Goal: Task Accomplishment & Management: Use online tool/utility

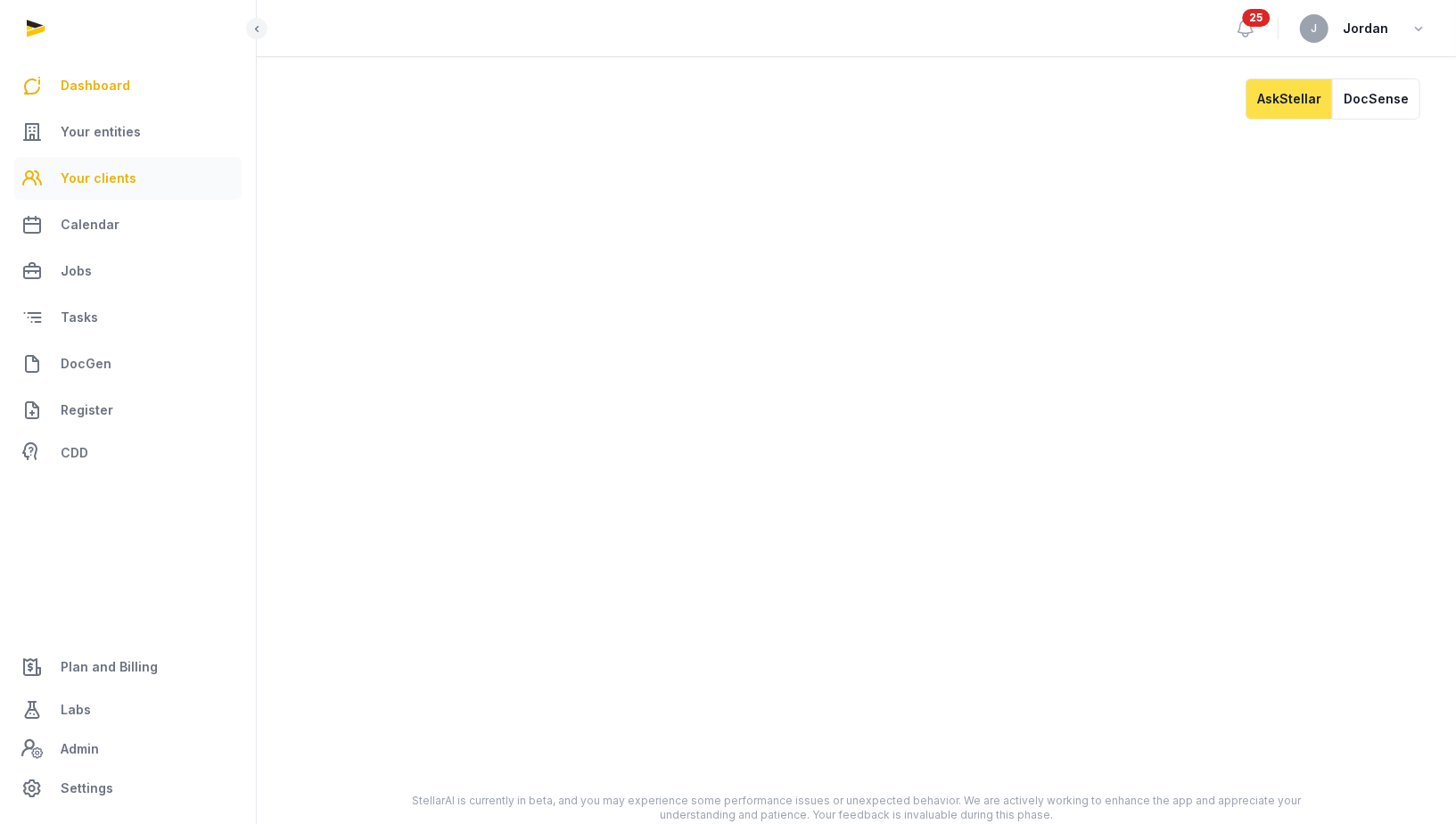
click at [163, 170] on link "Your clients" at bounding box center [128, 178] width 227 height 43
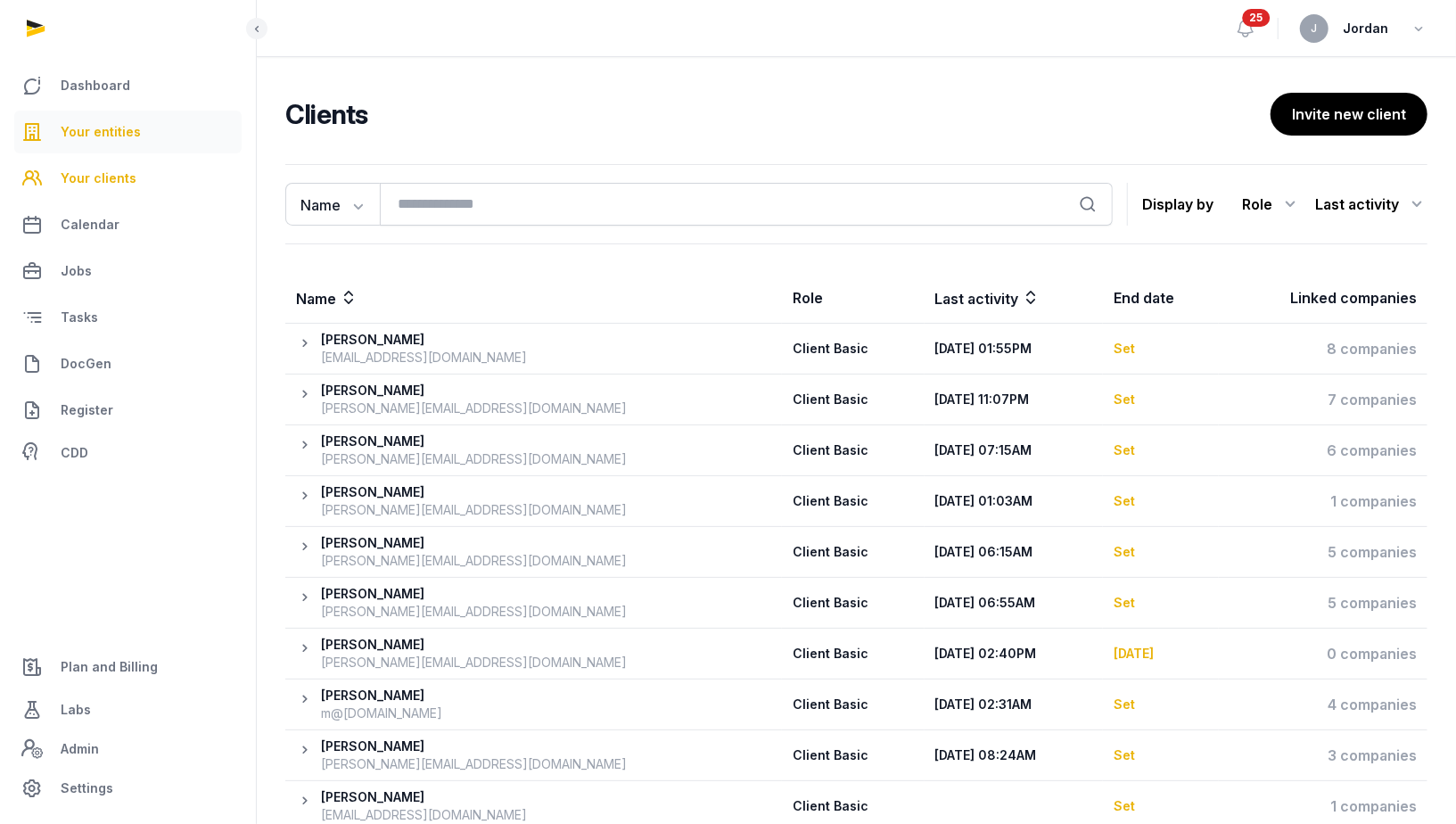
click at [160, 142] on link "Your entities" at bounding box center [128, 132] width 227 height 43
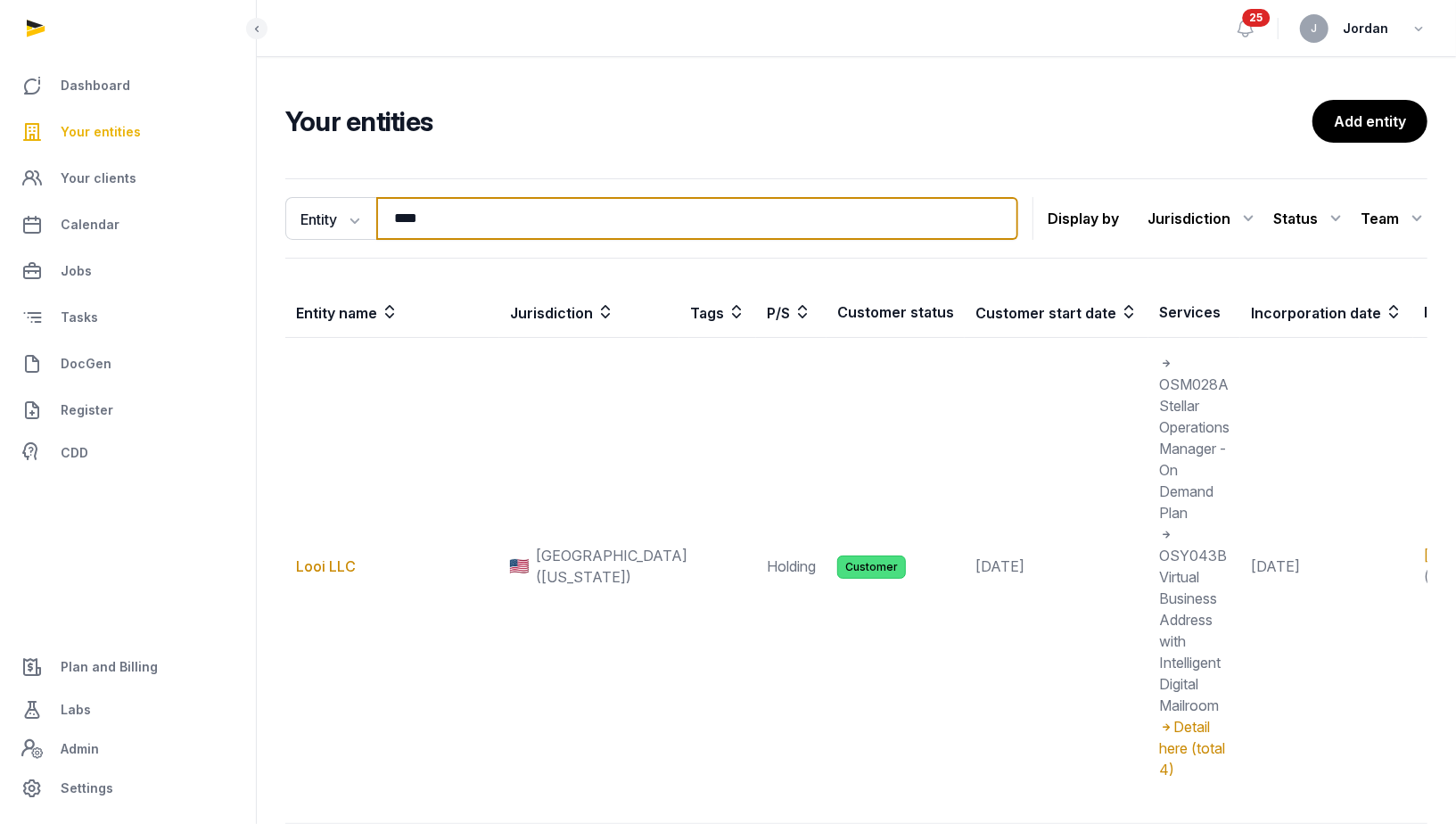
click at [414, 211] on input "****" at bounding box center [697, 218] width 642 height 43
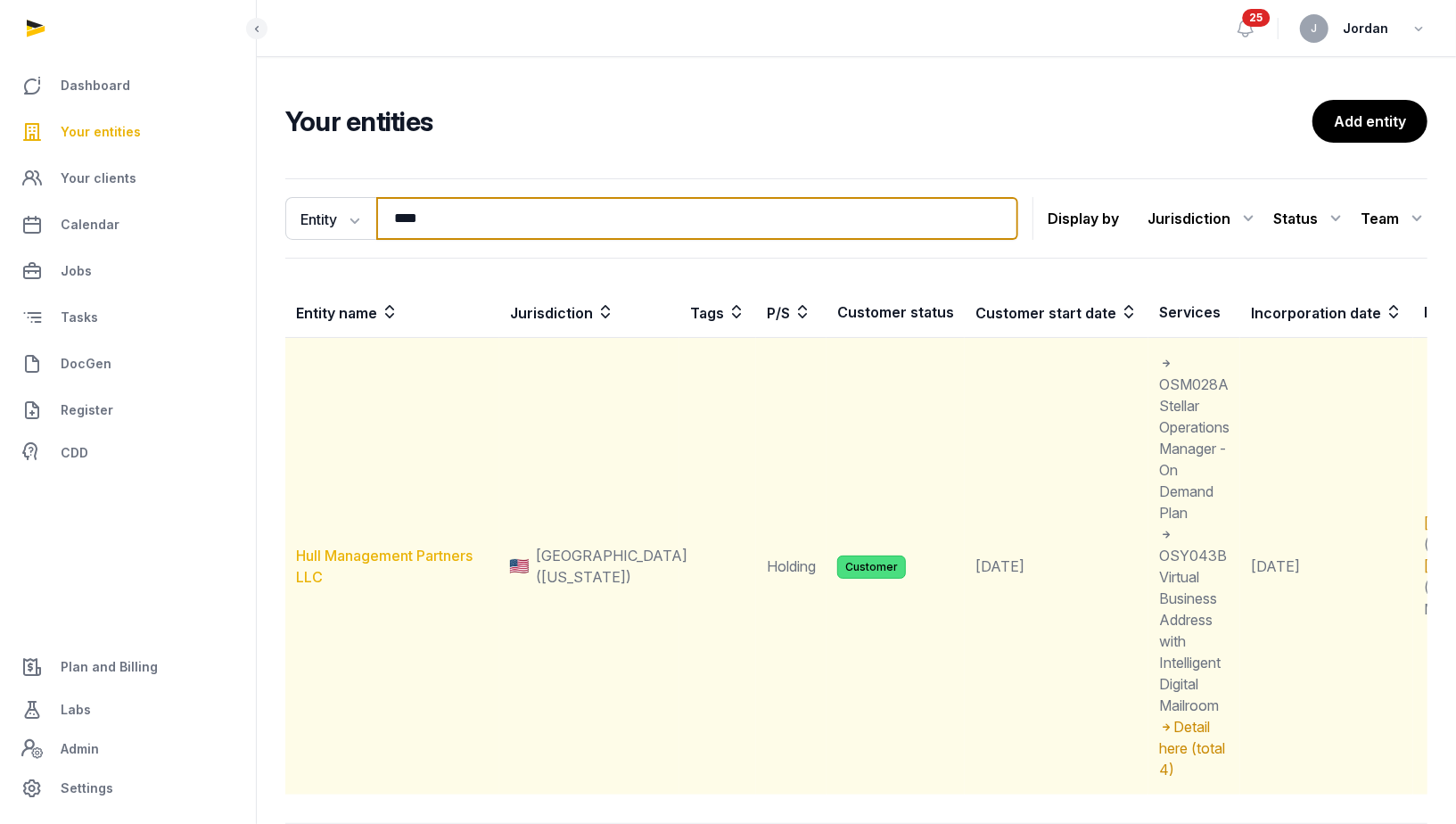
type input "****"
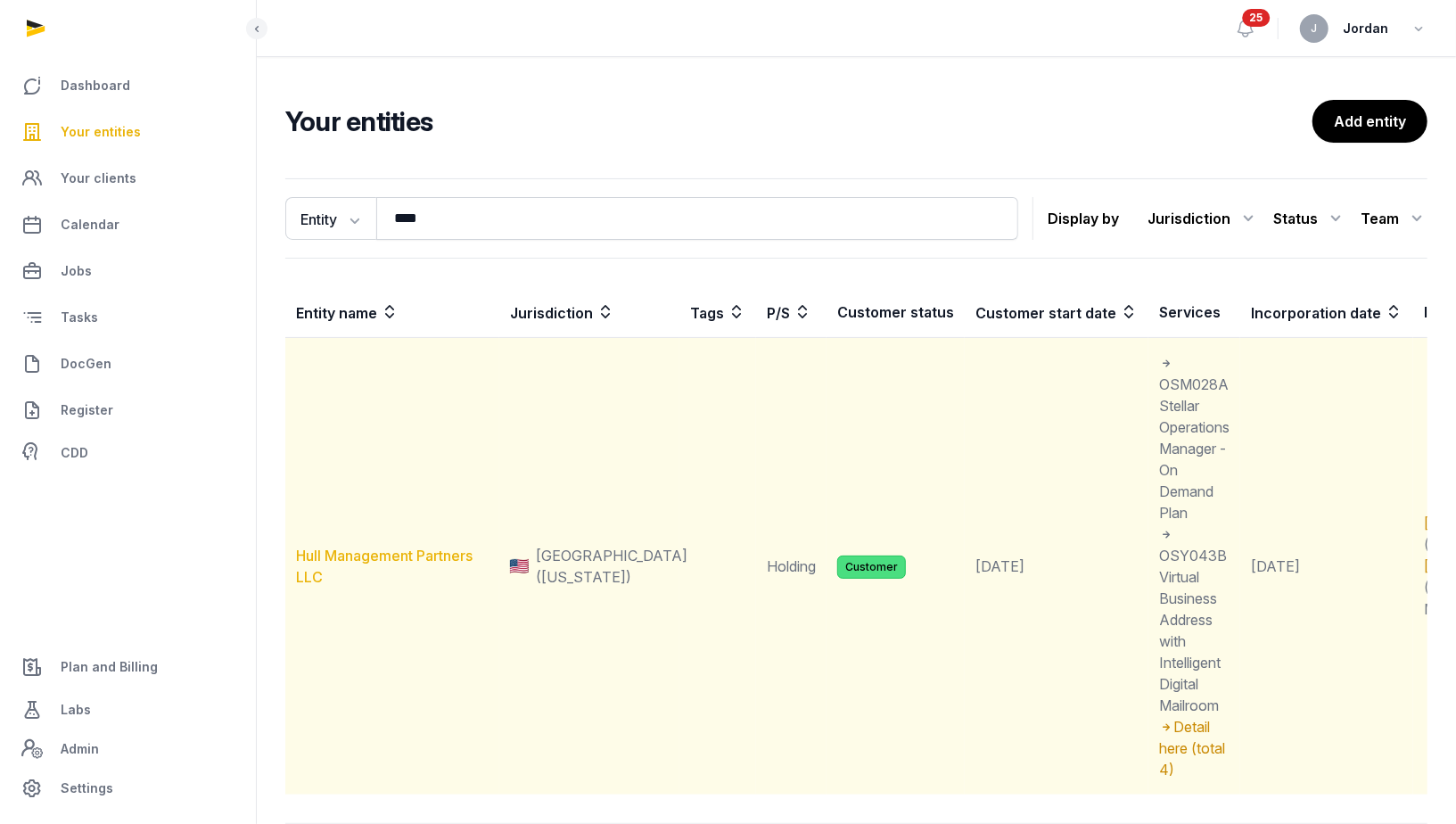
click at [345, 554] on link "Hull Management Partners LLC" at bounding box center [384, 566] width 177 height 39
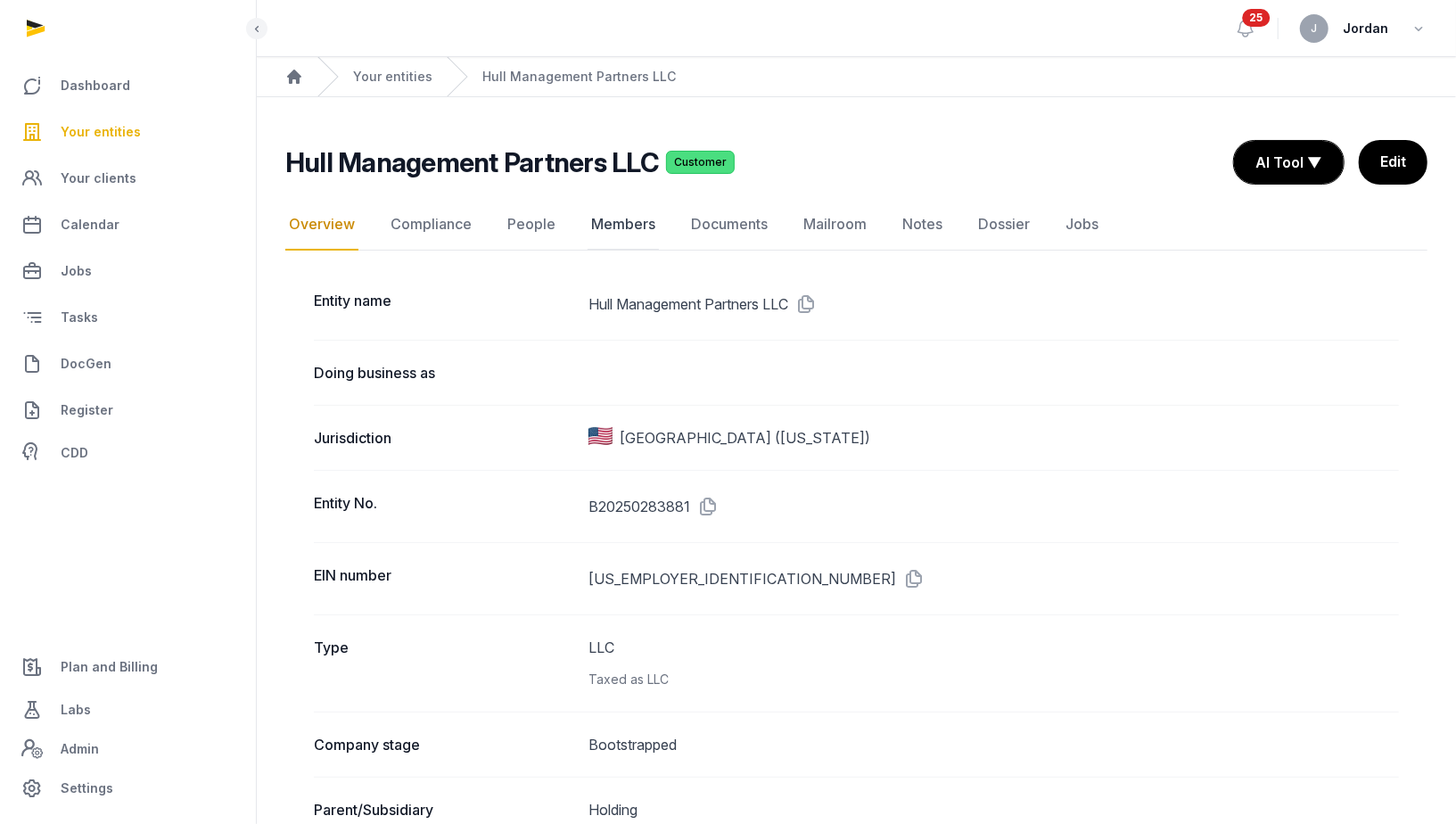
click at [634, 226] on link "Members" at bounding box center [623, 224] width 72 height 52
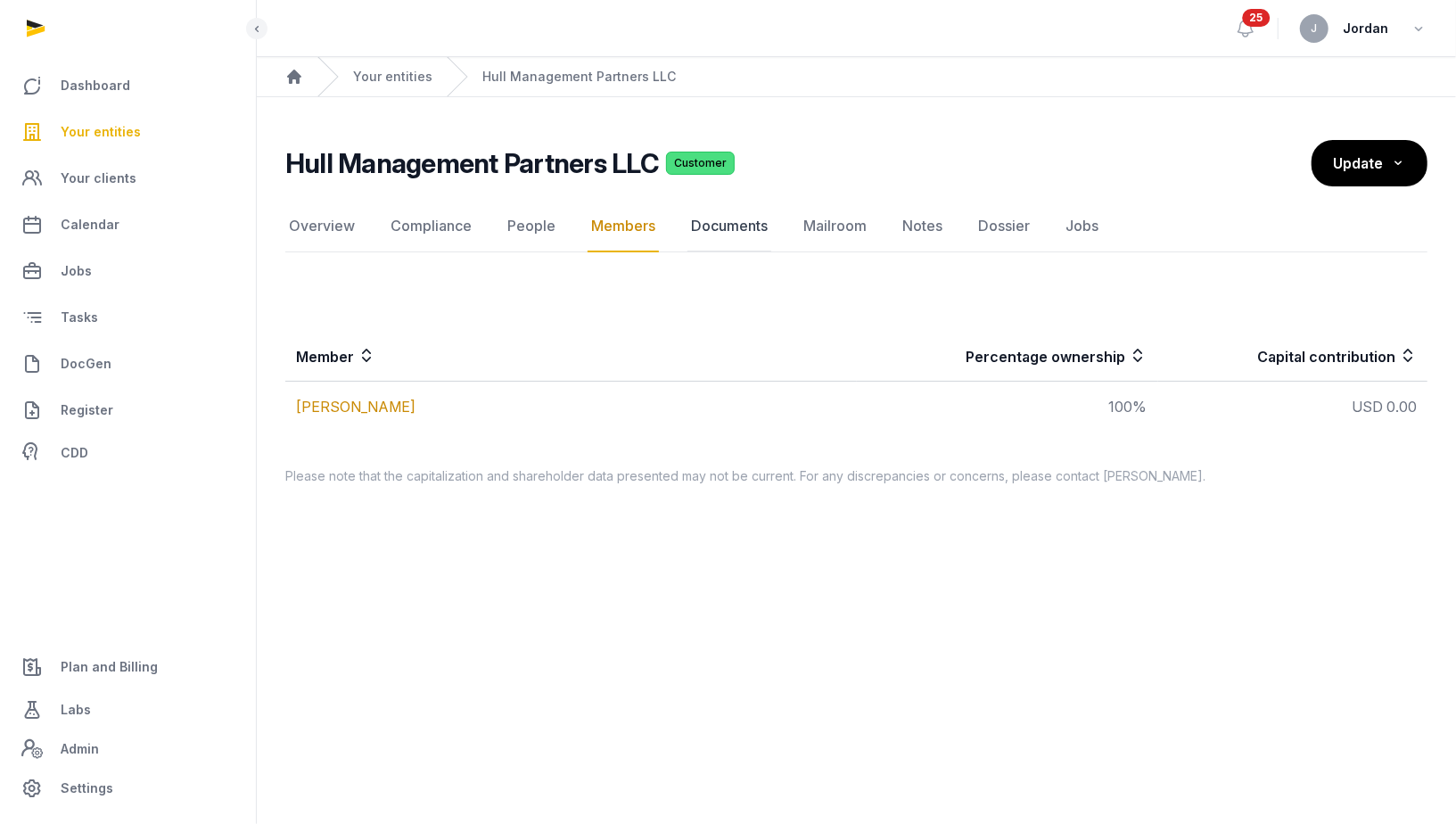
click at [701, 237] on link "Documents" at bounding box center [730, 226] width 84 height 52
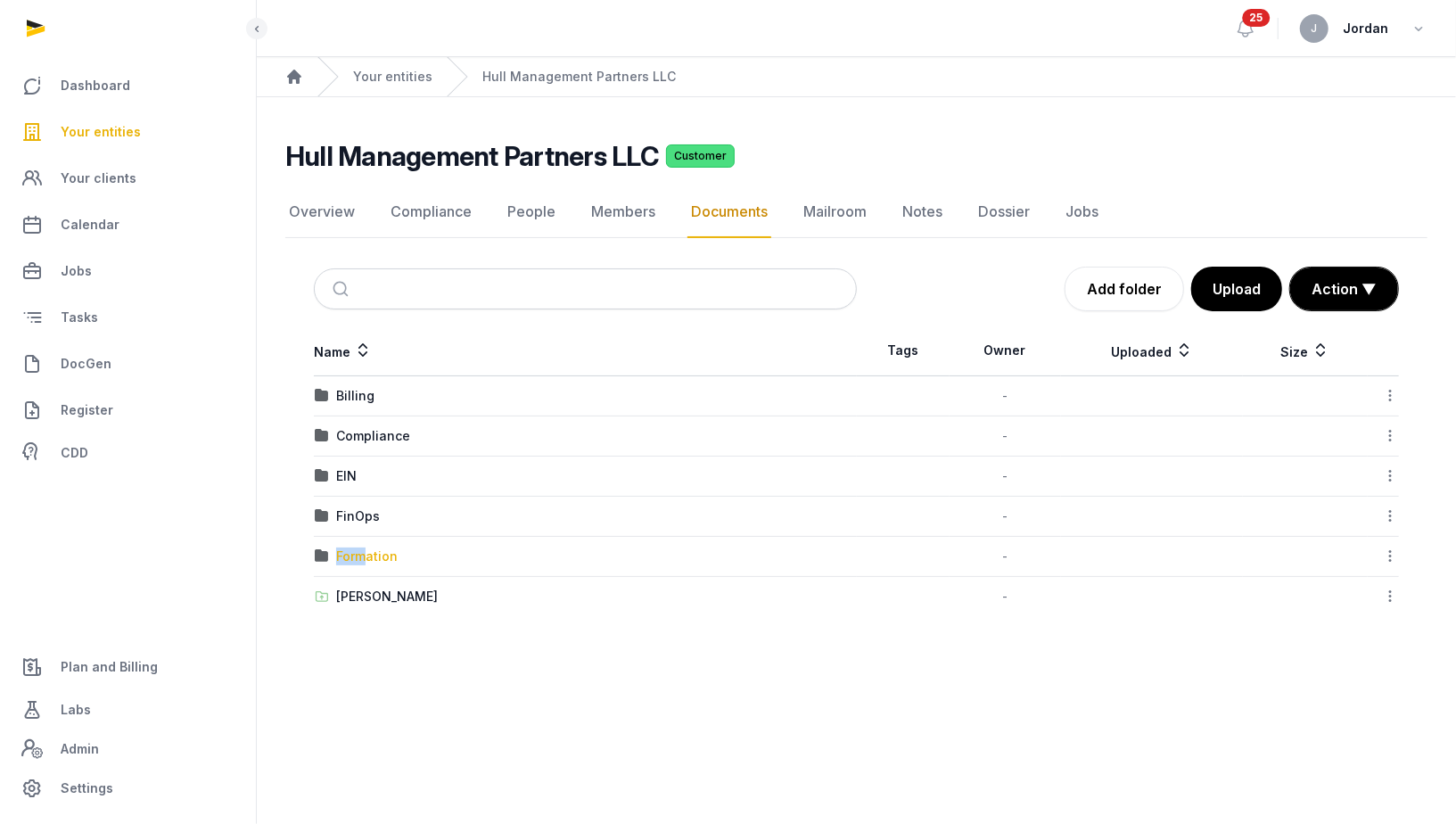
click at [364, 547] on div "Formation" at bounding box center [366, 556] width 61 height 18
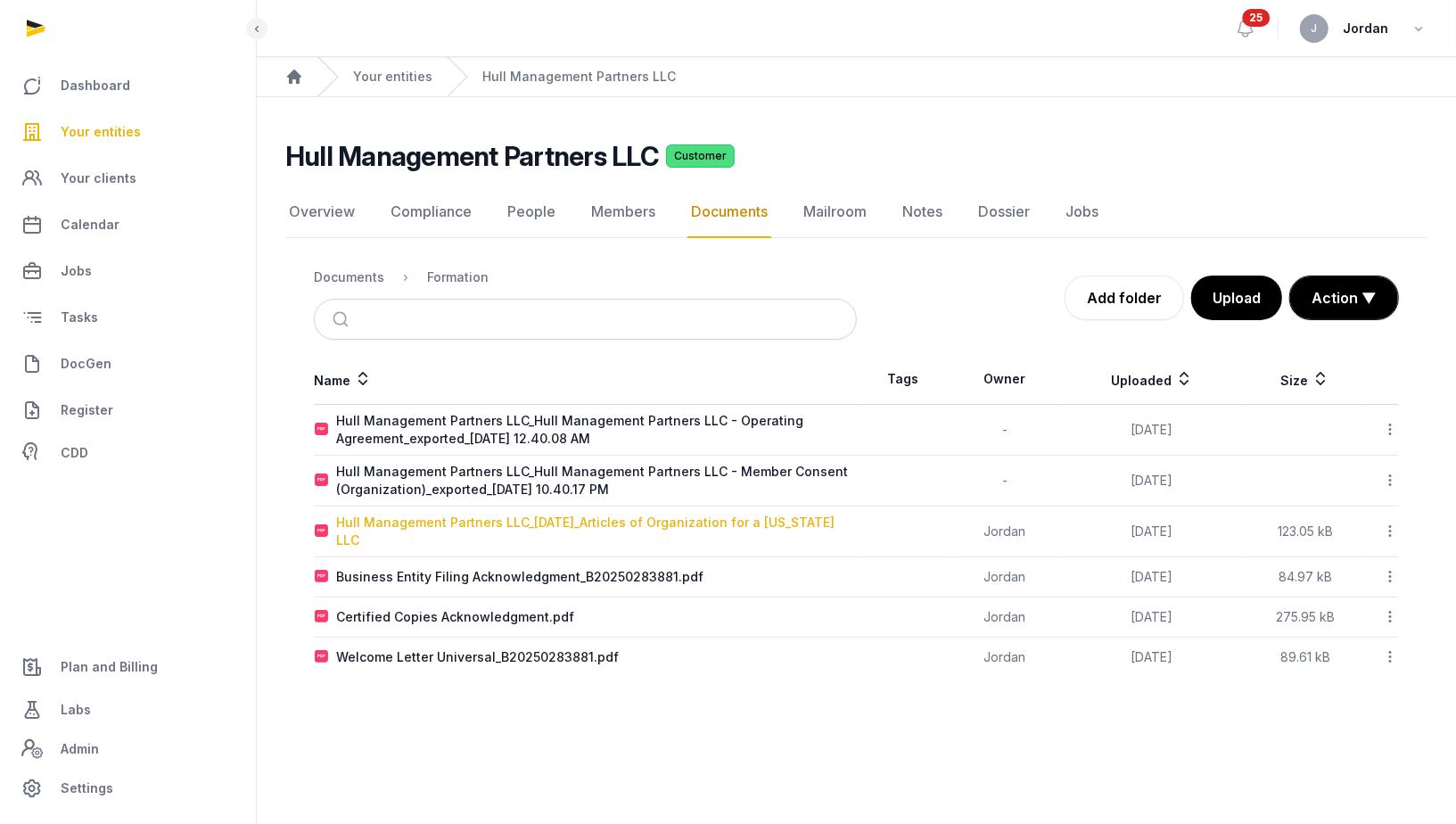
click at [536, 517] on div "Hull Management Partners LLC_2025-09-03_Articles of Organization for a Californ…" at bounding box center [595, 530] width 520 height 35
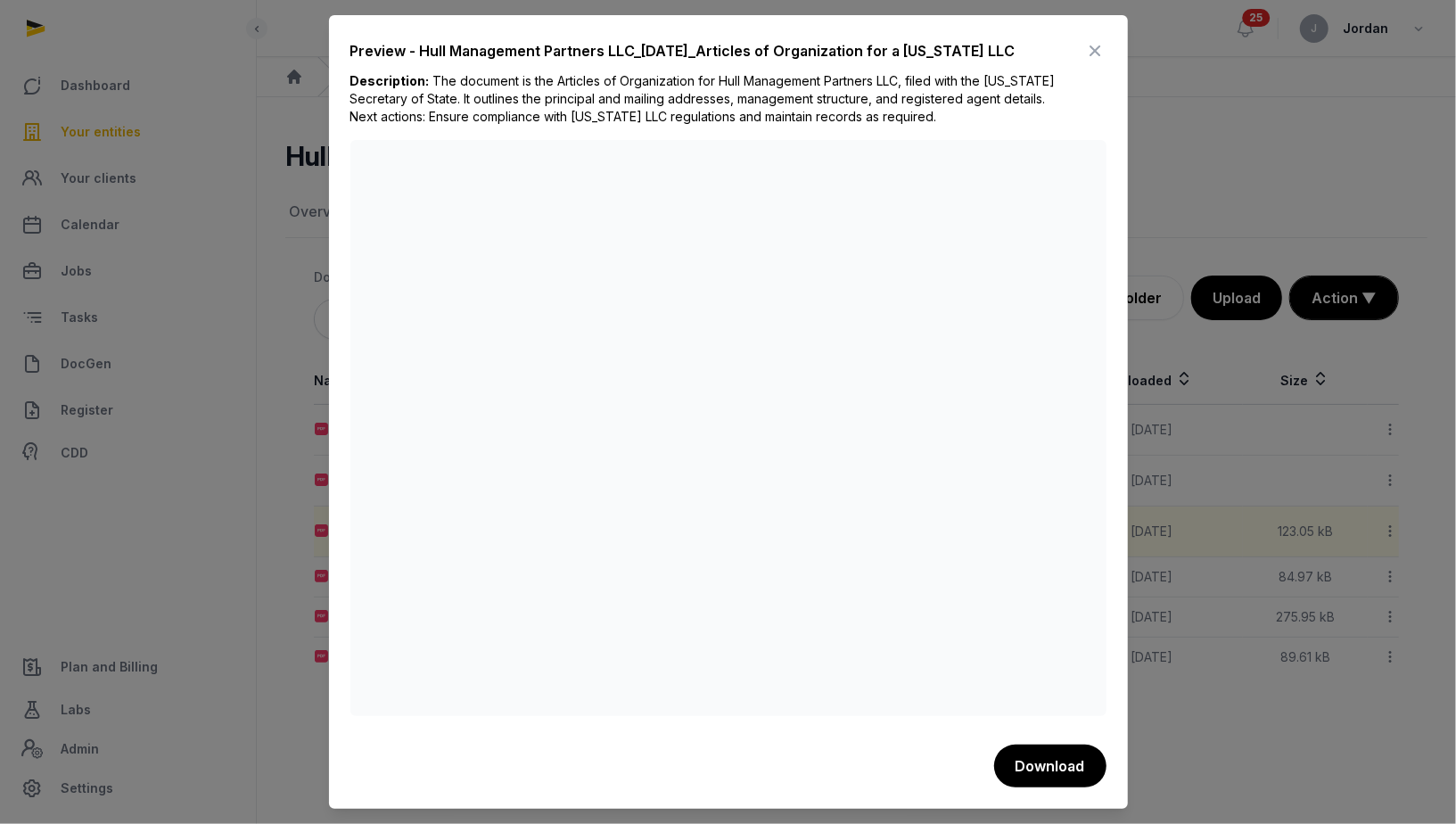
click at [272, 424] on div at bounding box center [728, 412] width 1456 height 824
click at [1099, 48] on icon at bounding box center [1096, 51] width 21 height 29
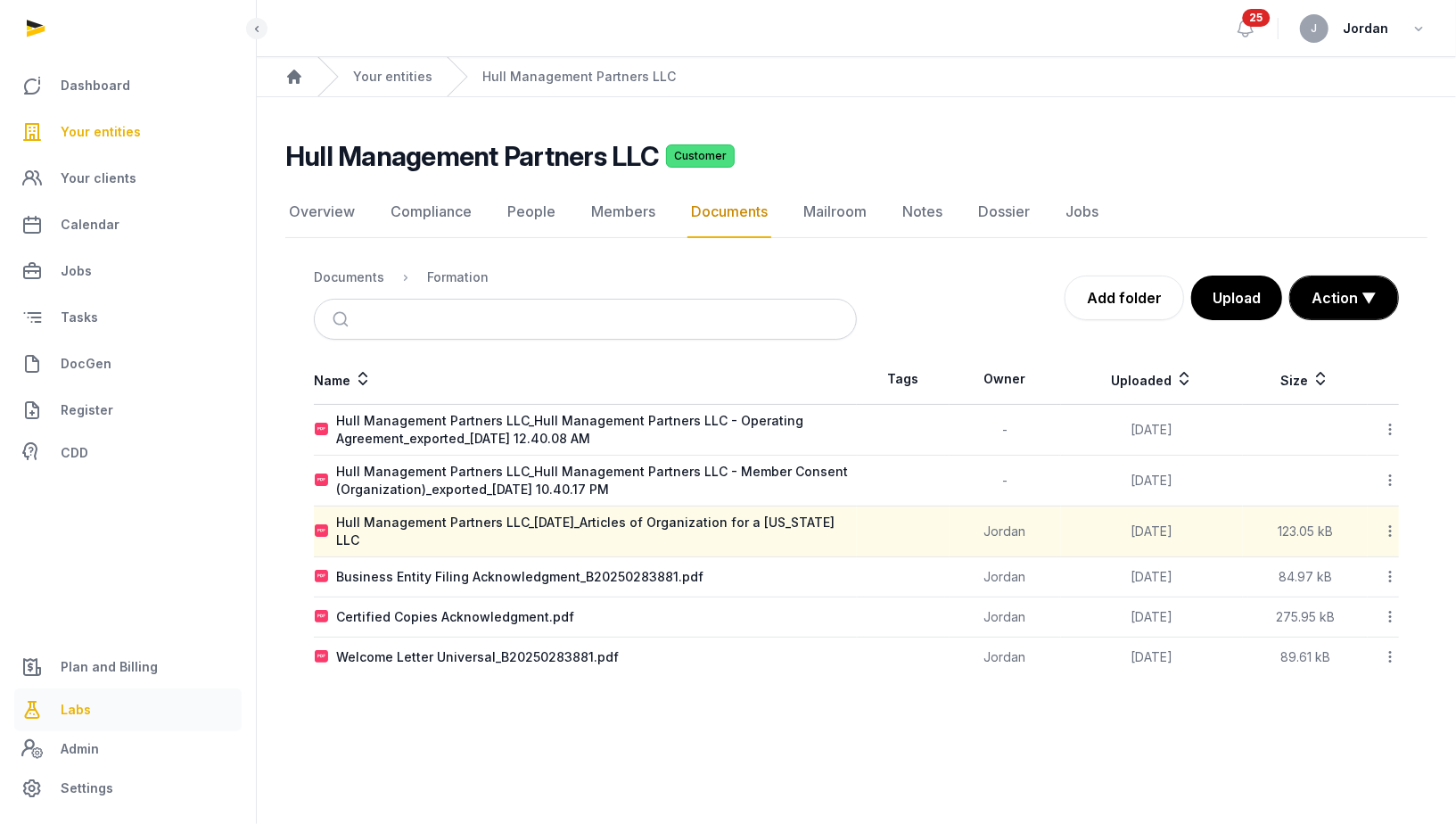
click at [63, 718] on span "Labs" at bounding box center [76, 710] width 31 height 21
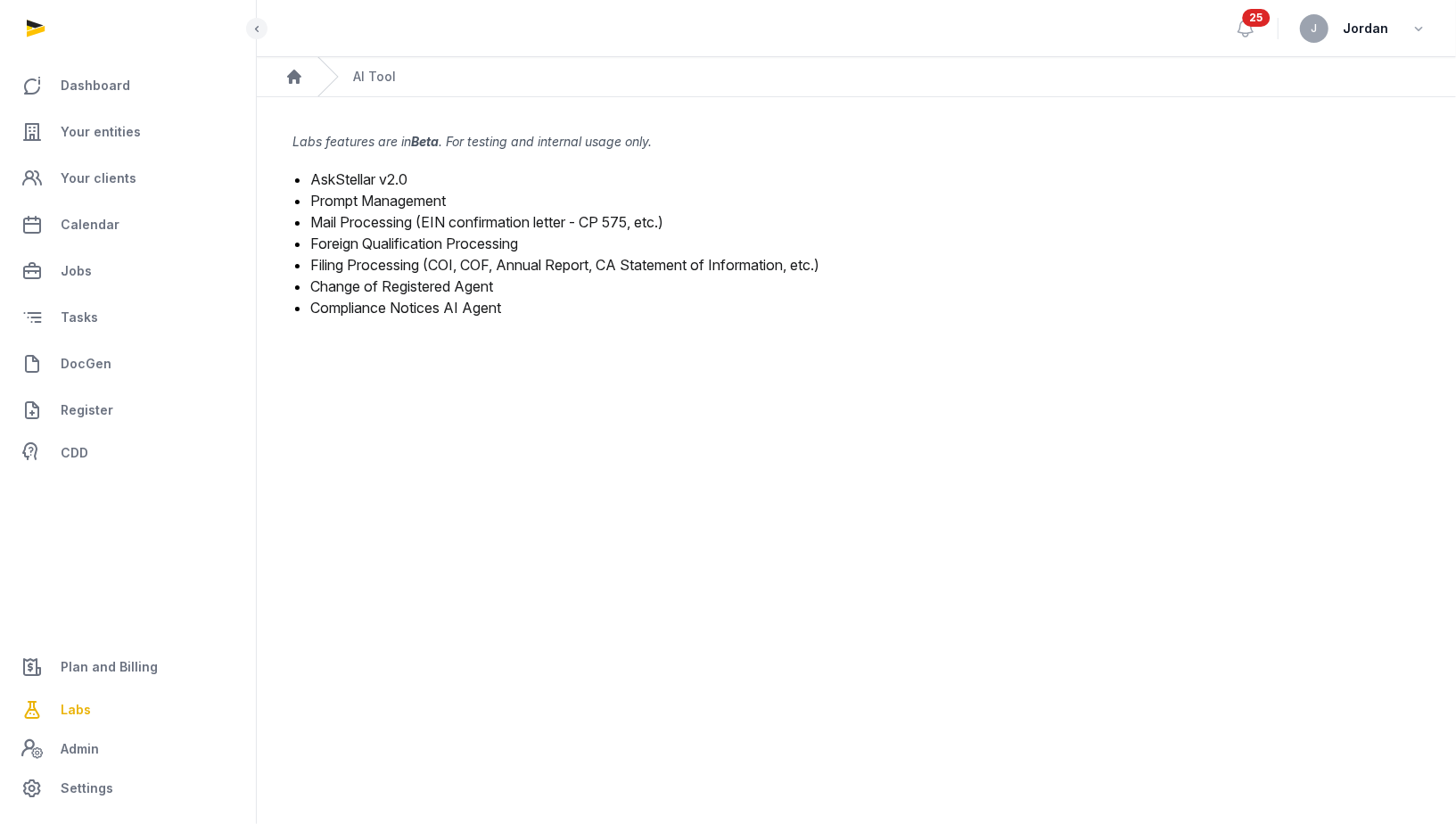
click at [422, 265] on link "Filing Processing (COI, COF, Annual Report, CA Statement of Information, etc.)" at bounding box center [565, 264] width 510 height 18
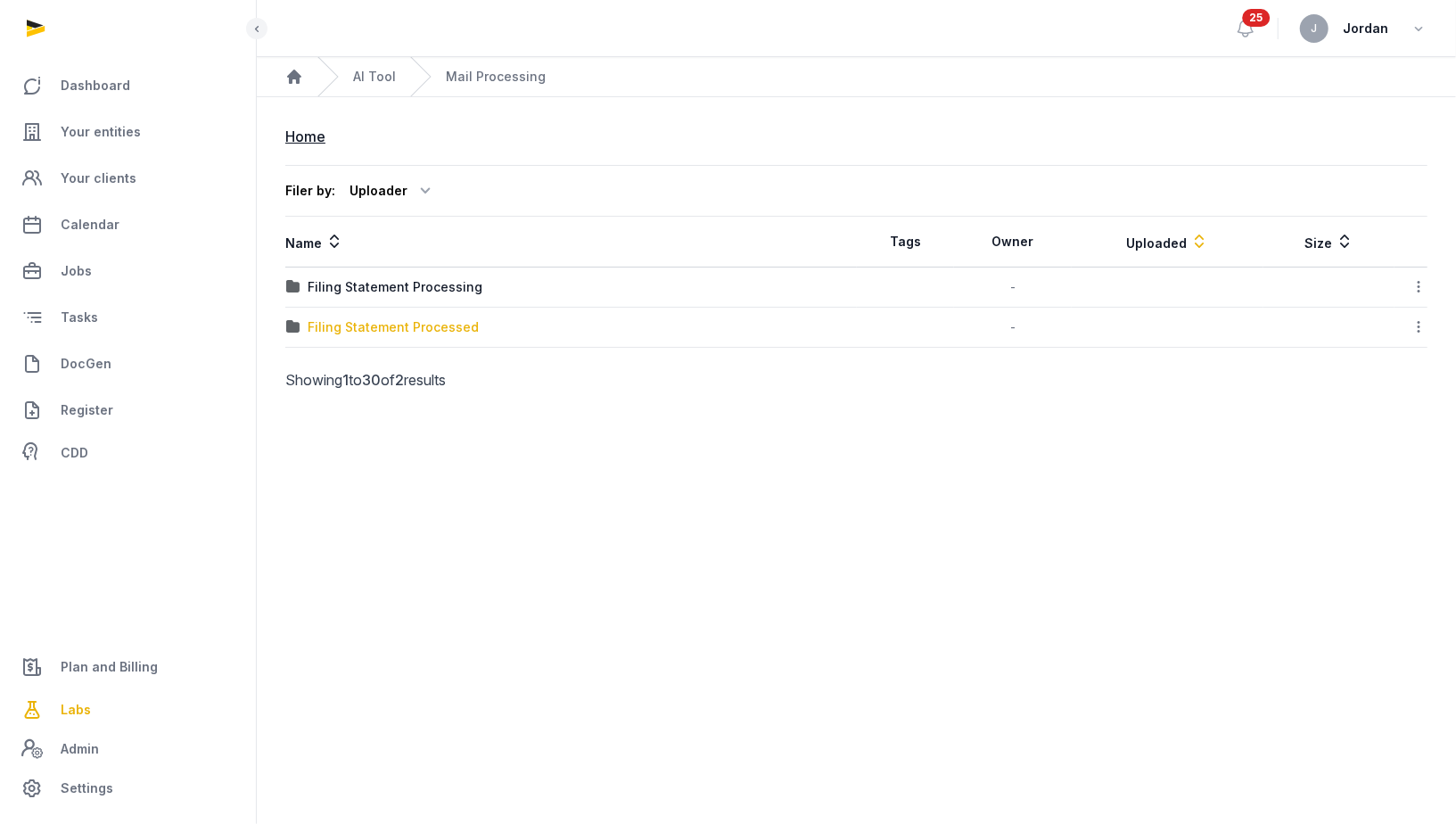
click at [459, 323] on div "Filing Statement Processed" at bounding box center [392, 327] width 171 height 18
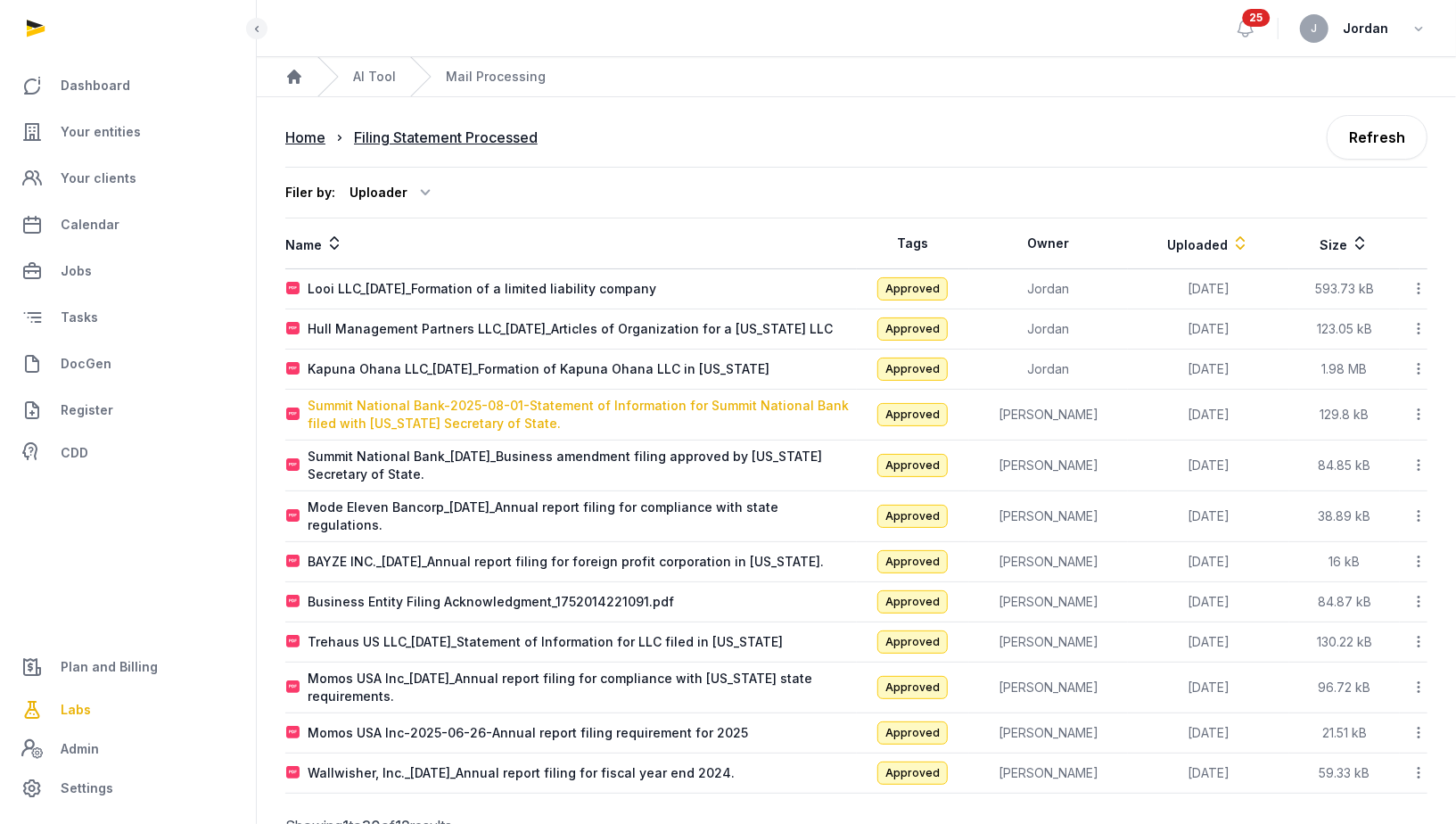
scroll to position [3, 0]
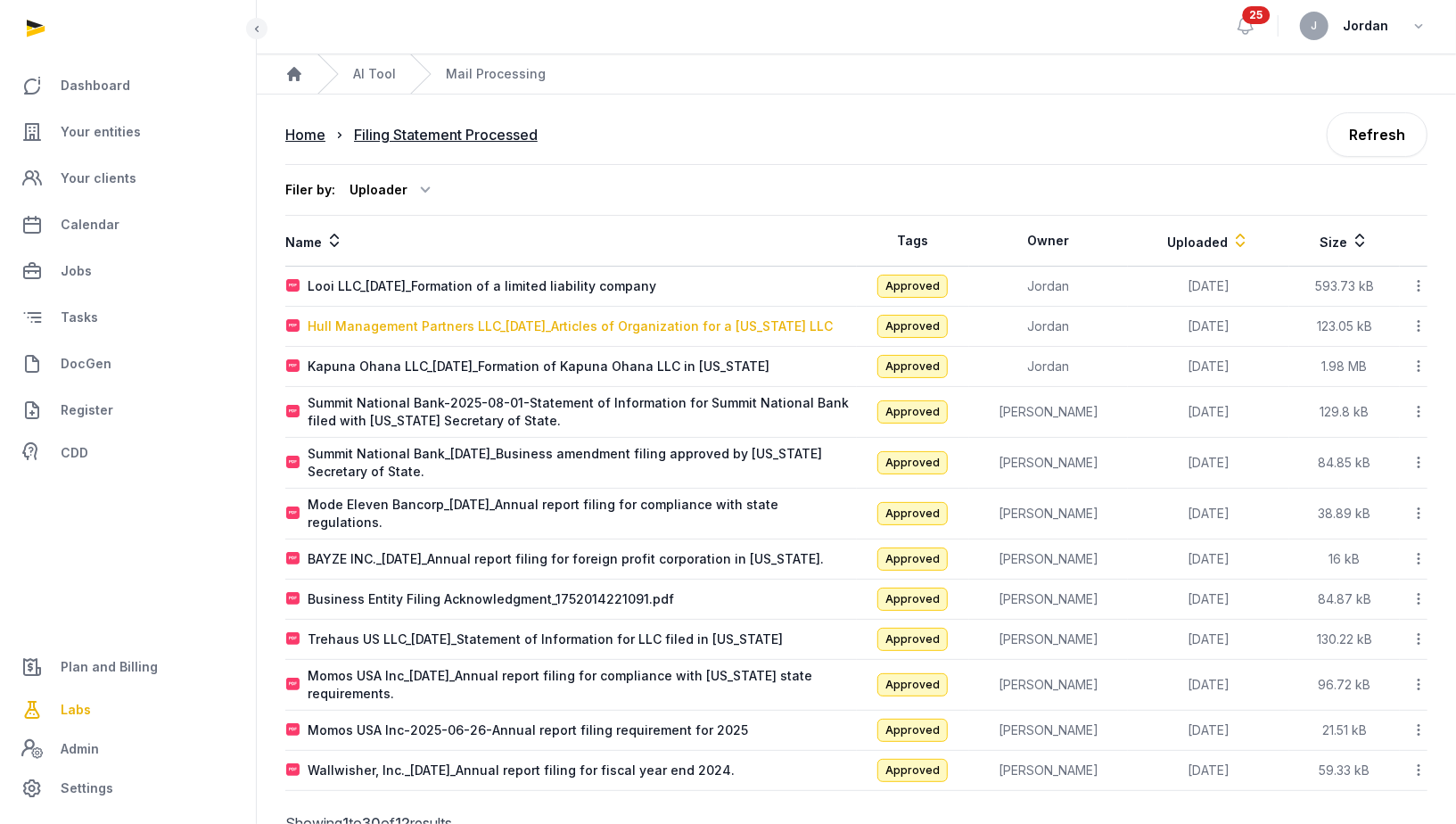
click at [649, 324] on div "Hull Management Partners LLC_2025-09-03_Articles of Organization for a Californ…" at bounding box center [570, 326] width 526 height 18
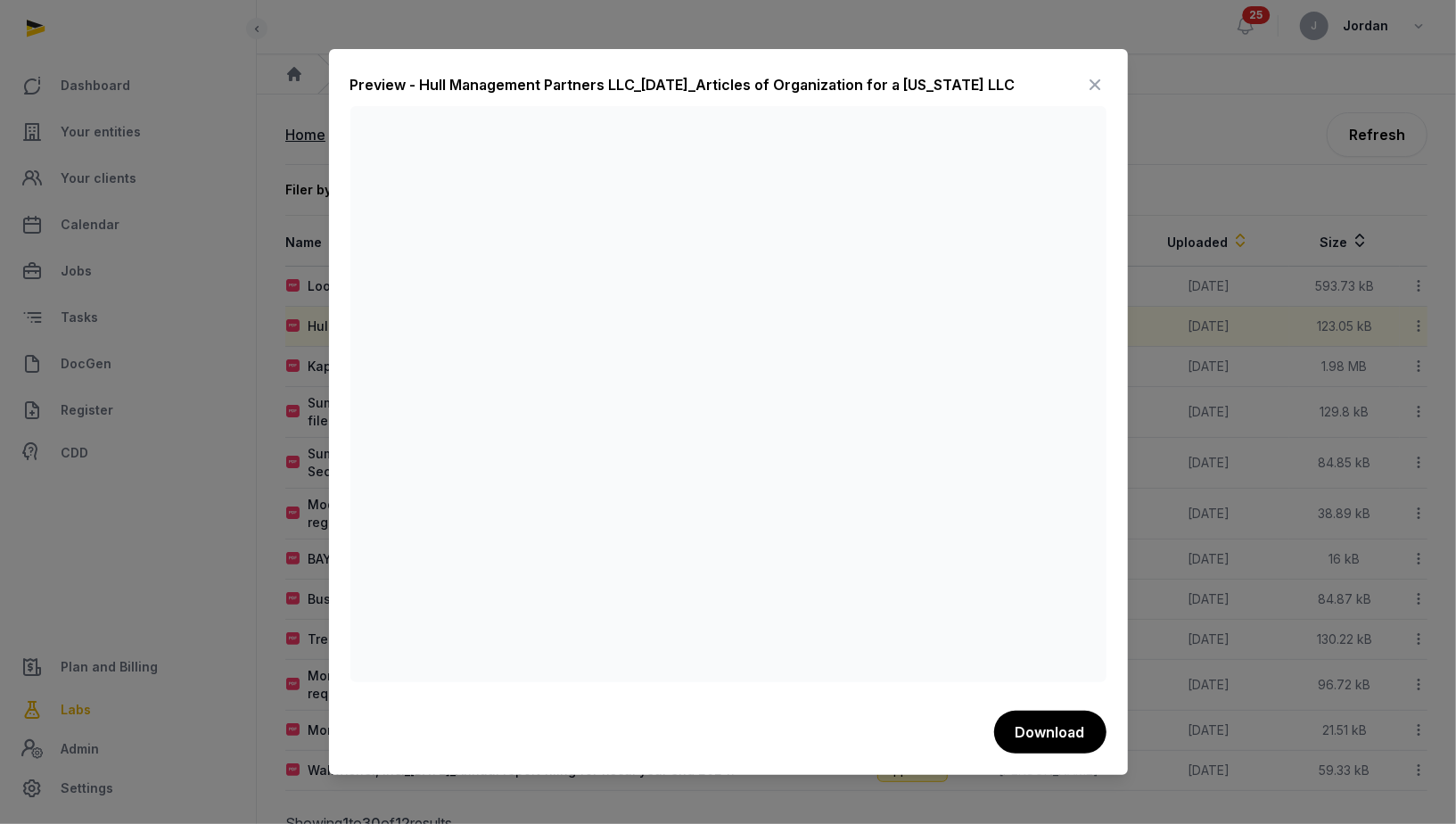
scroll to position [54, 0]
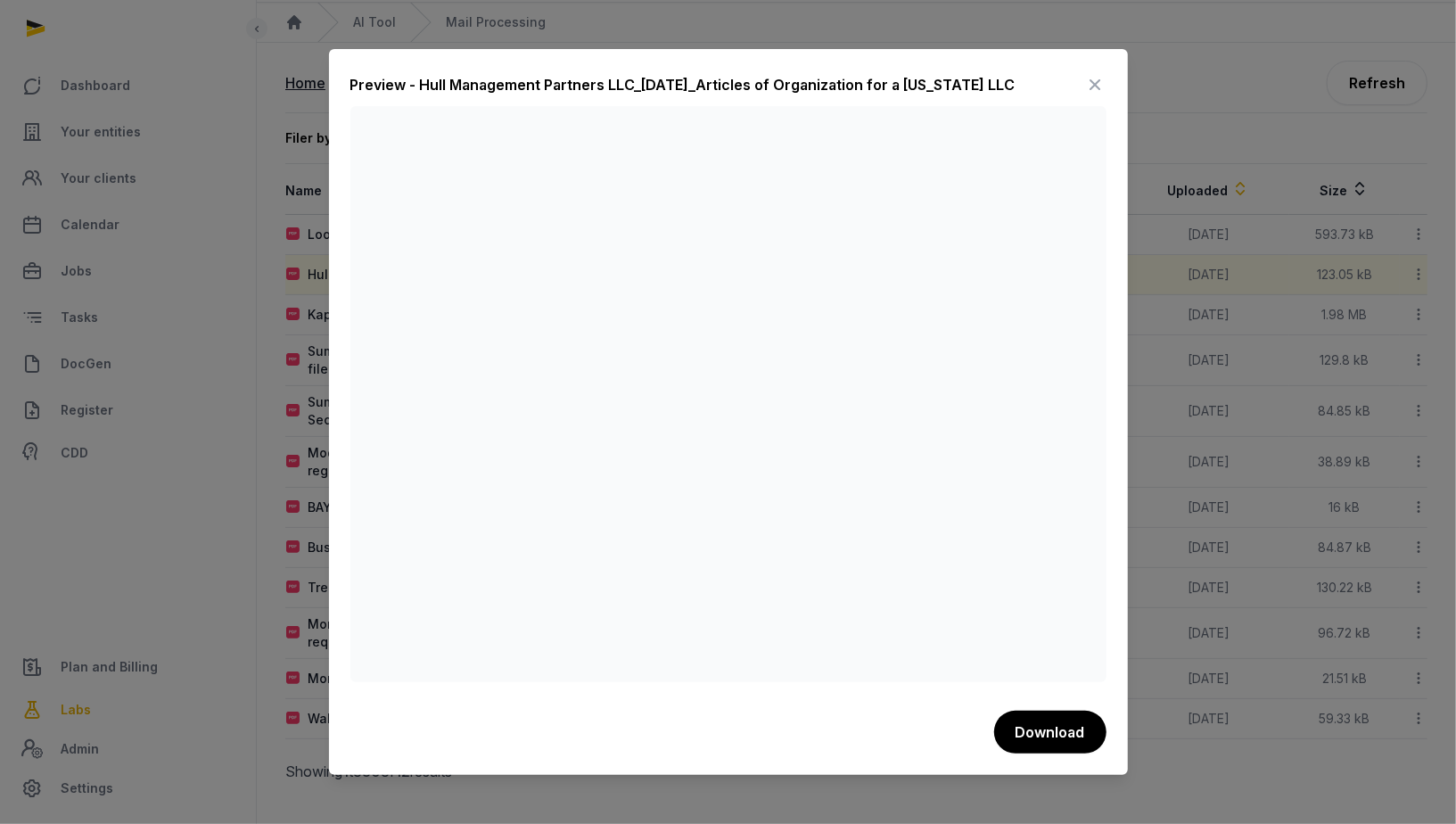
click at [1095, 89] on icon at bounding box center [1096, 85] width 21 height 29
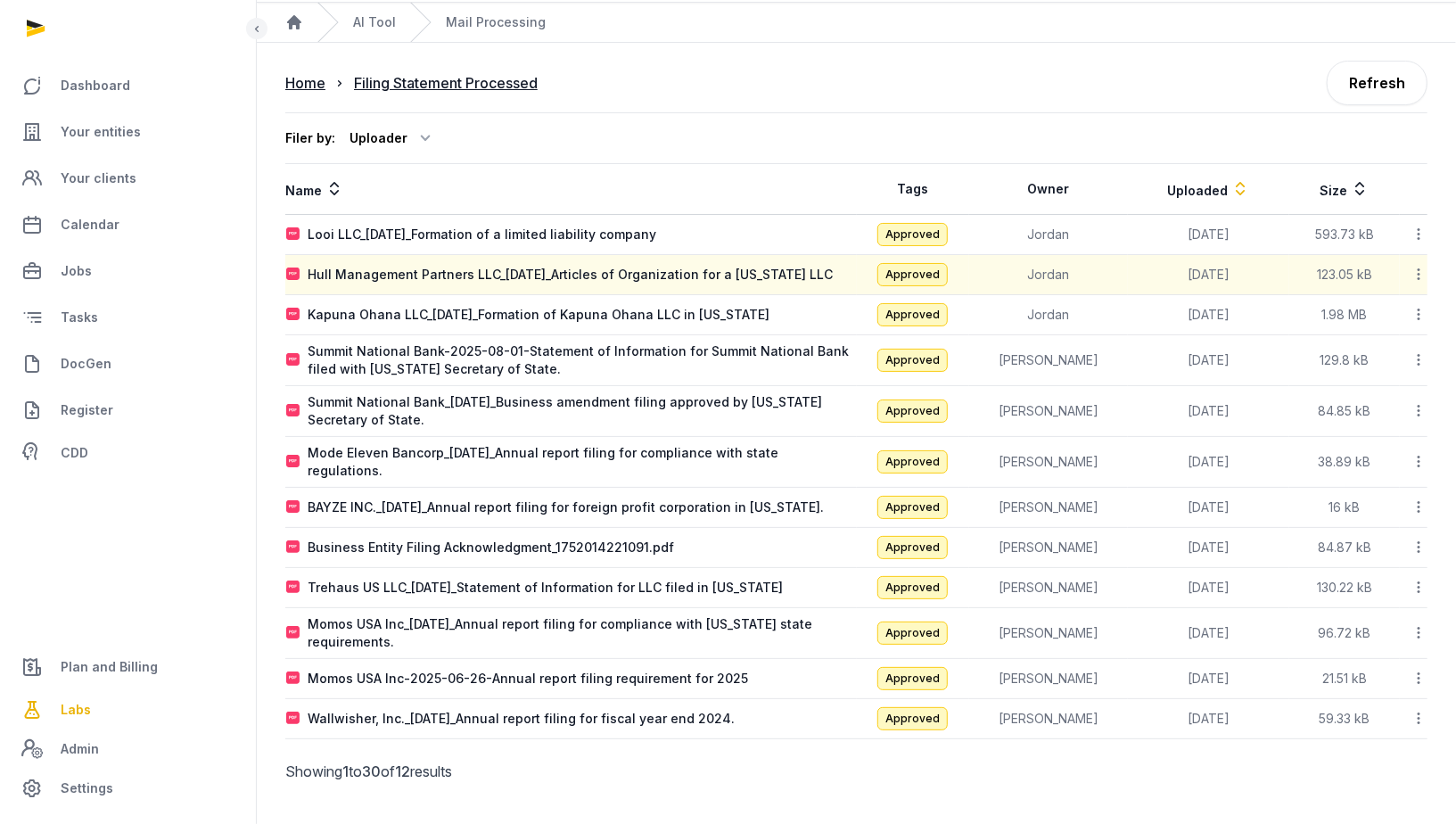
scroll to position [0, 0]
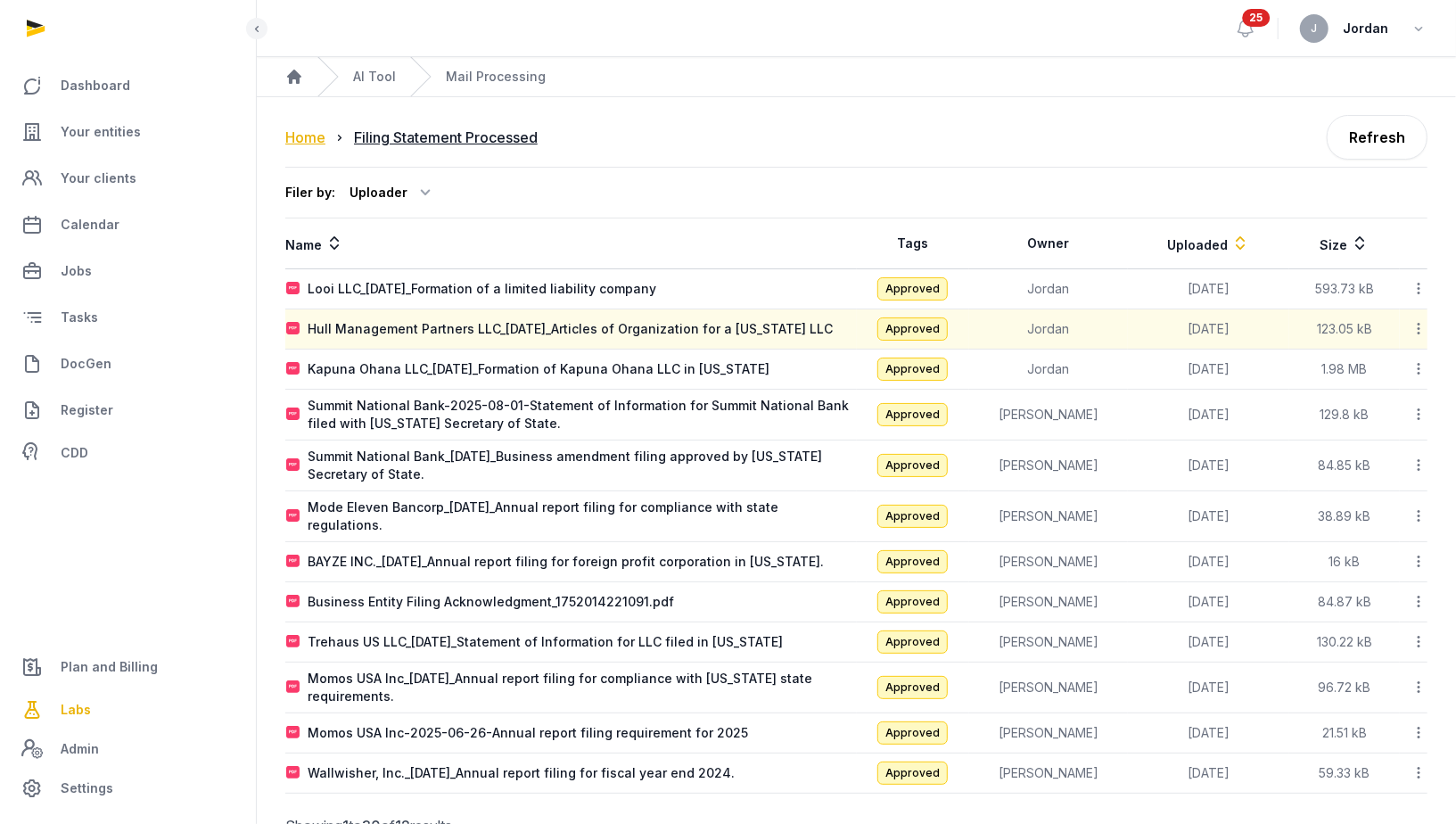
click at [315, 136] on div "Home" at bounding box center [305, 137] width 40 height 21
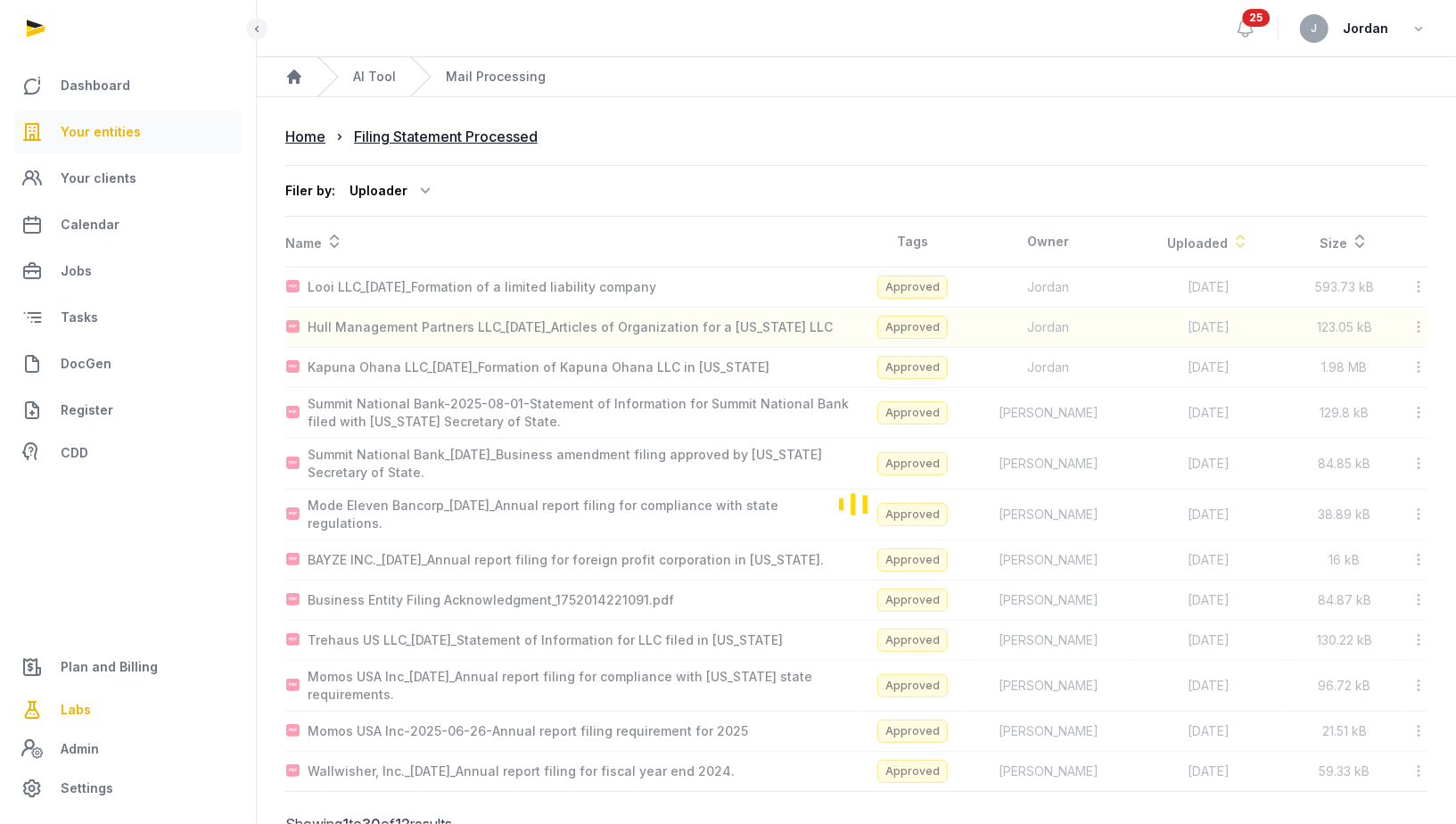
click at [132, 130] on span "Your entities" at bounding box center [101, 132] width 80 height 21
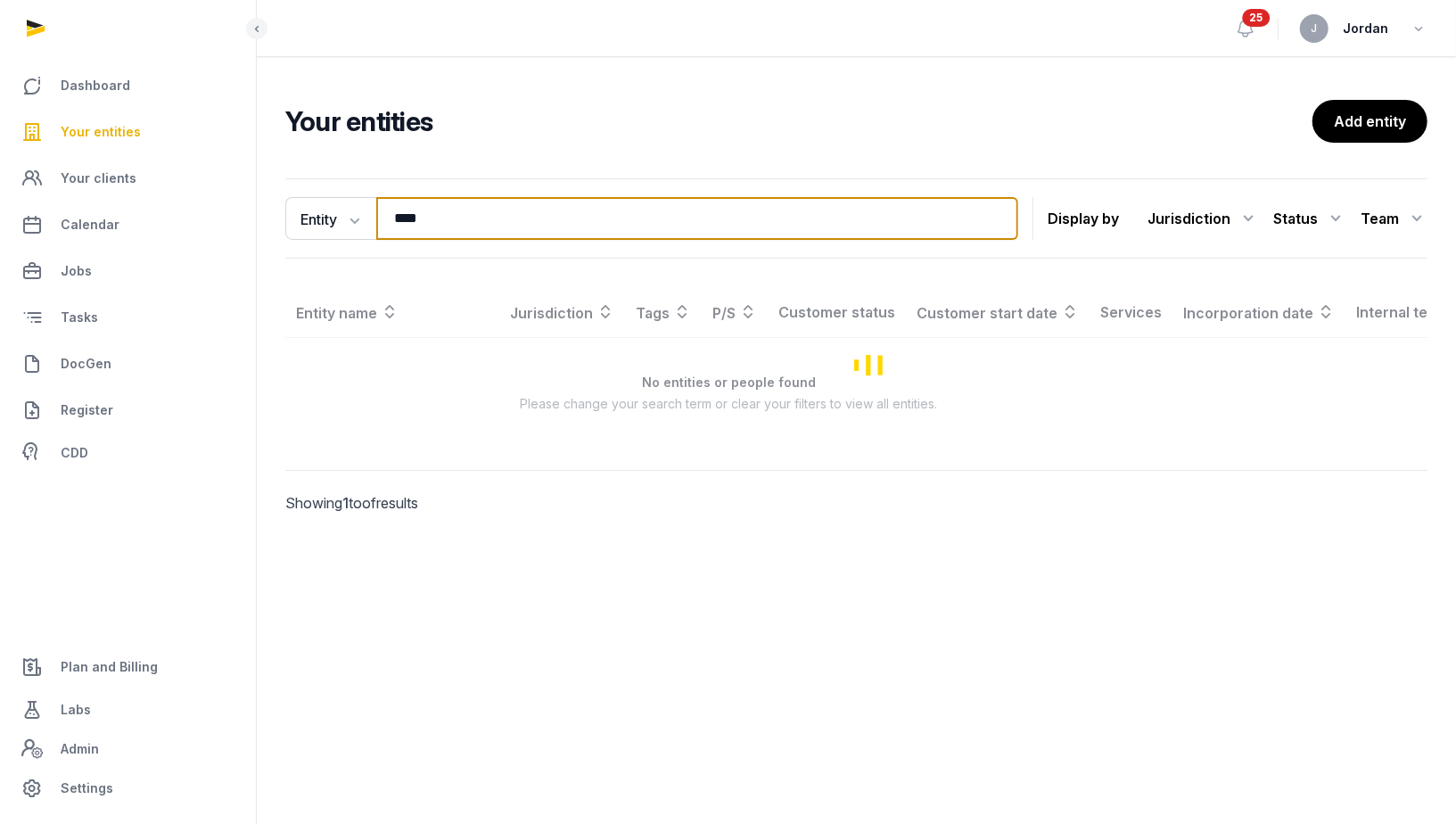
click at [420, 226] on input "****" at bounding box center [697, 218] width 642 height 43
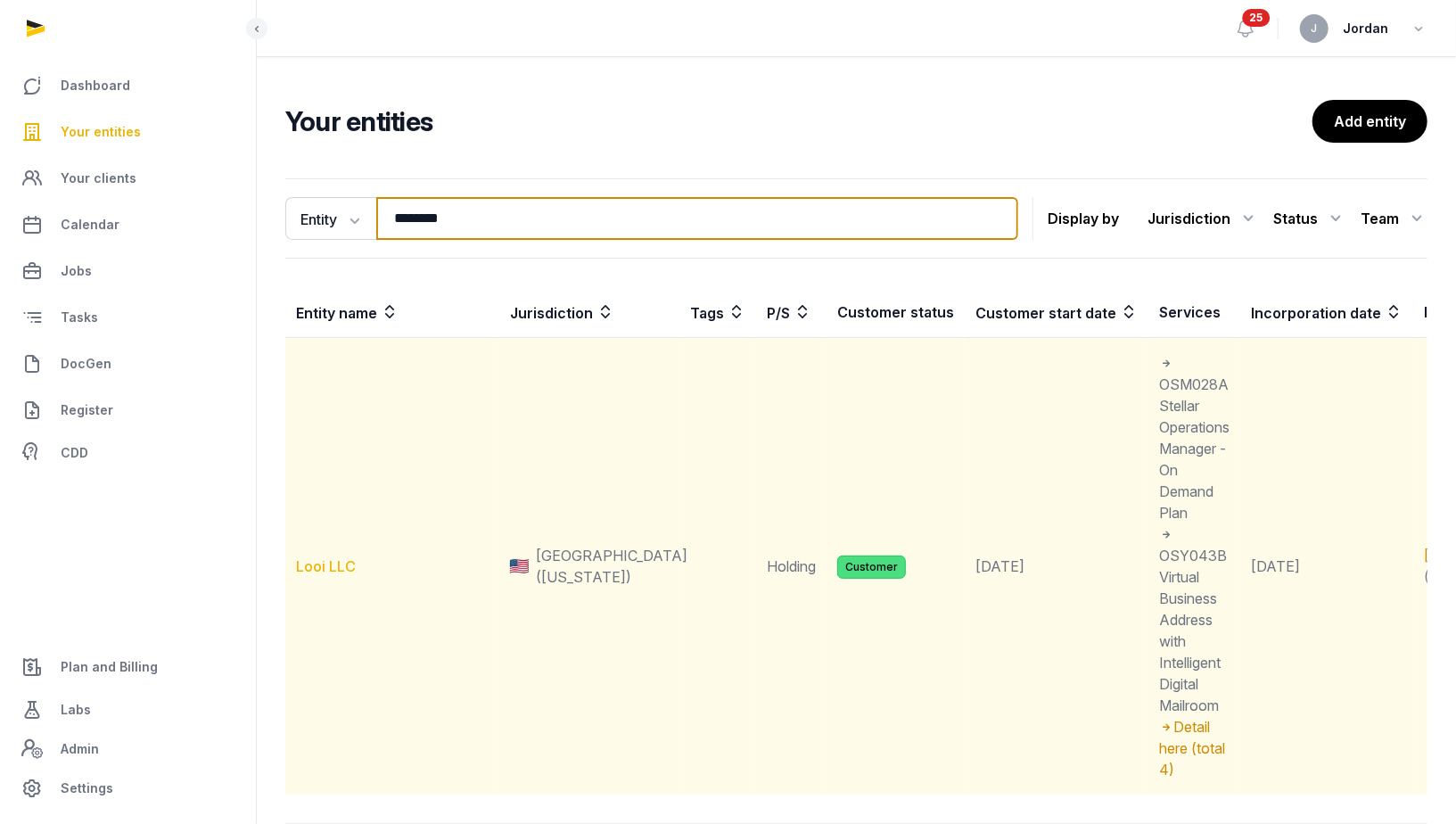
type input "********"
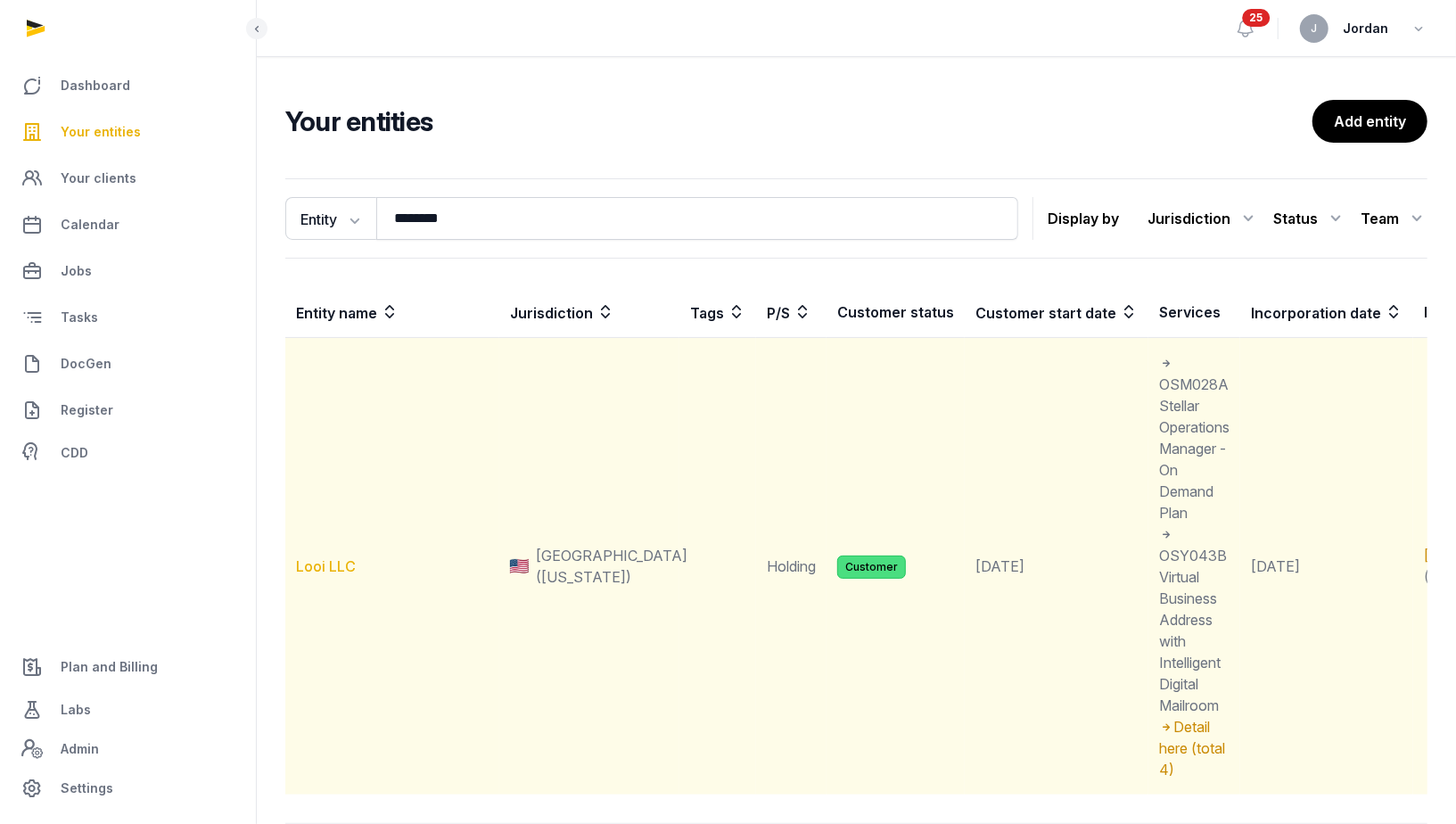
click at [340, 560] on link "Looi LLC" at bounding box center [325, 566] width 60 height 18
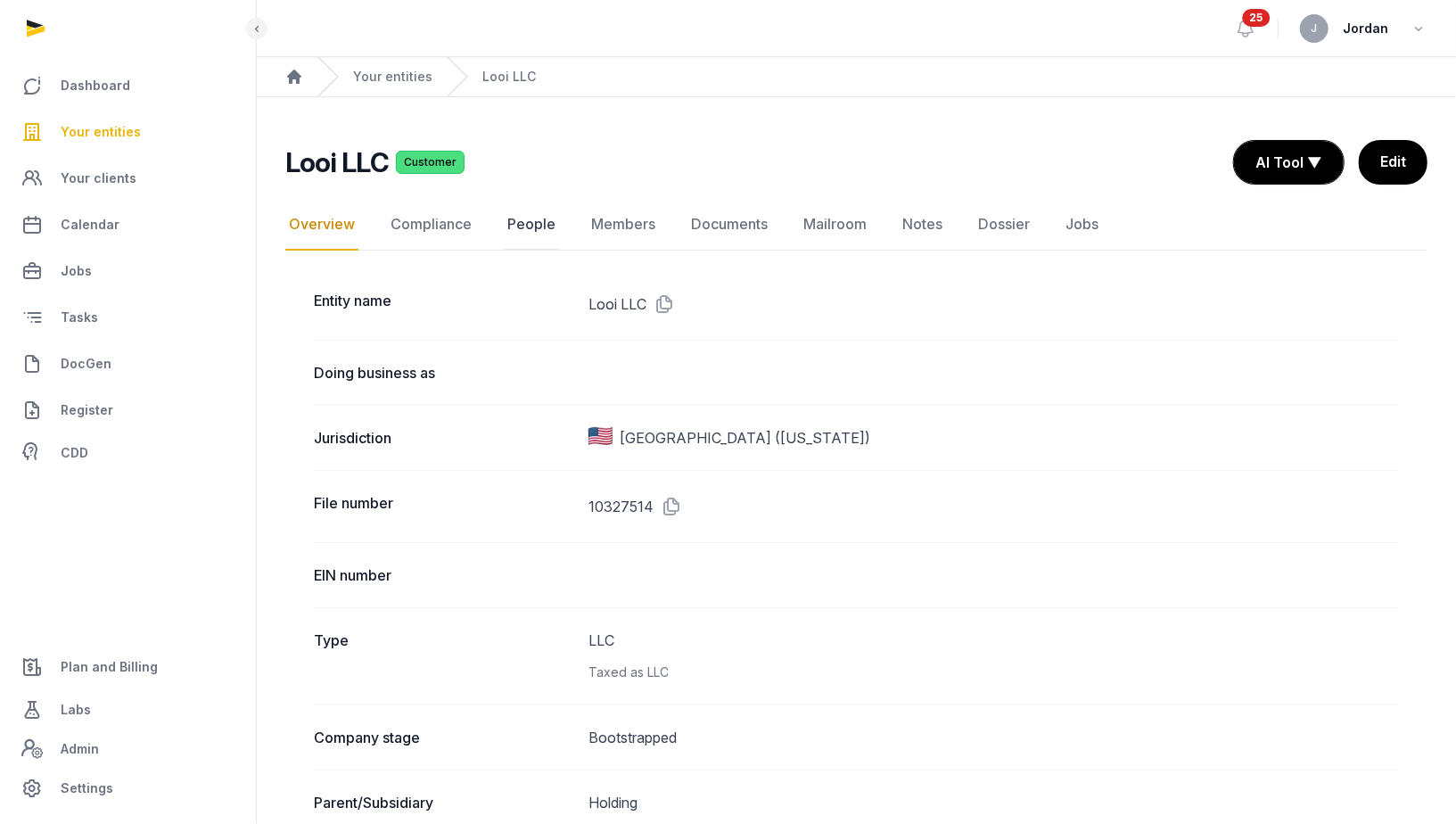
click at [534, 225] on link "People" at bounding box center [531, 224] width 55 height 52
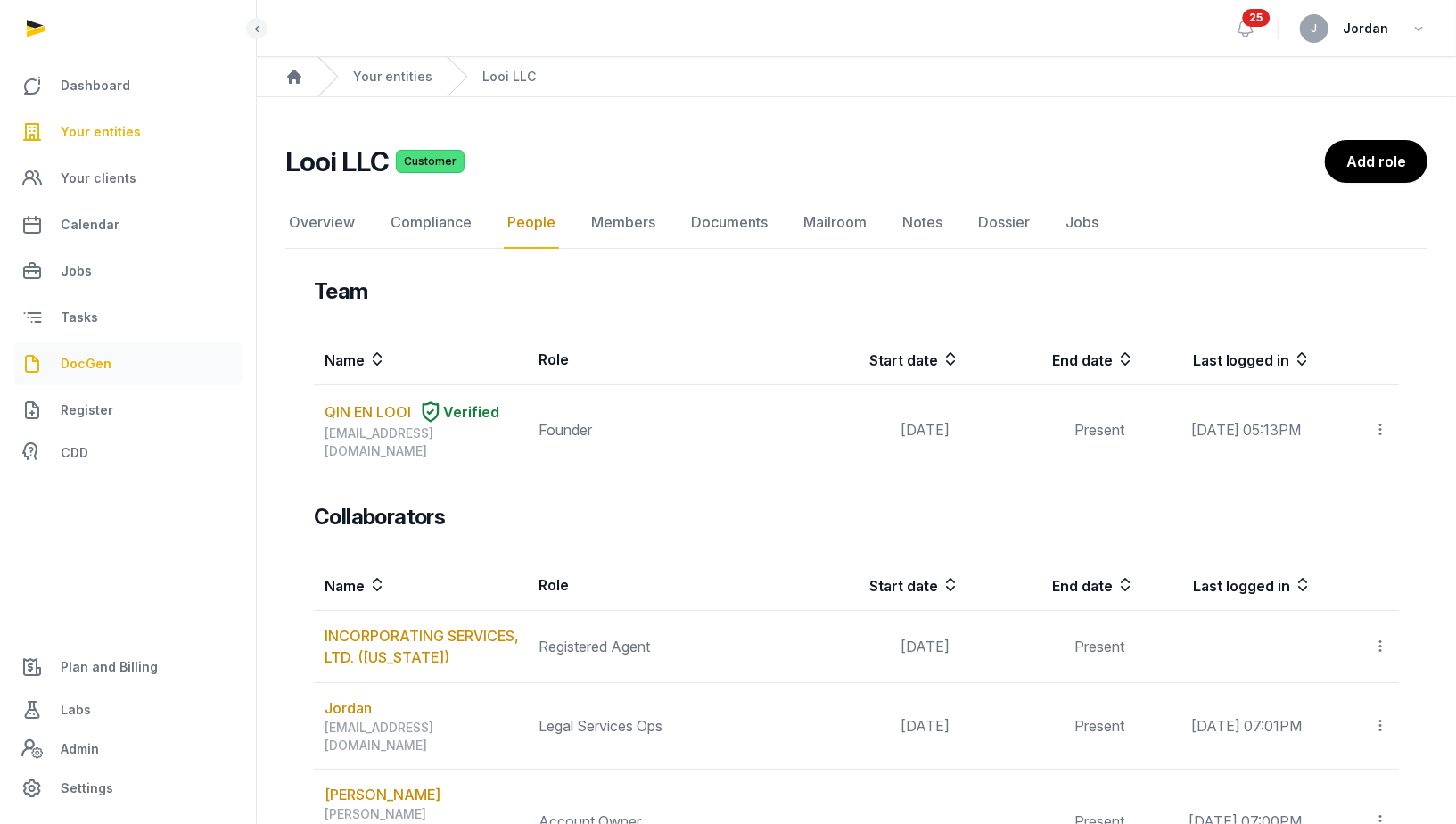
click at [129, 381] on link "DocGen" at bounding box center [128, 363] width 227 height 43
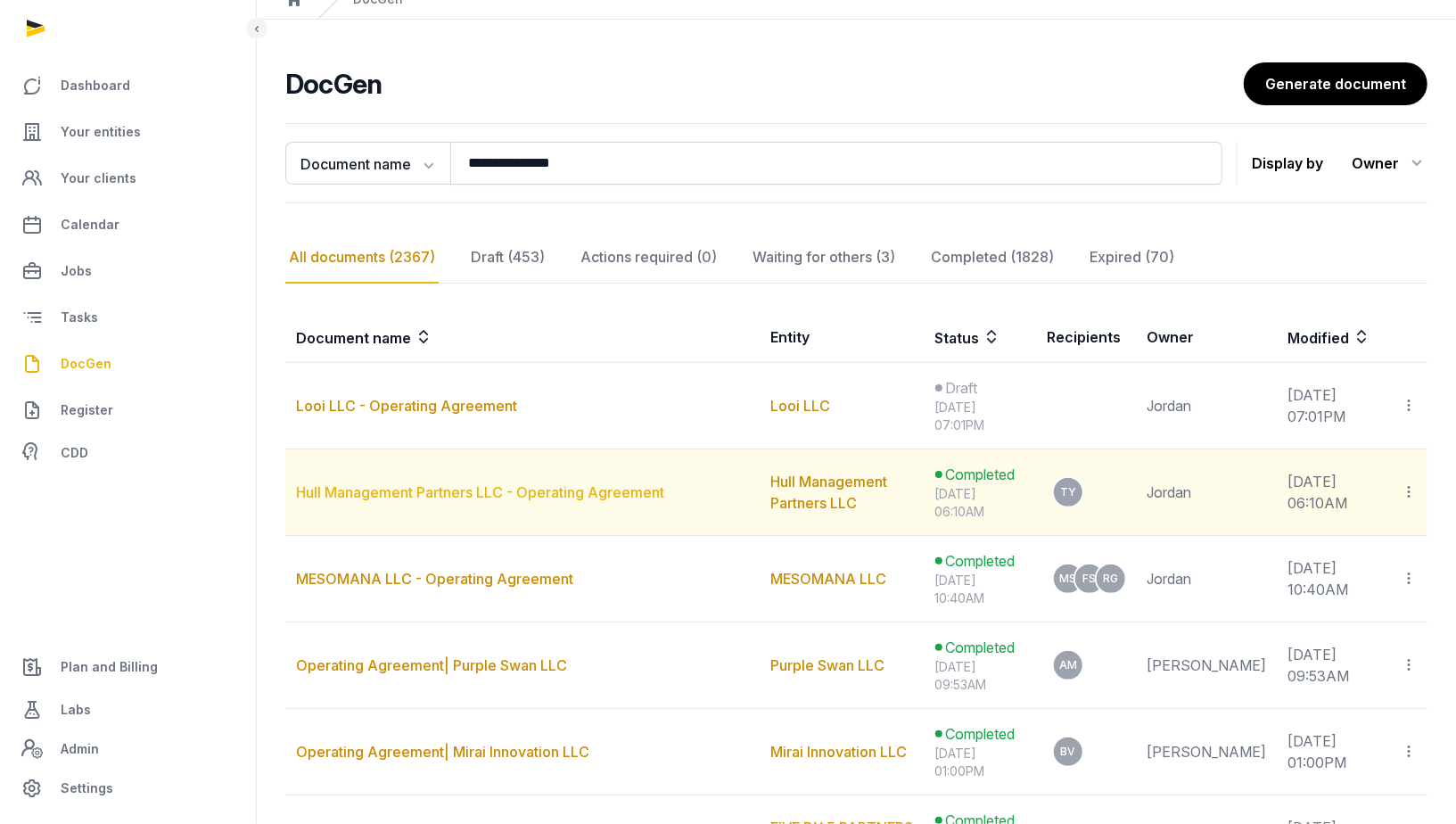
scroll to position [84, 0]
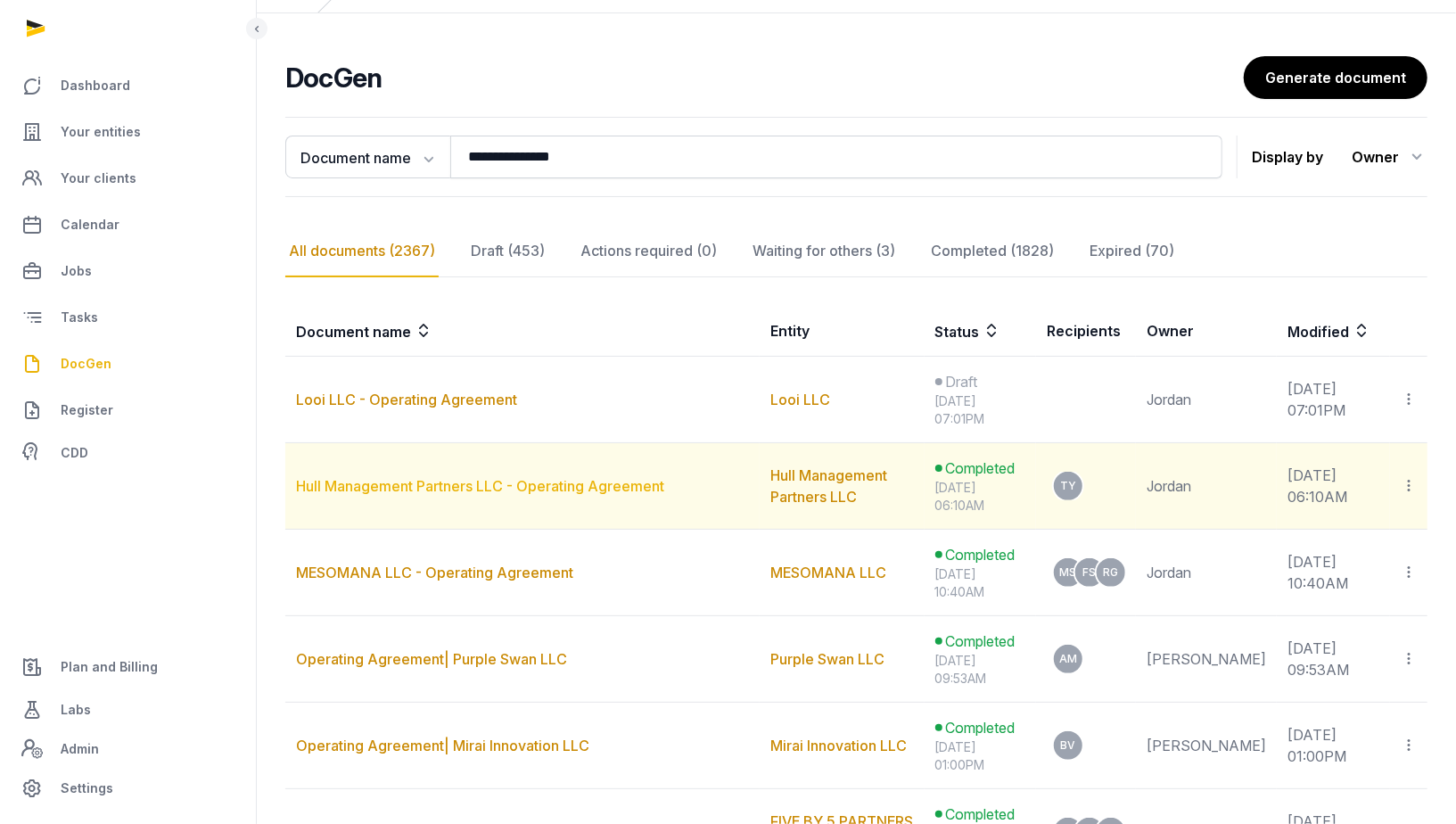
click at [584, 480] on link "Hull Management Partners LLC - Operating Agreement" at bounding box center [480, 485] width 368 height 18
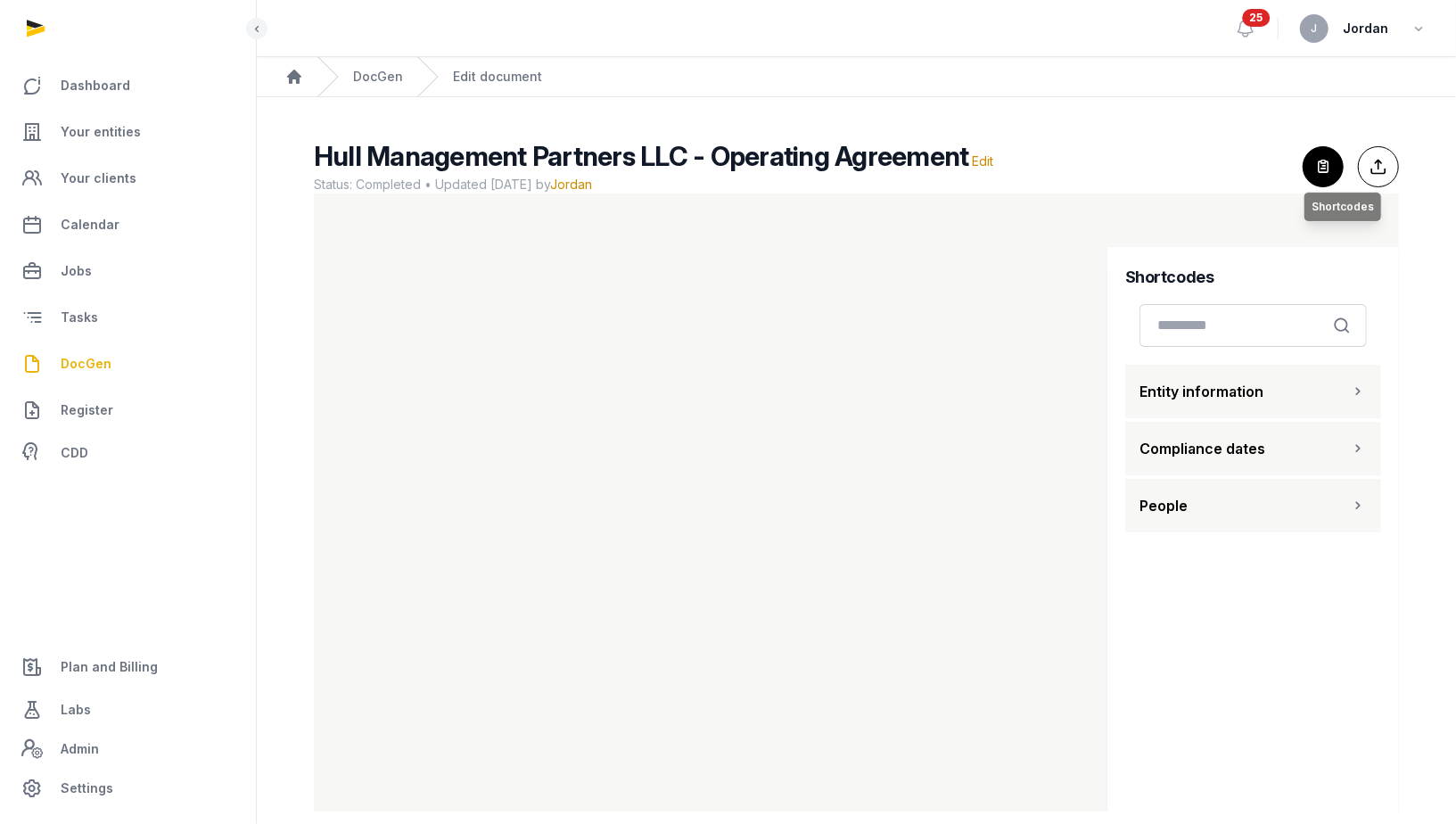
click at [1335, 157] on icon "button" at bounding box center [1323, 166] width 39 height 39
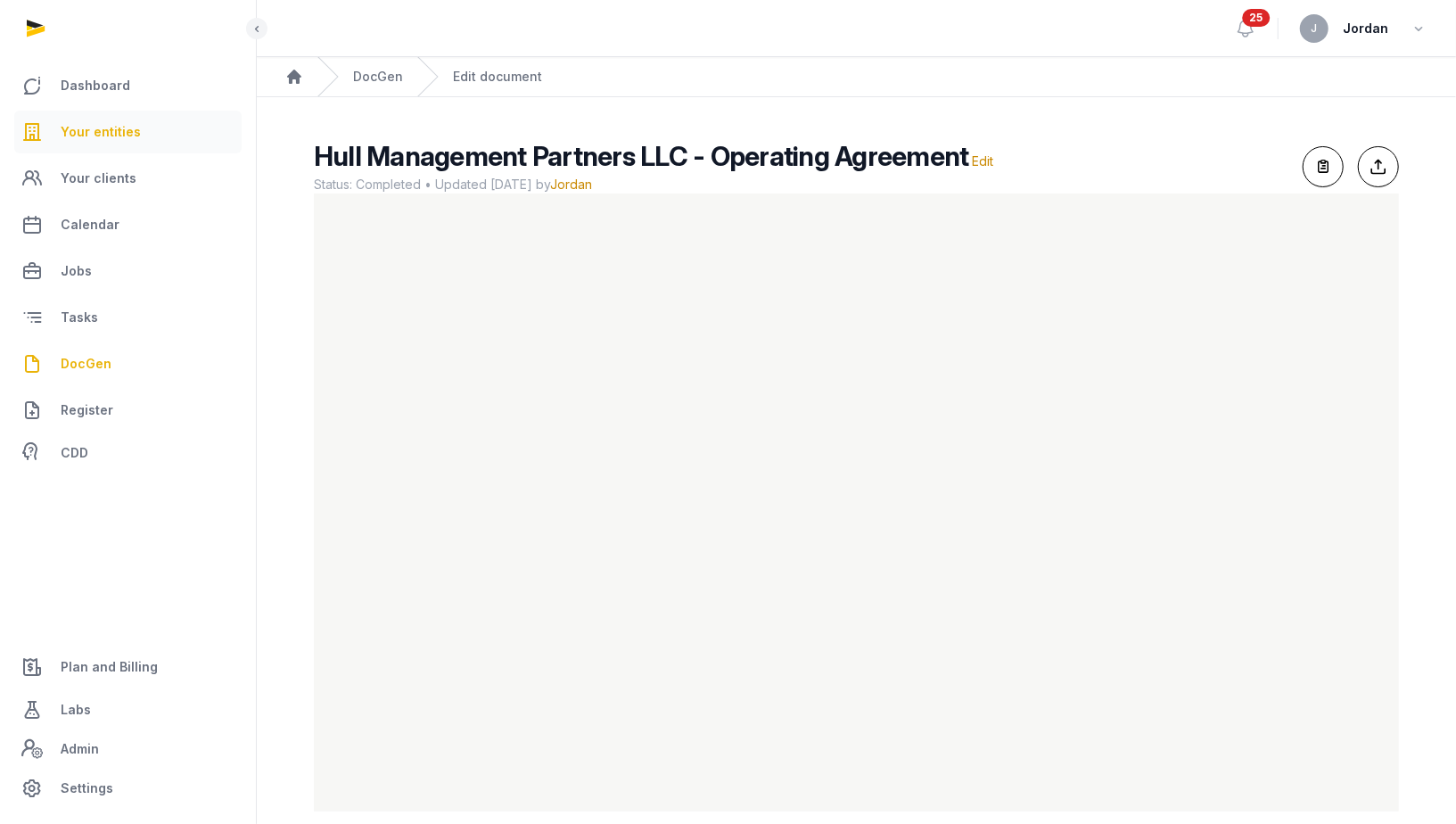
click at [156, 140] on link "Your entities" at bounding box center [128, 132] width 227 height 43
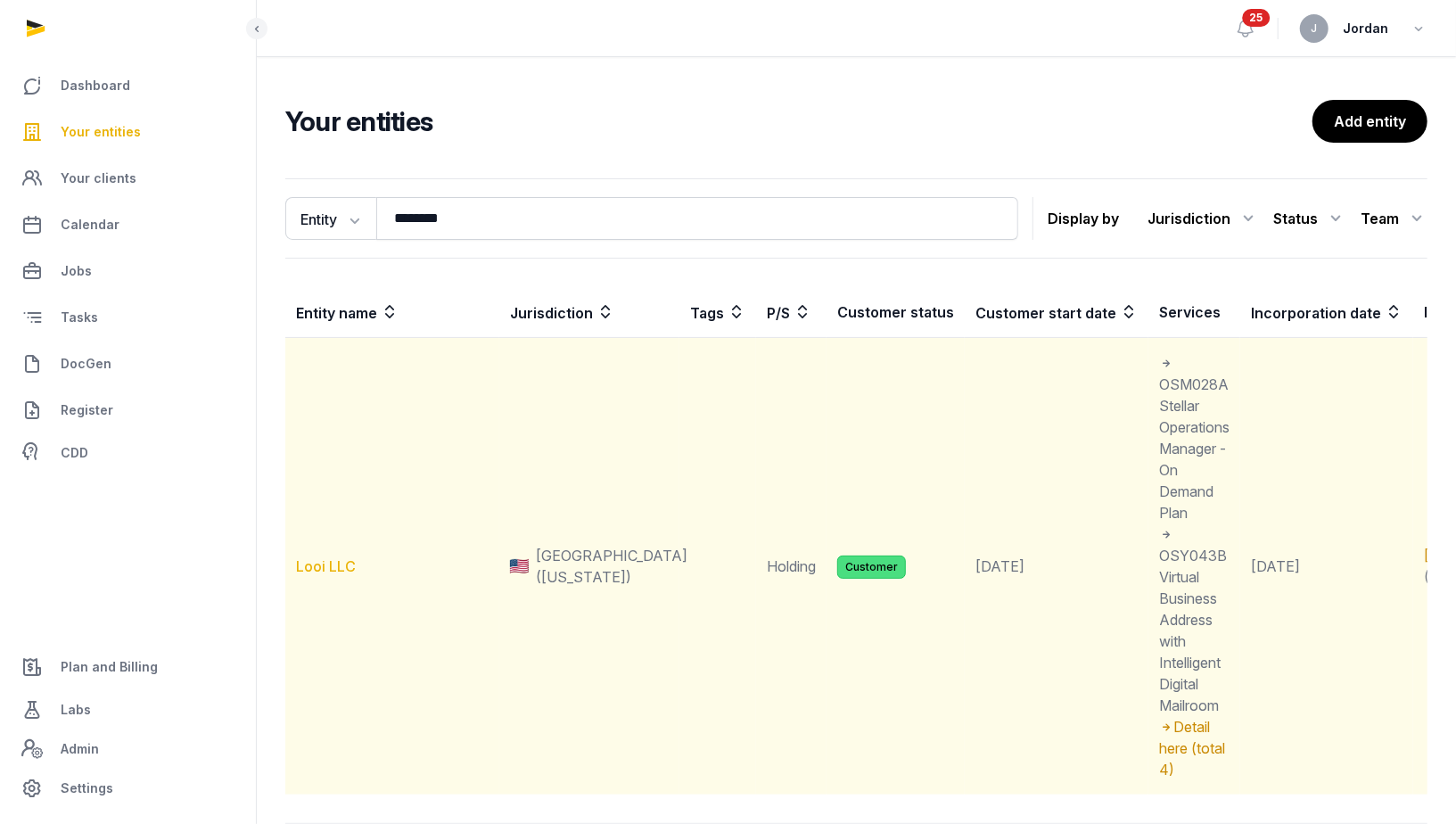
click at [329, 565] on link "Looi LLC" at bounding box center [325, 566] width 60 height 18
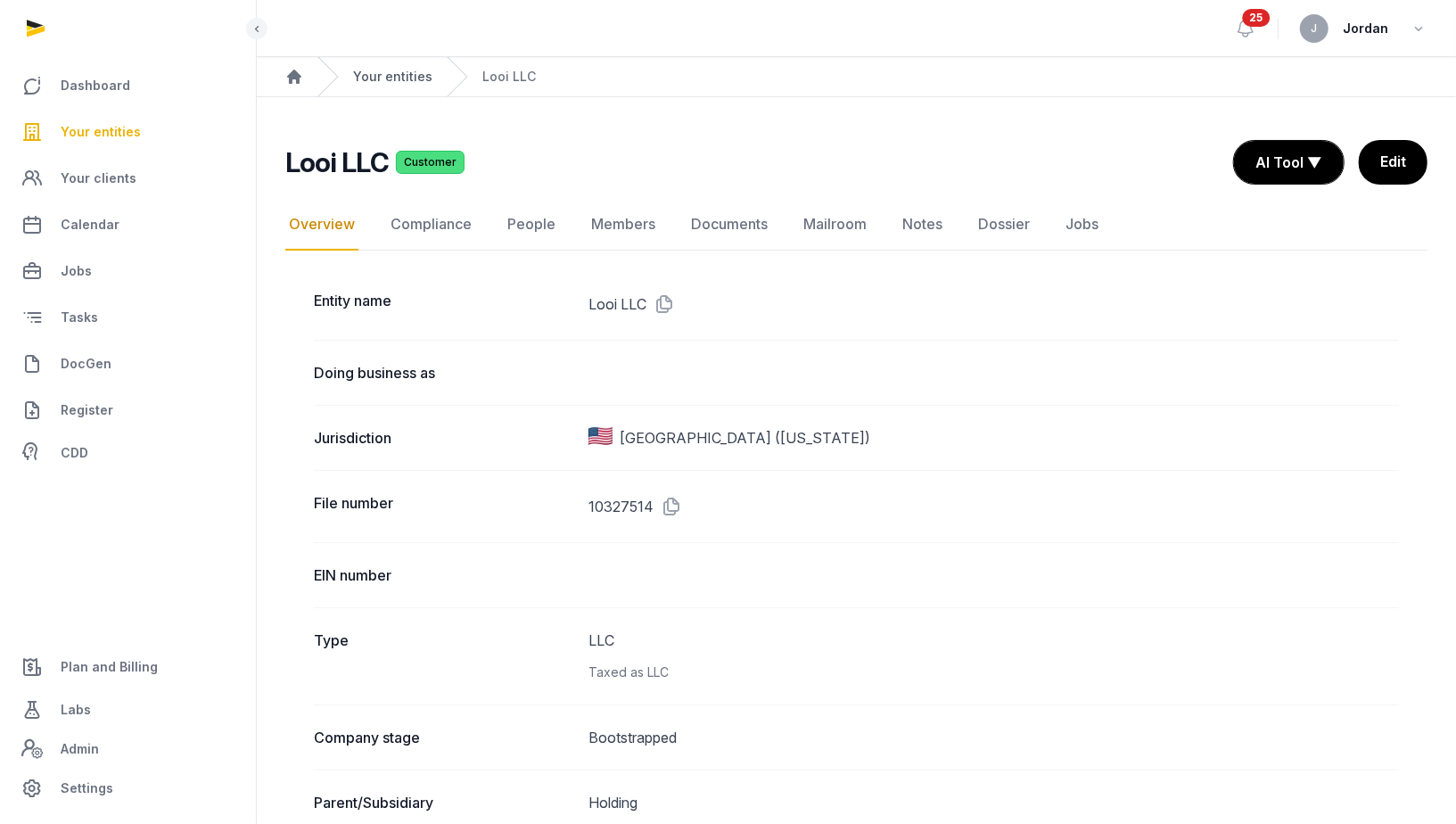
click at [403, 72] on link "Your entities" at bounding box center [392, 76] width 79 height 18
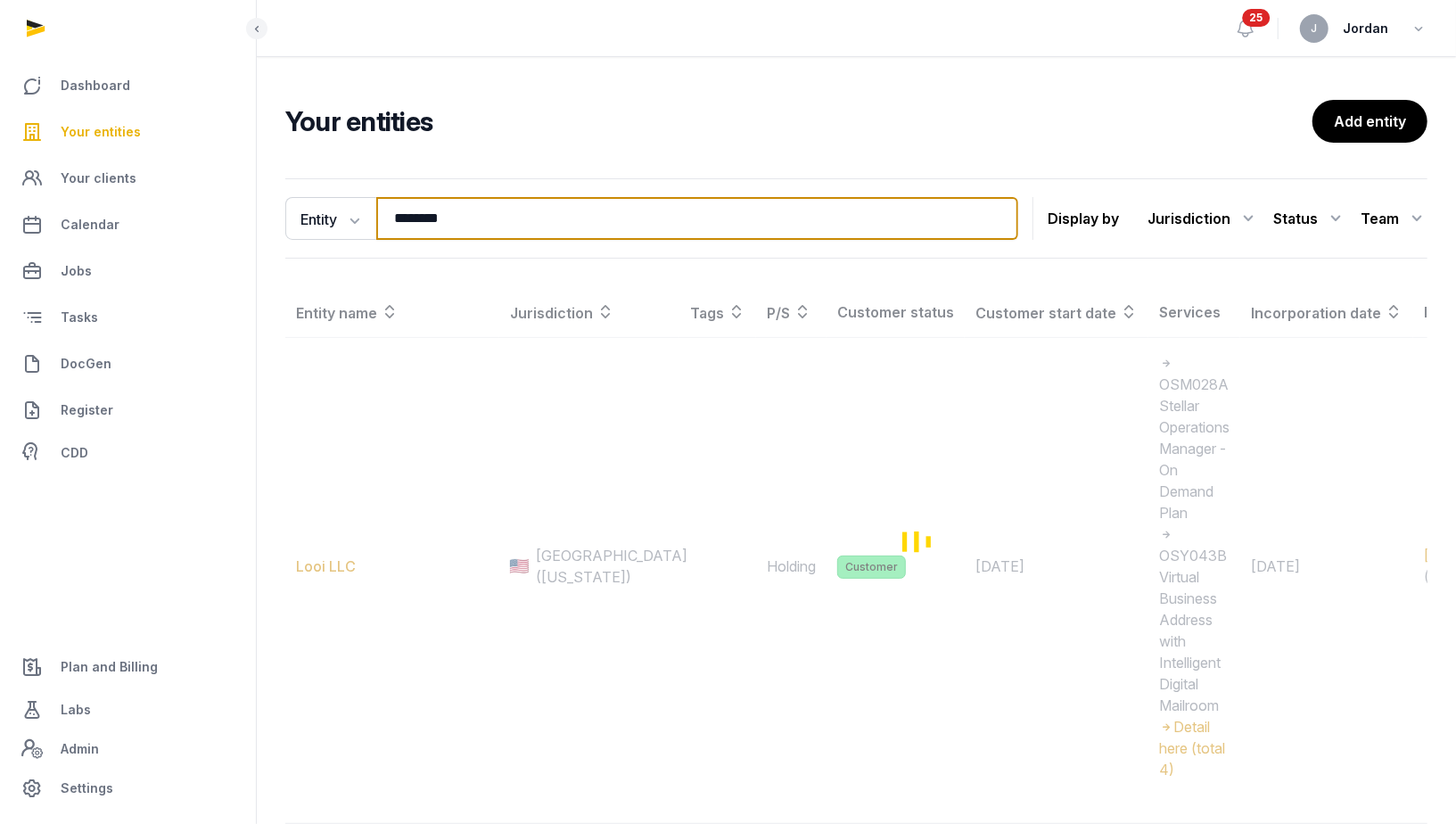
click at [398, 214] on input "********" at bounding box center [697, 218] width 642 height 43
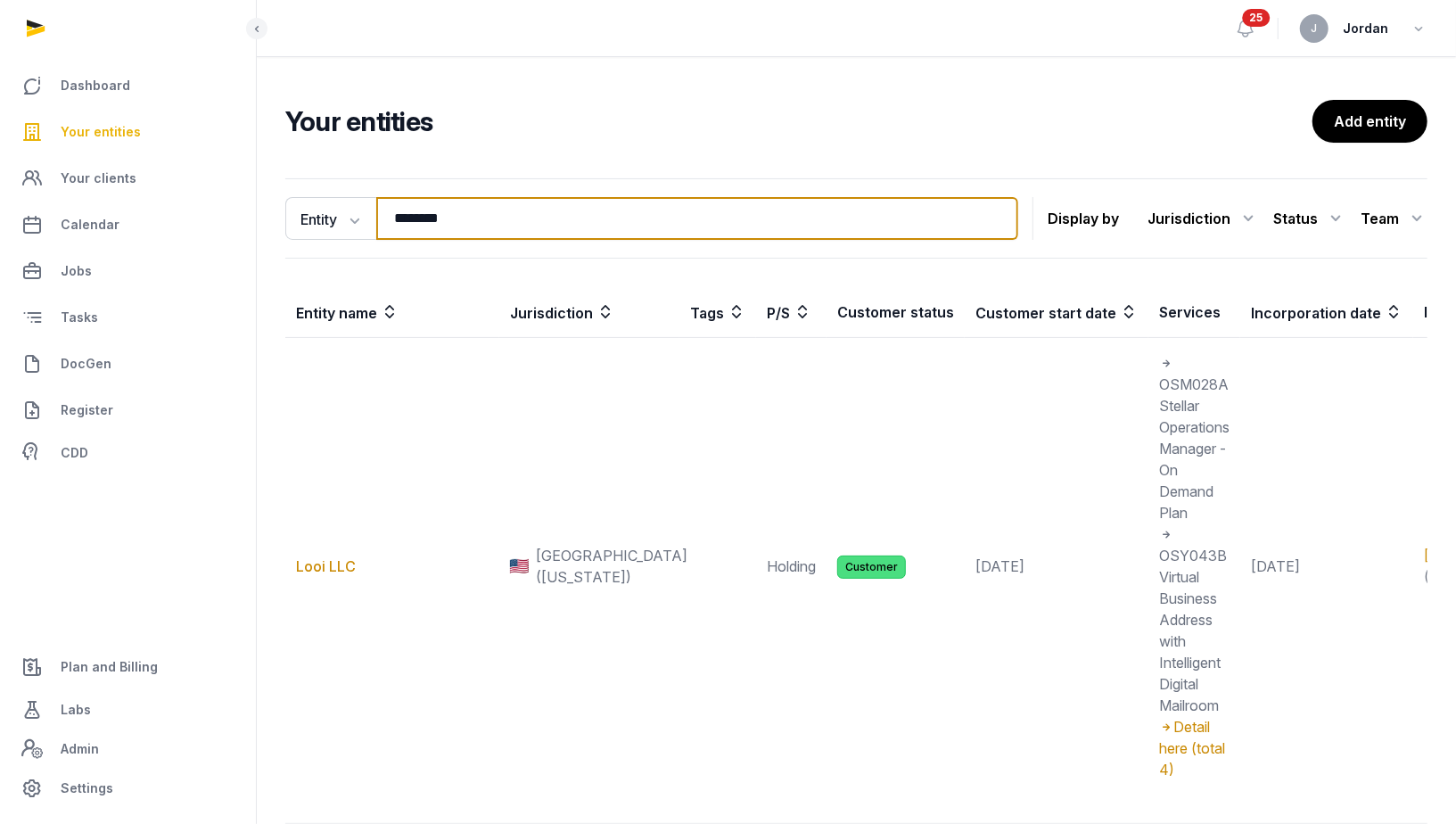
click at [398, 214] on input "********" at bounding box center [697, 218] width 642 height 43
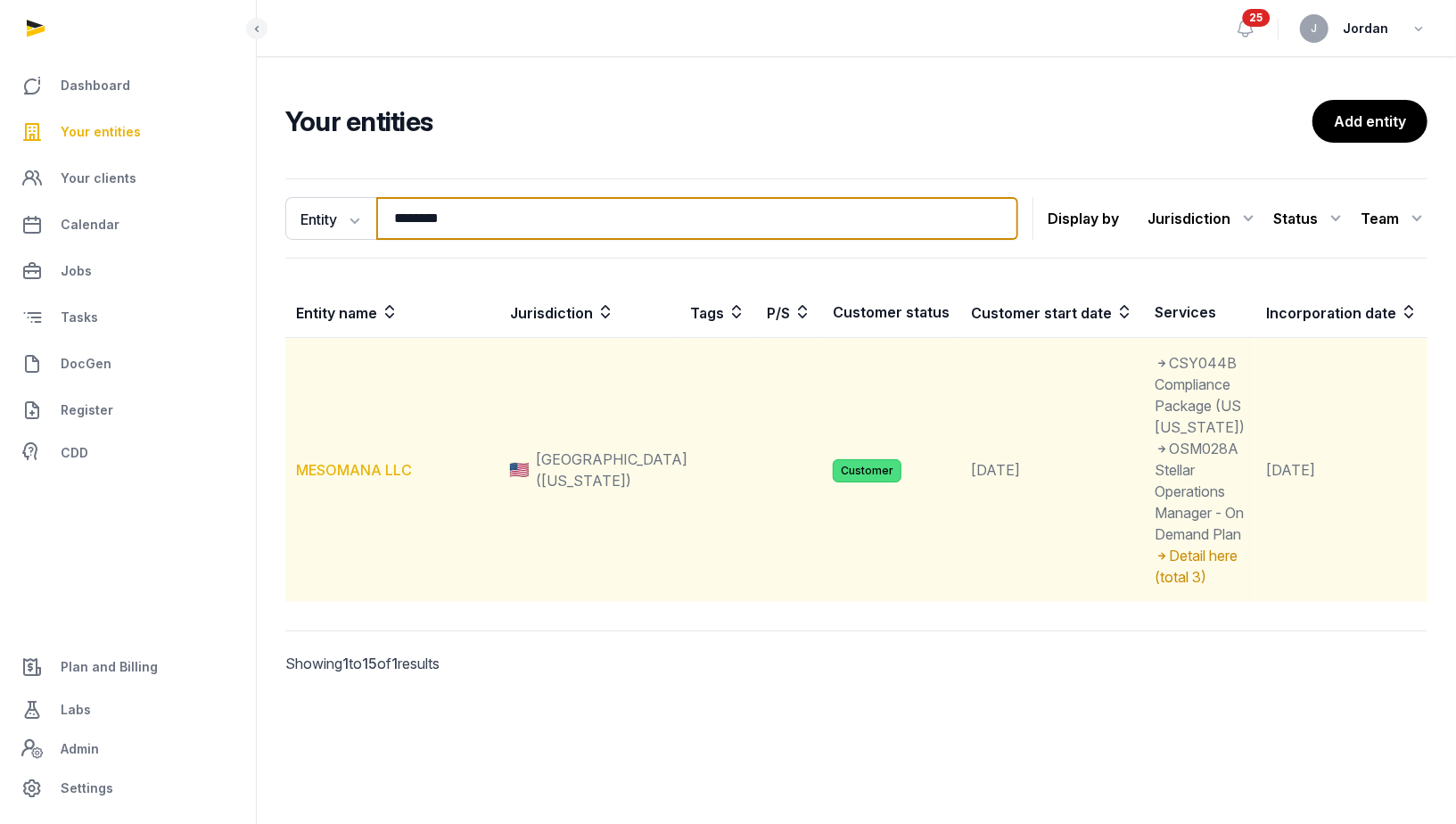
type input "********"
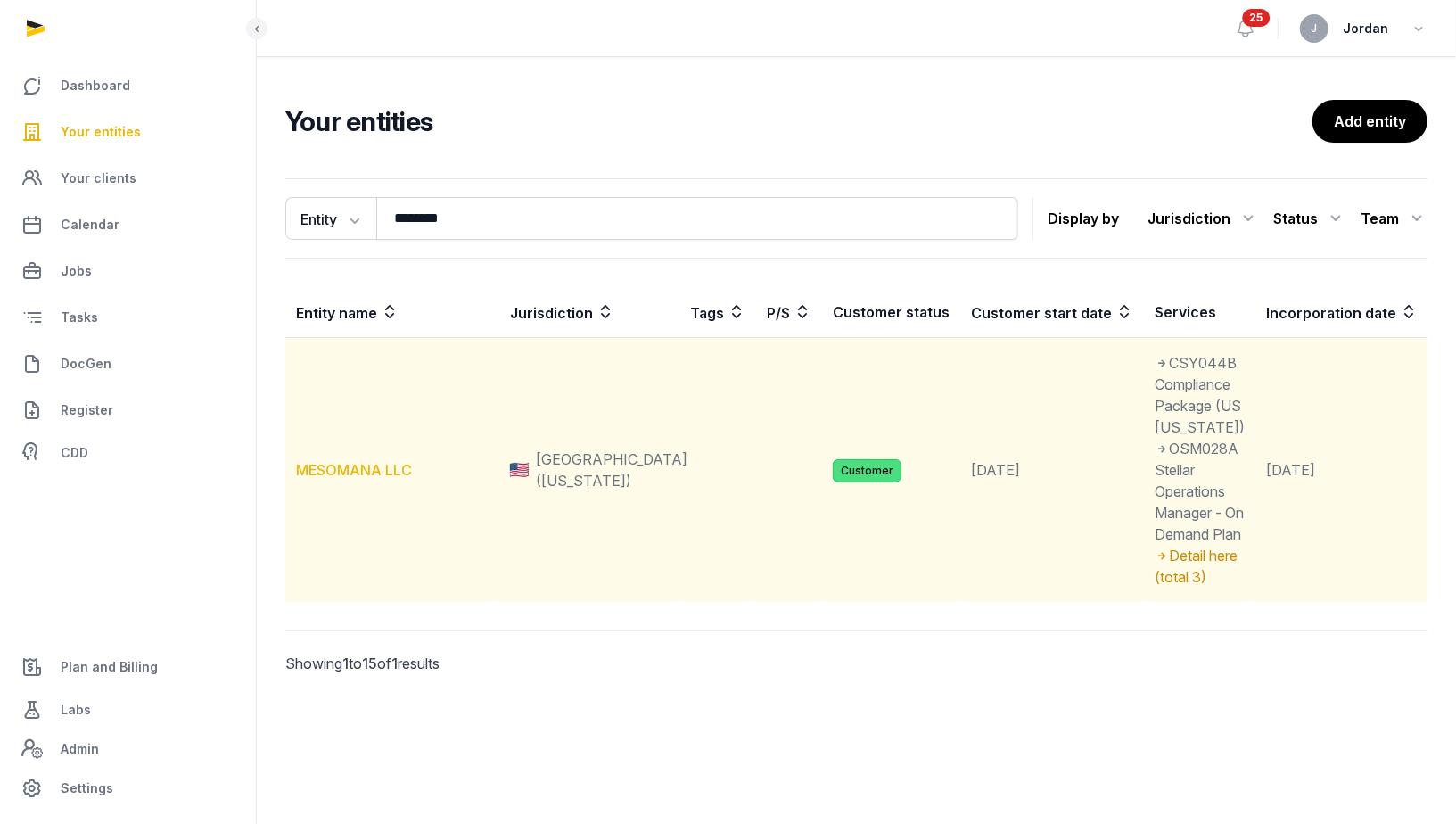
click at [374, 479] on link "MESOMANA LLC" at bounding box center [354, 469] width 116 height 18
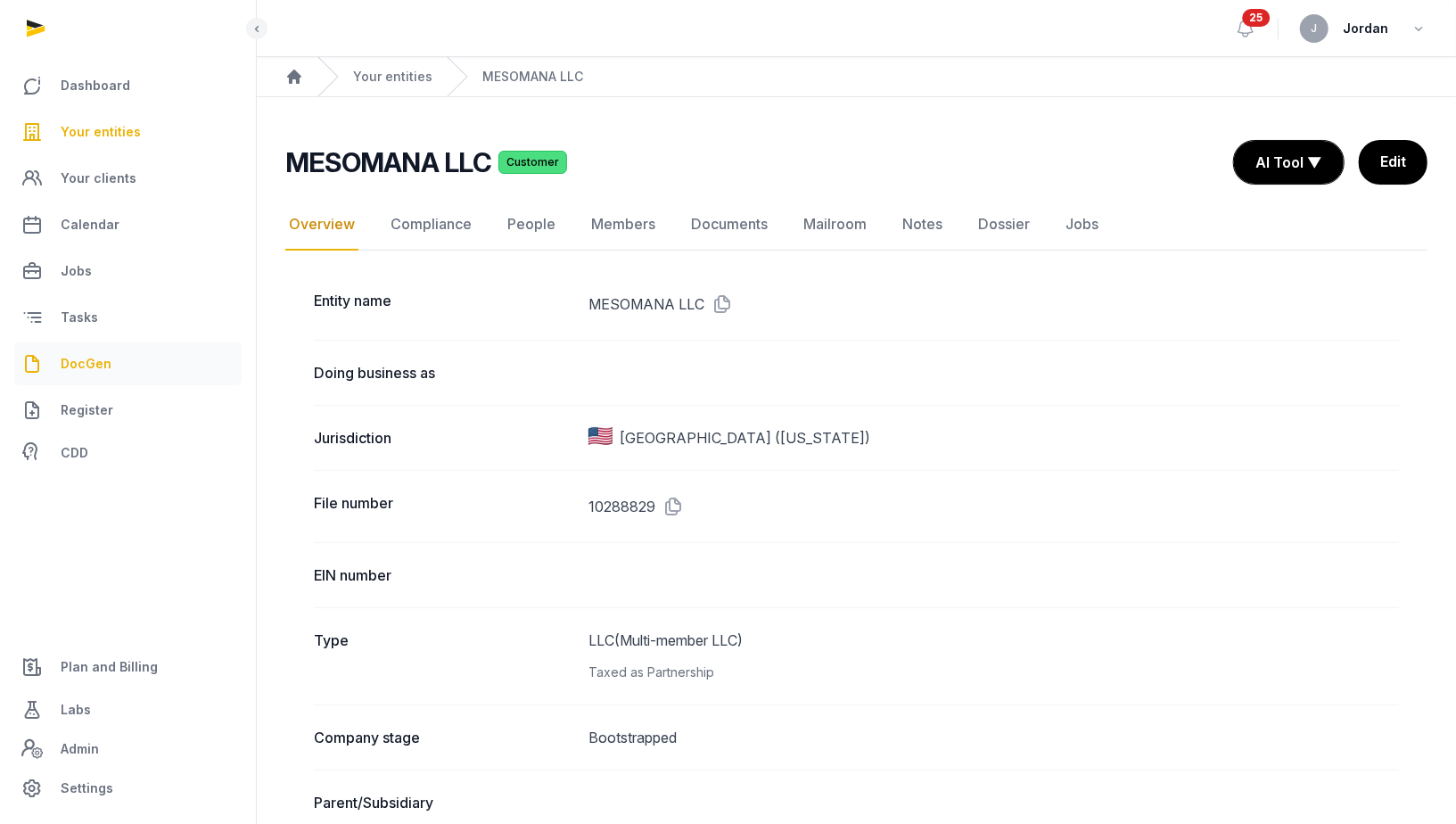
click at [110, 375] on link "DocGen" at bounding box center [128, 363] width 227 height 43
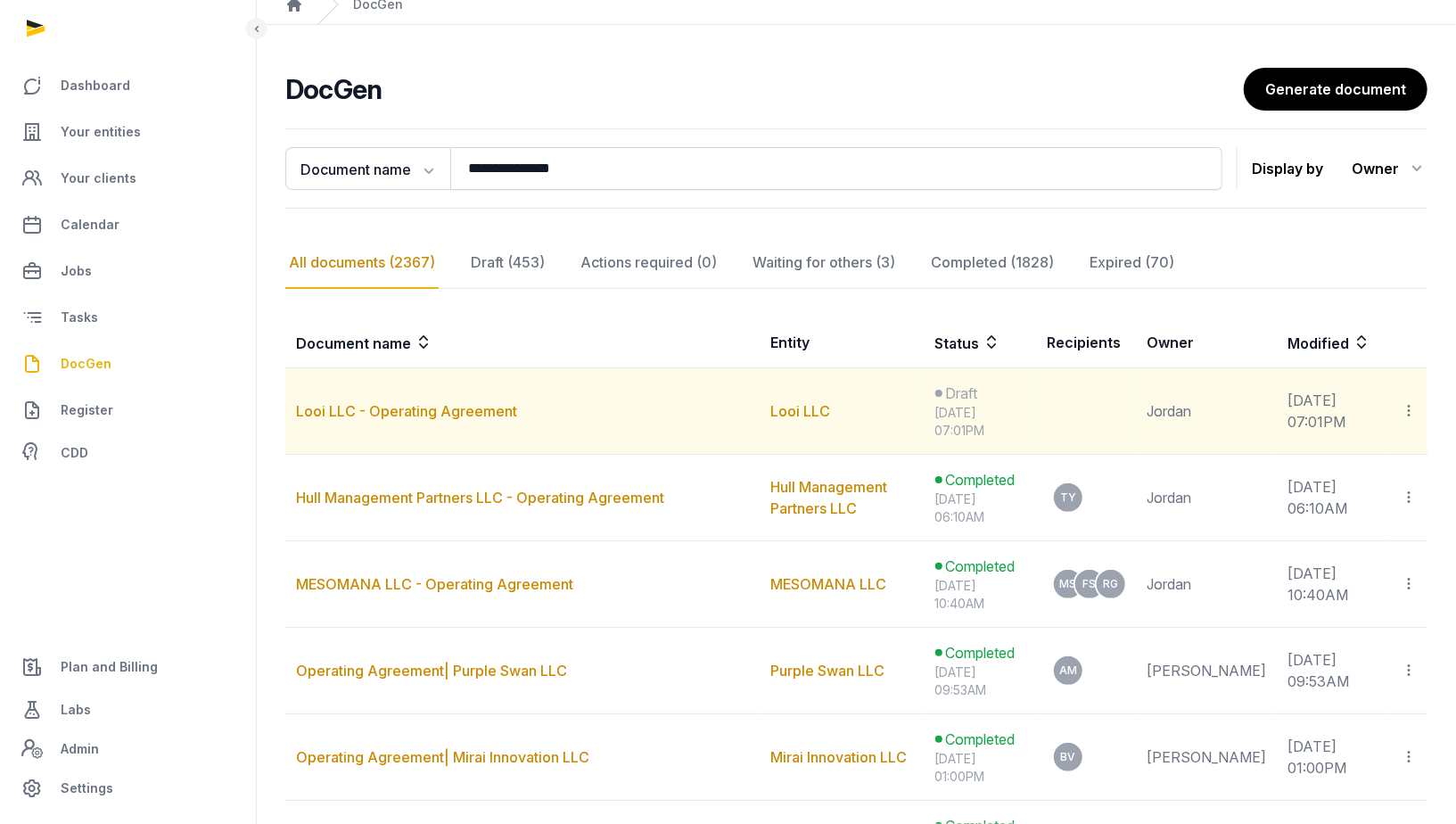
scroll to position [88, 0]
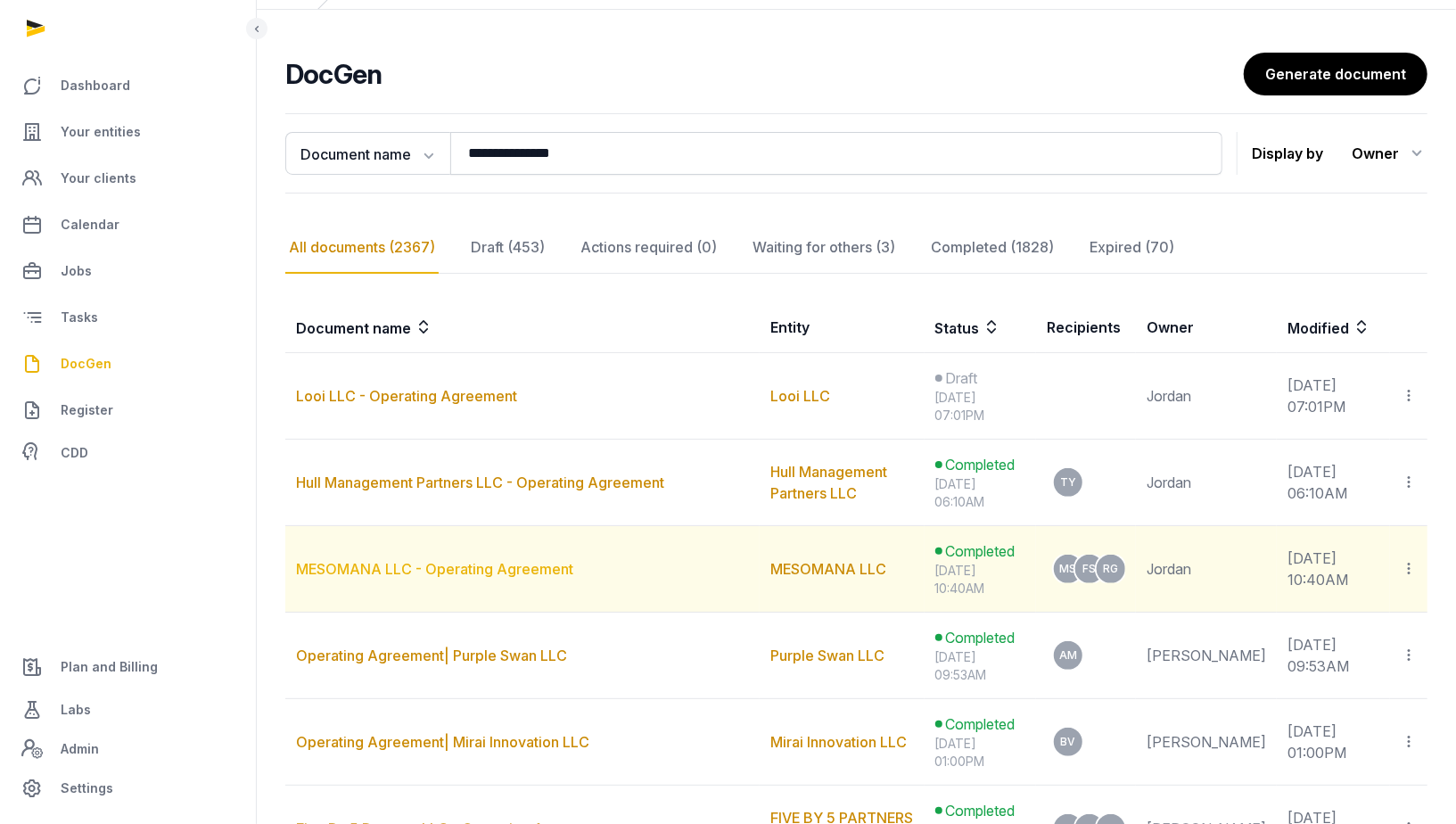
click at [492, 561] on link "MESOMANA LLC - Operating Agreement" at bounding box center [434, 568] width 278 height 18
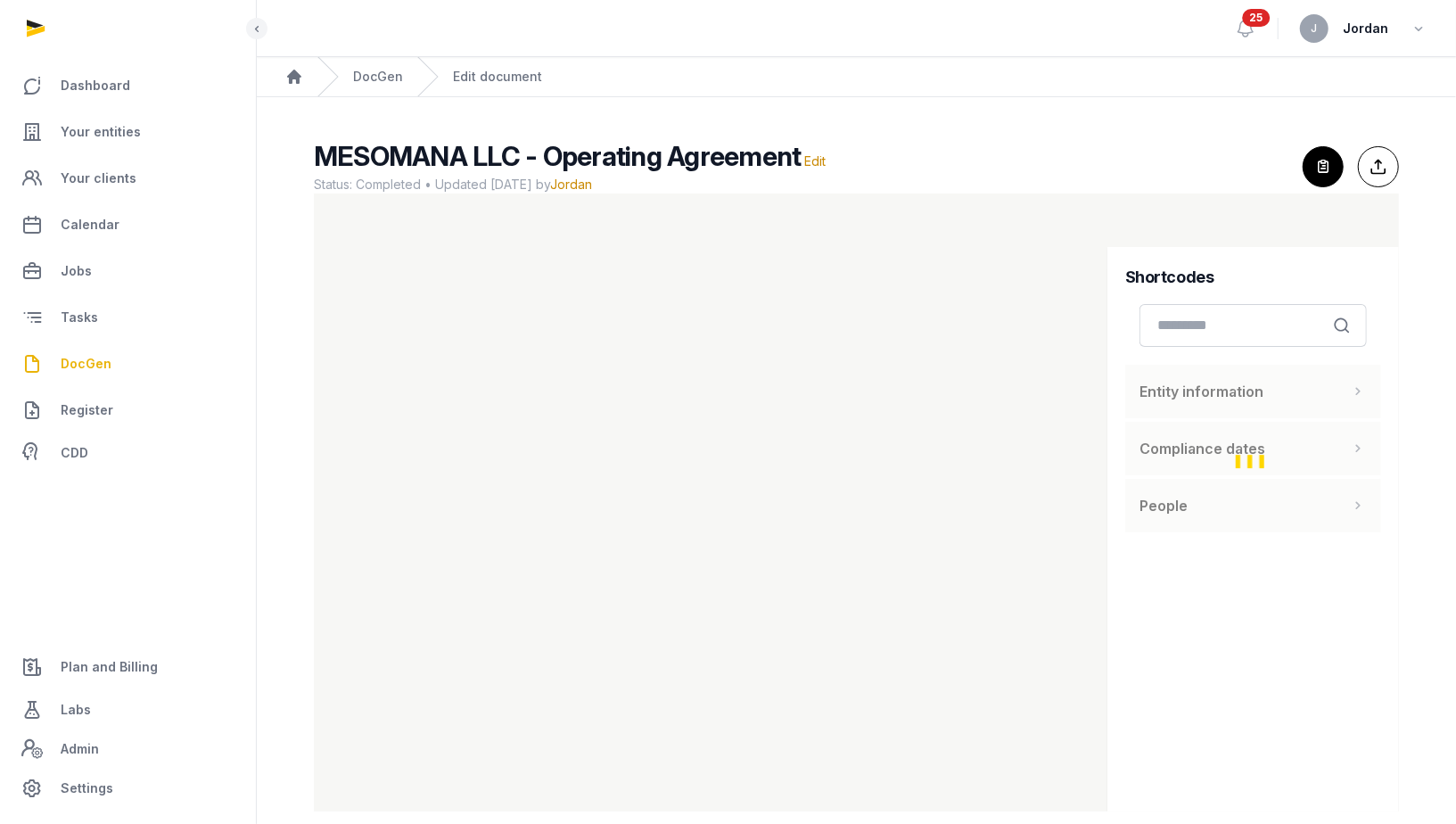
scroll to position [22, 0]
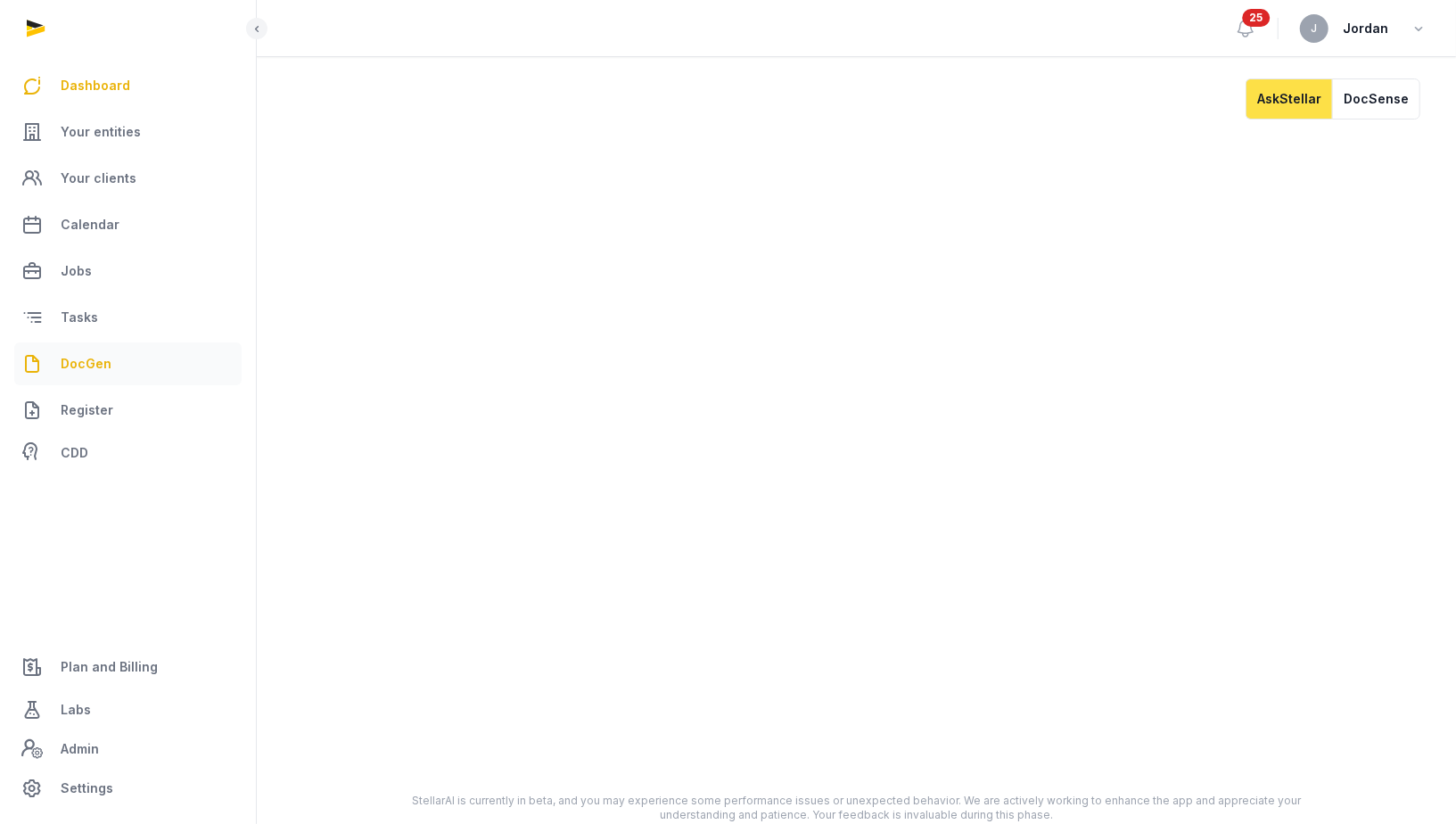
click at [107, 361] on span "DocGen" at bounding box center [86, 363] width 51 height 21
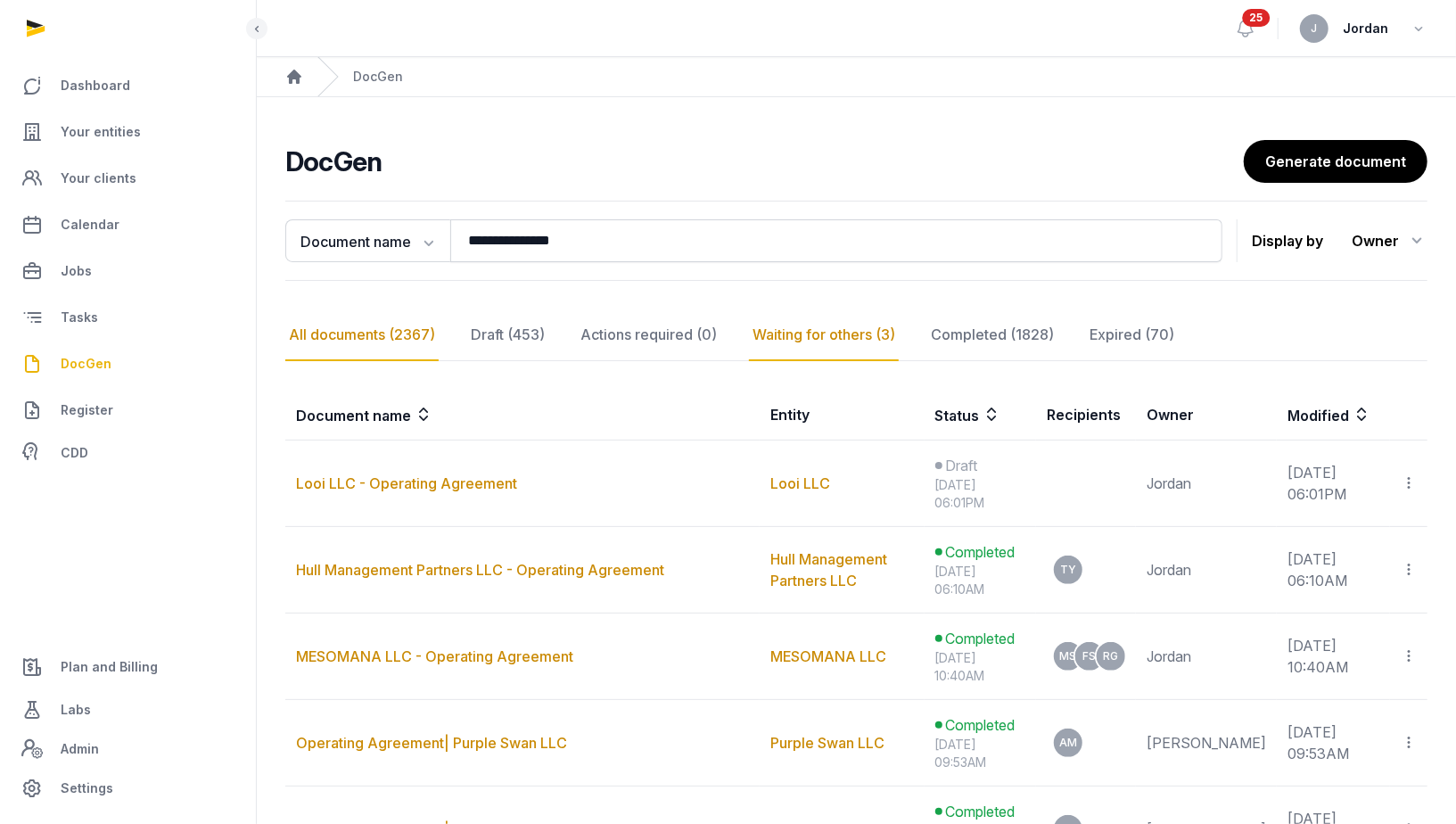
click at [828, 329] on div "Waiting for others (3)" at bounding box center [823, 335] width 150 height 52
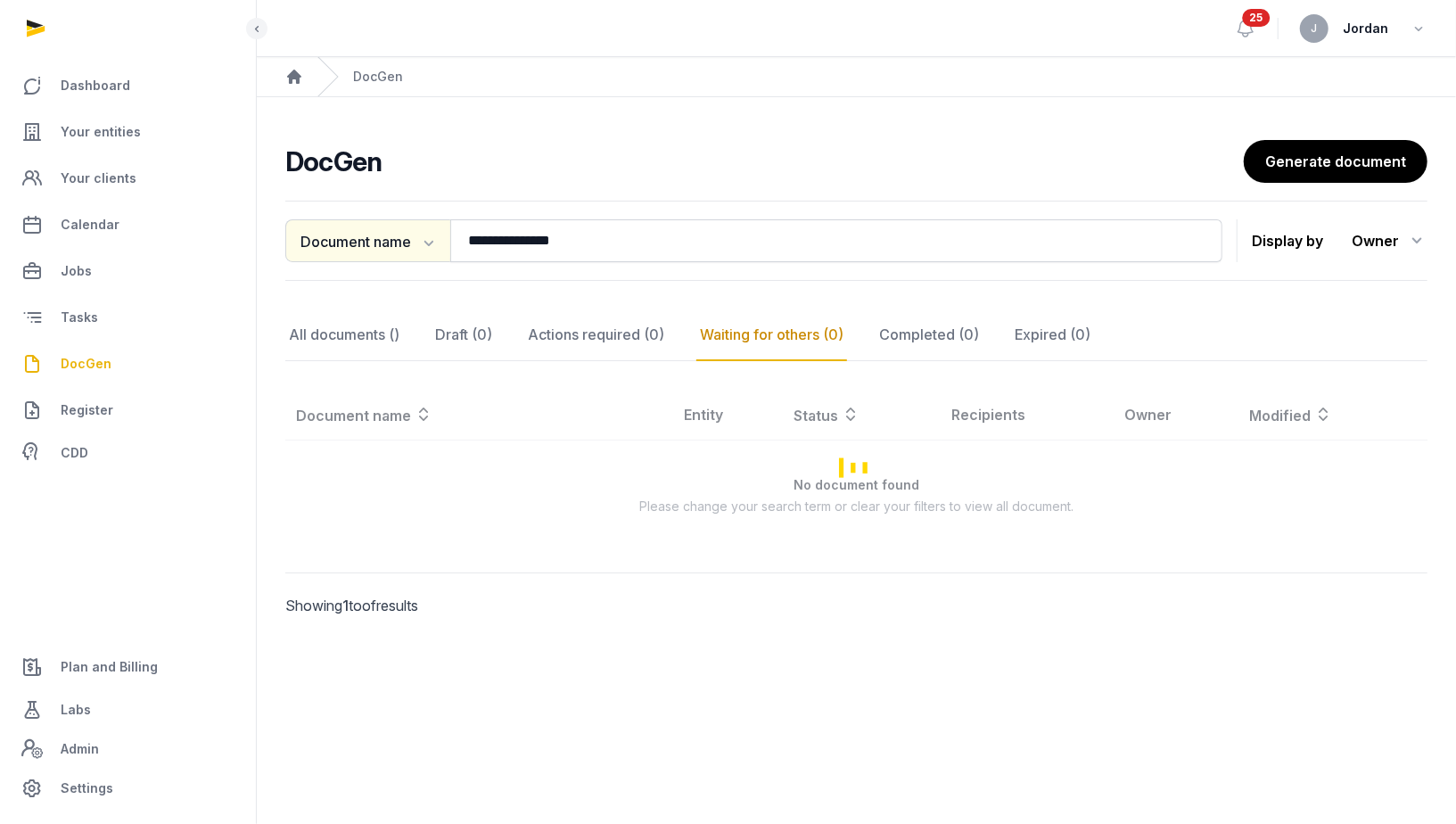
click at [405, 244] on button "Document name" at bounding box center [367, 240] width 165 height 43
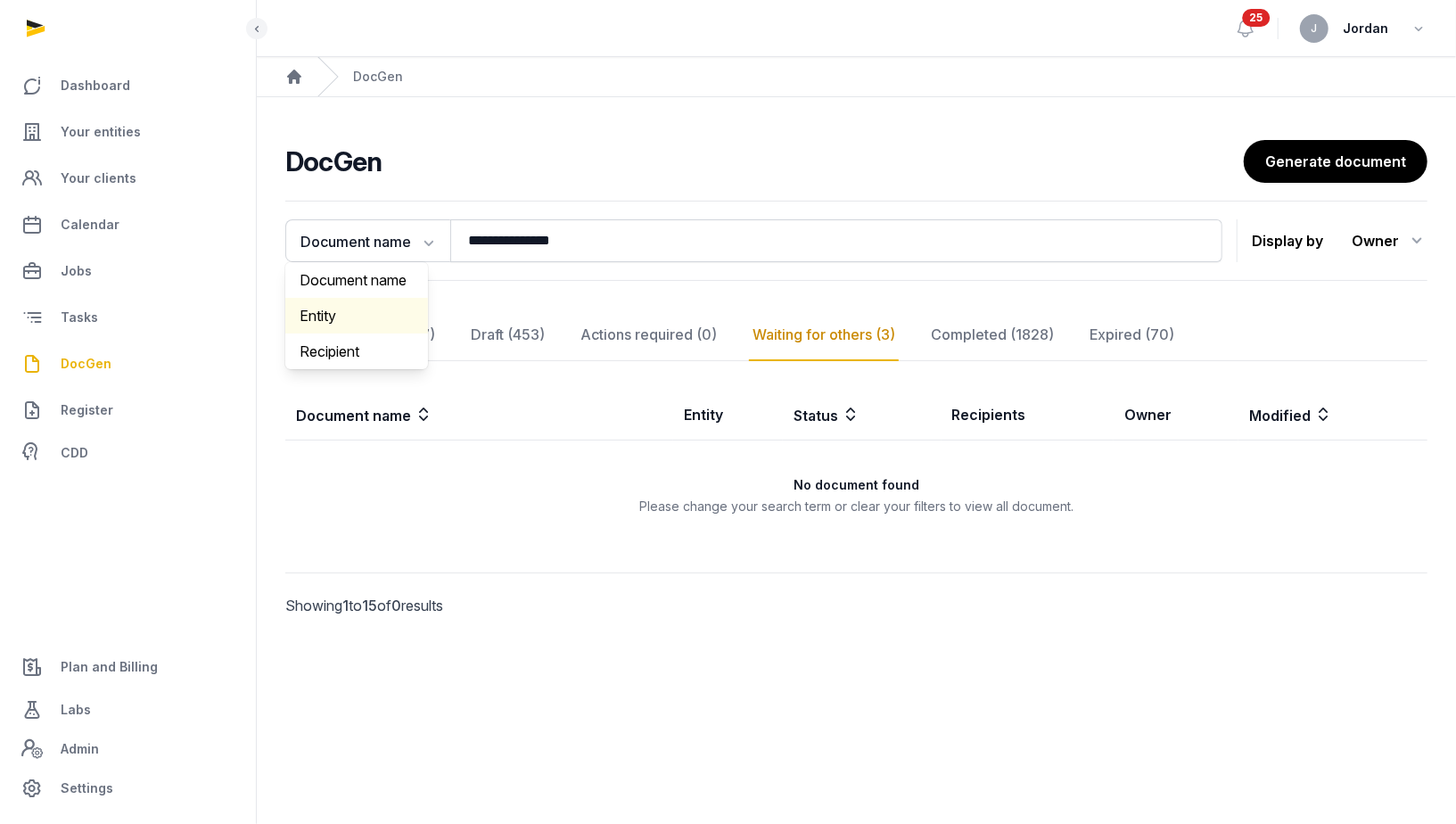
click at [389, 311] on div "Entity" at bounding box center [357, 315] width 143 height 35
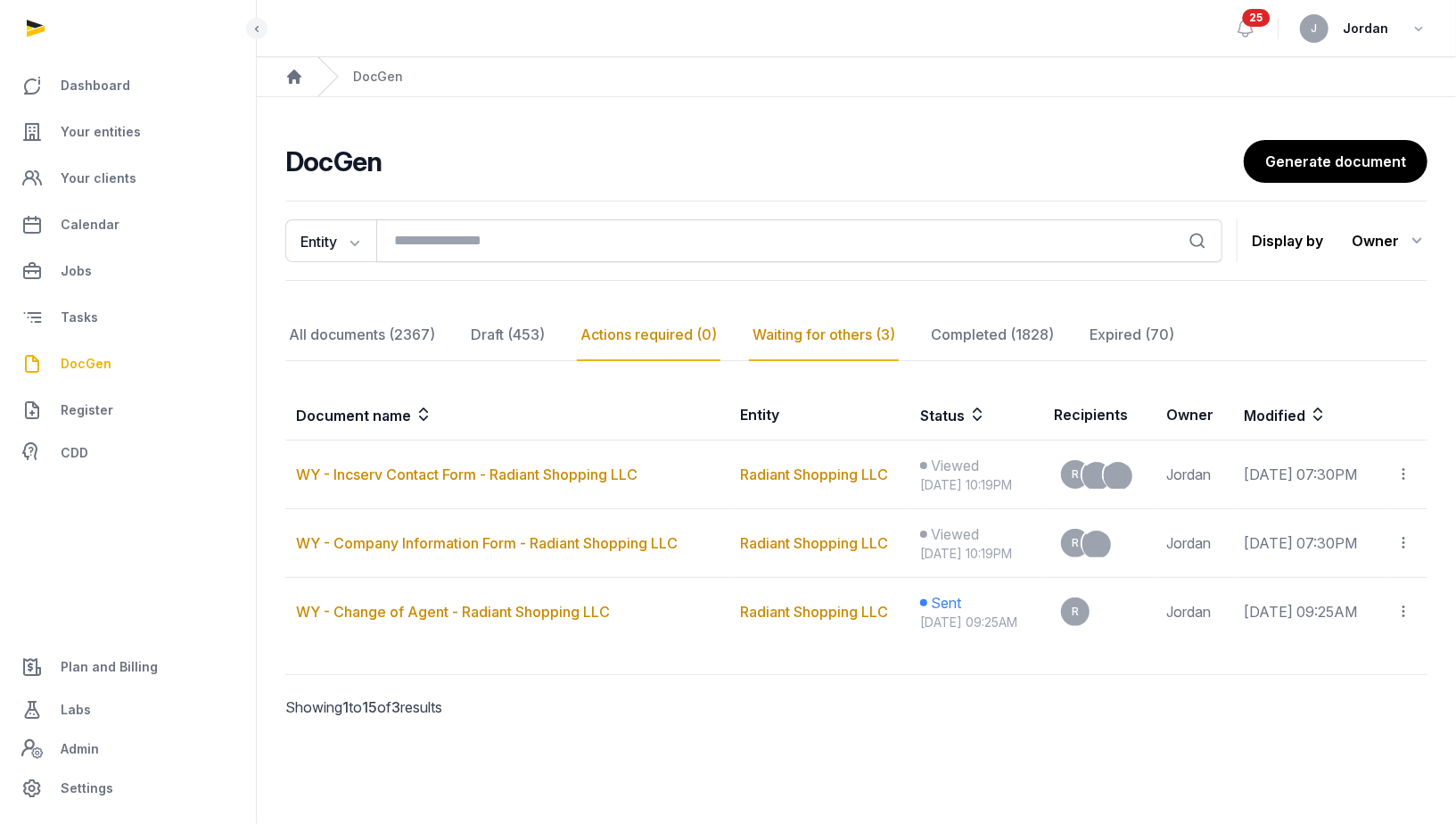
click at [634, 339] on div "Actions required (0)" at bounding box center [649, 335] width 143 height 52
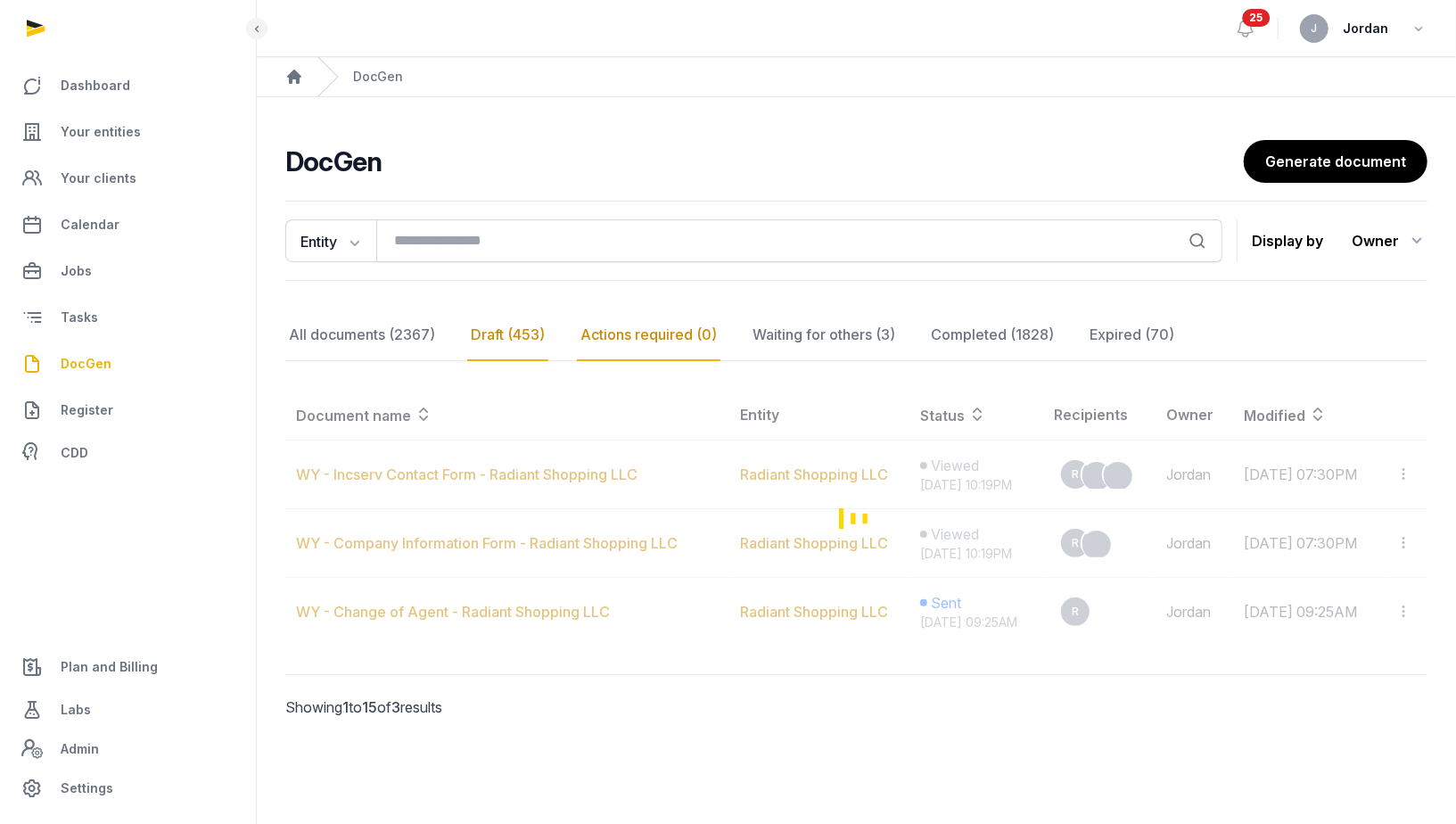
click at [494, 342] on div "Draft (453)" at bounding box center [508, 335] width 81 height 52
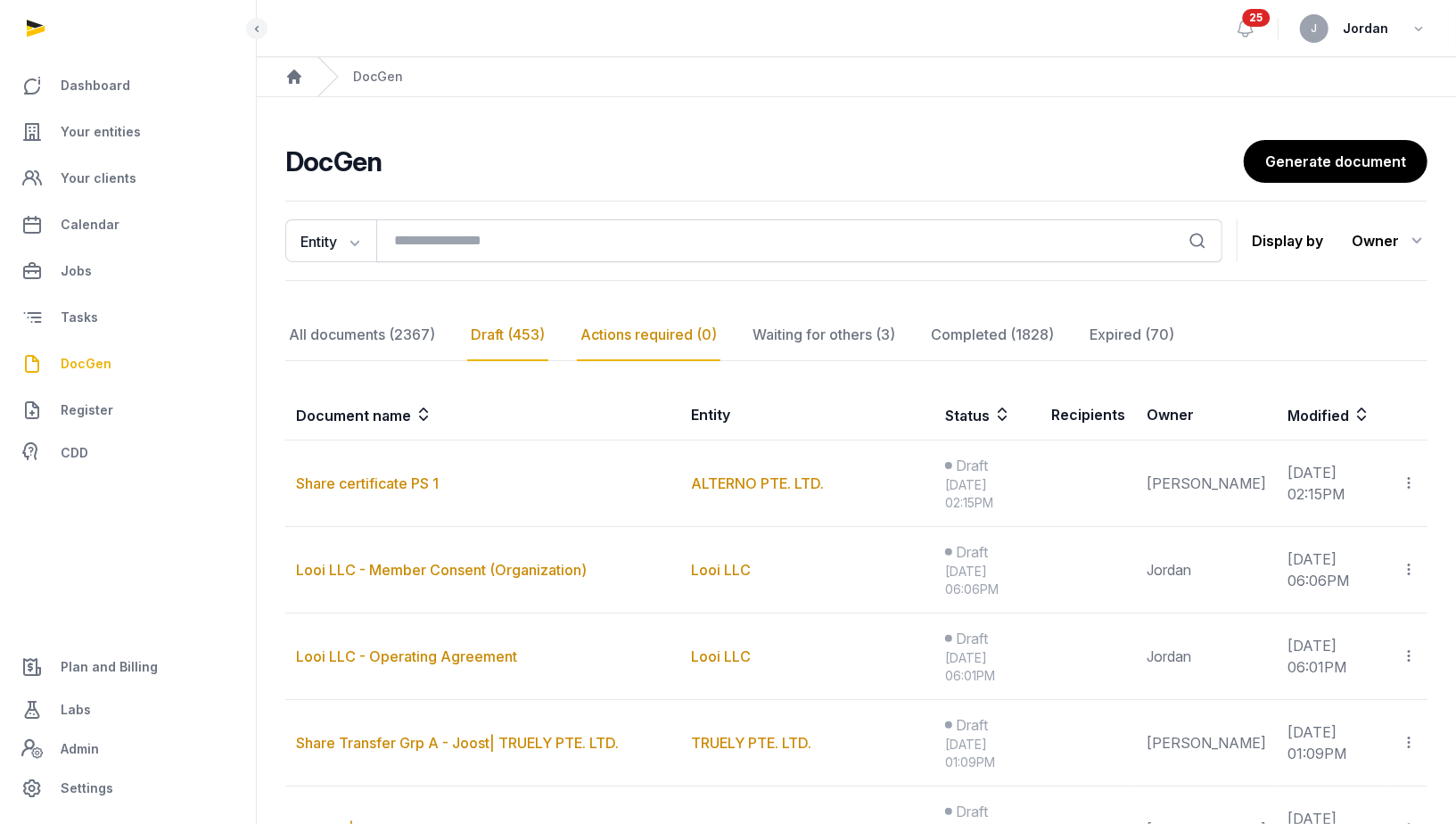
click at [592, 338] on div "Actions required (0)" at bounding box center [649, 335] width 143 height 52
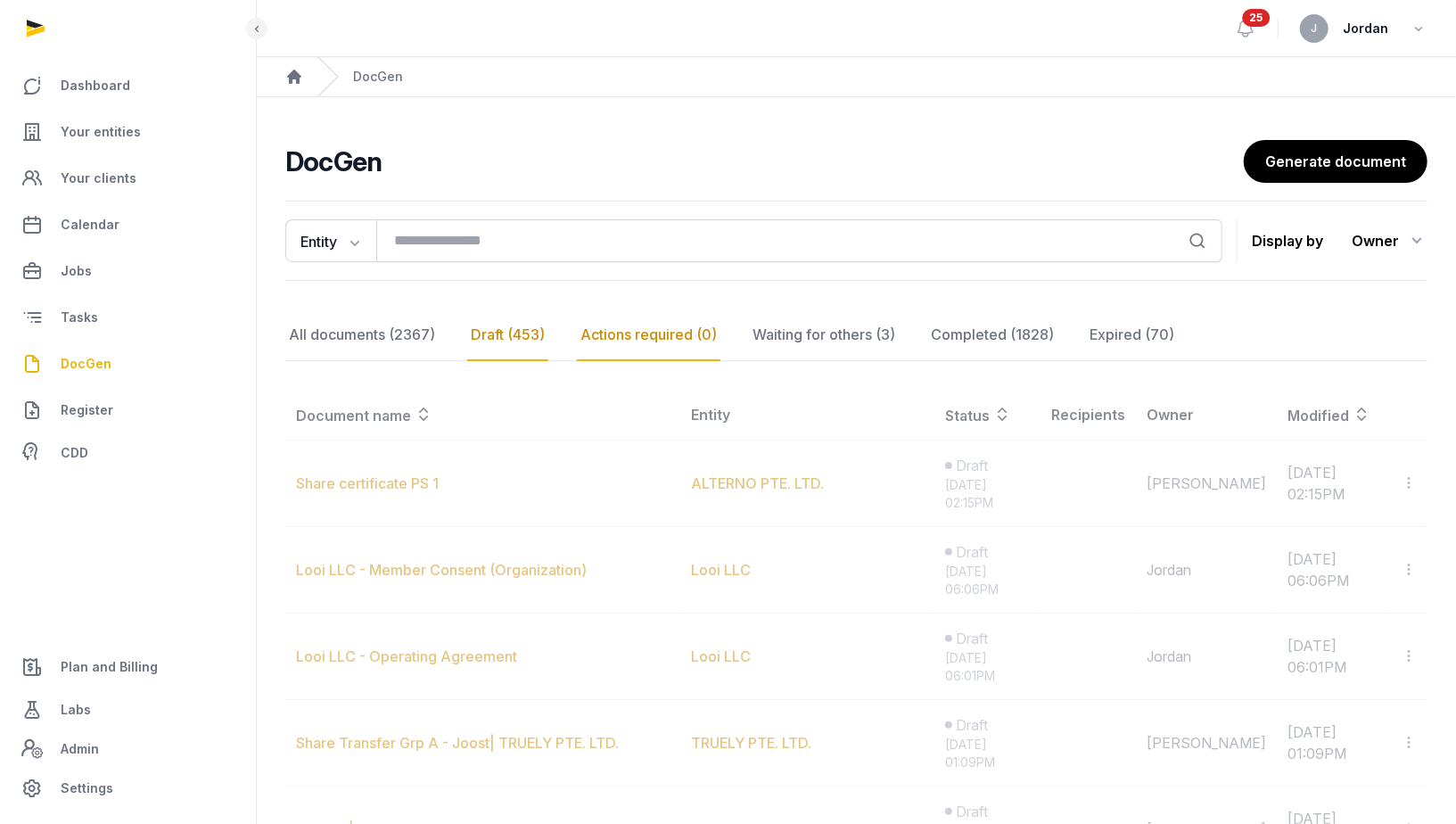
click at [514, 338] on div "Draft (453)" at bounding box center [508, 335] width 81 height 52
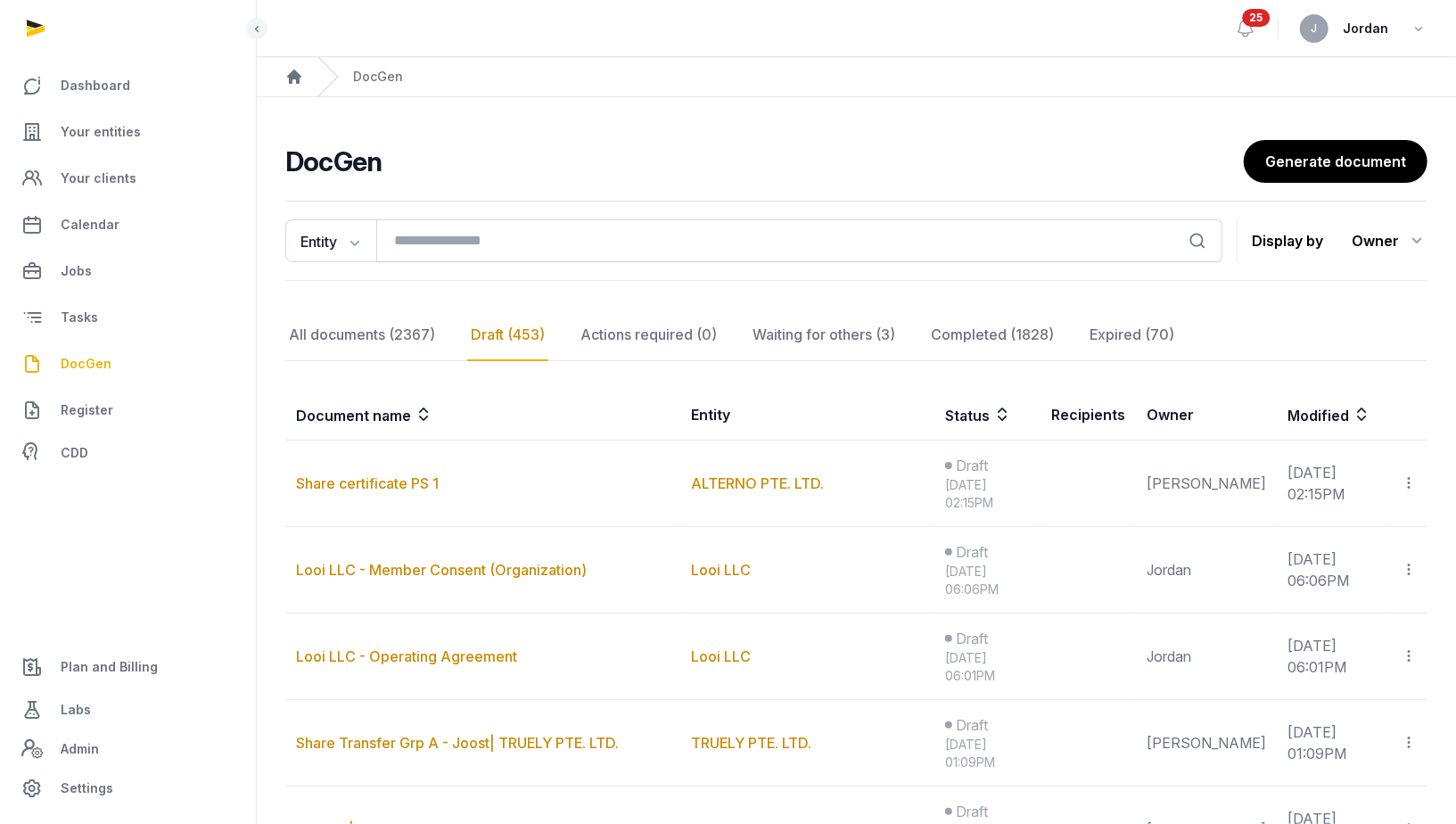
click at [514, 338] on div "Draft (453)" at bounding box center [508, 335] width 81 height 52
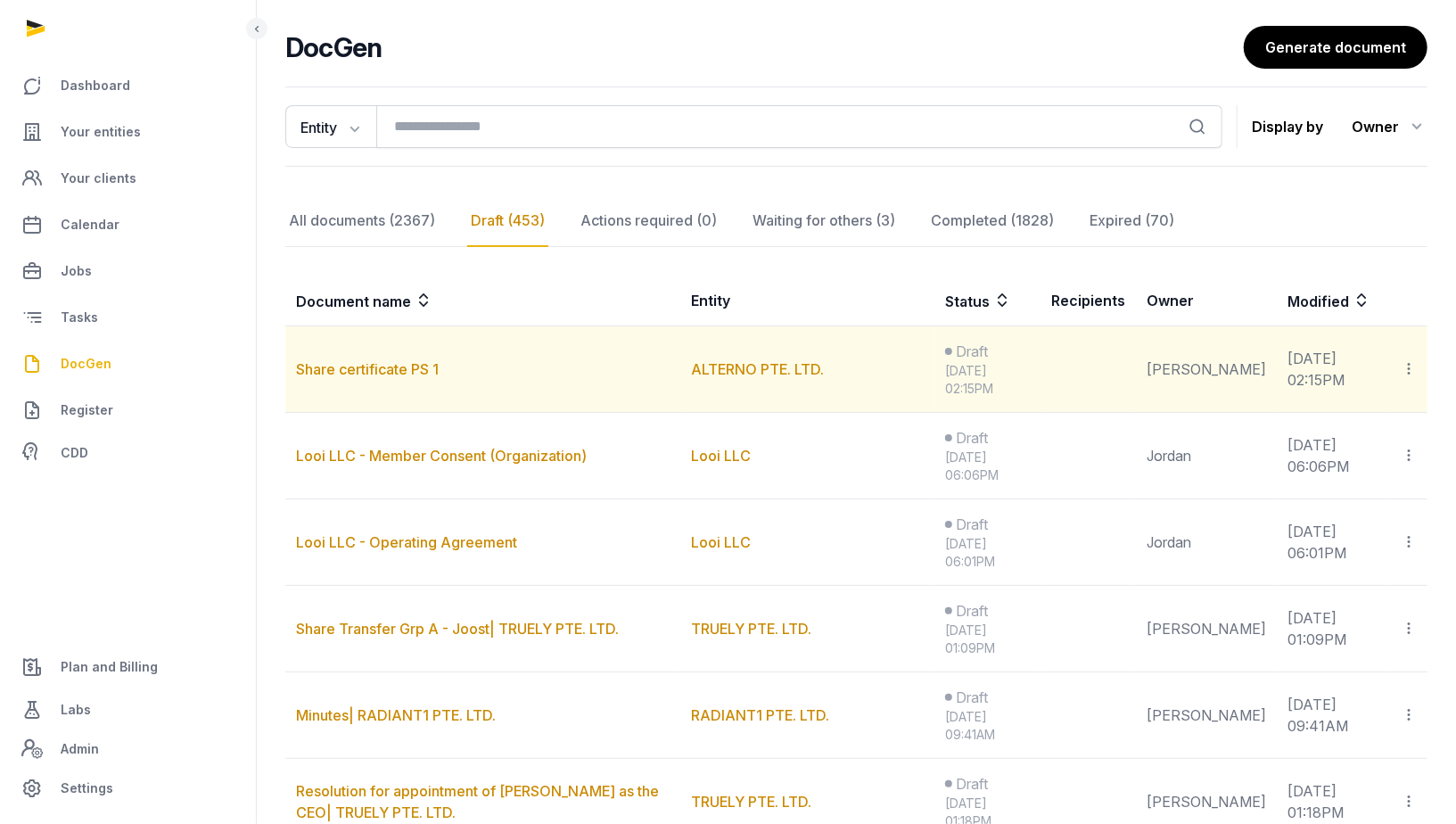
scroll to position [116, 0]
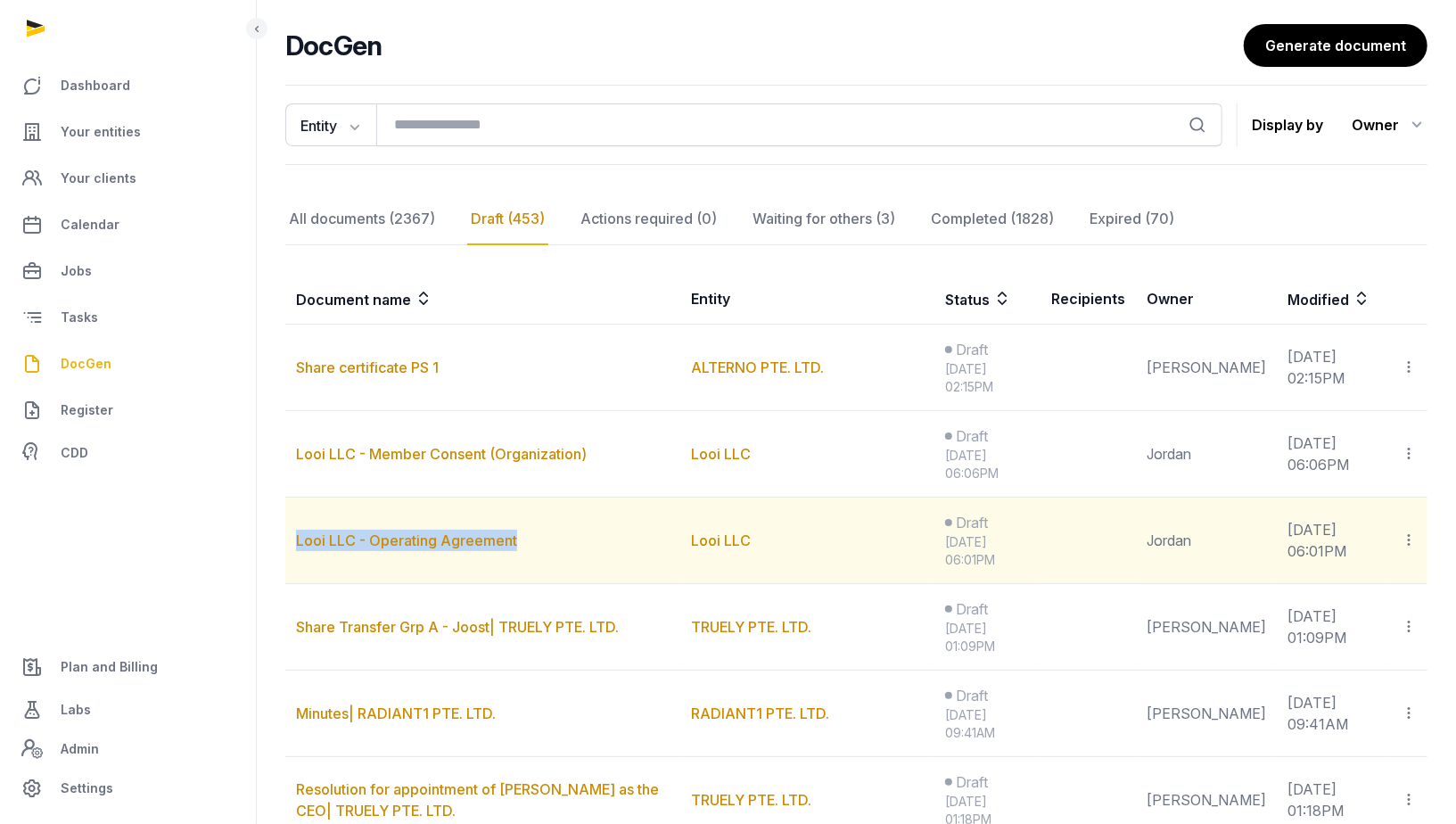
drag, startPoint x: 541, startPoint y: 535, endPoint x: 292, endPoint y: 525, distance: 249.2
click at [292, 525] on td "Looi LLC - Operating Agreement" at bounding box center [483, 541] width 395 height 87
copy link "Looi LLC - Operating Agreement"
click at [1409, 538] on icon at bounding box center [1408, 540] width 16 height 19
click at [1366, 614] on div "Delete" at bounding box center [1346, 624] width 143 height 35
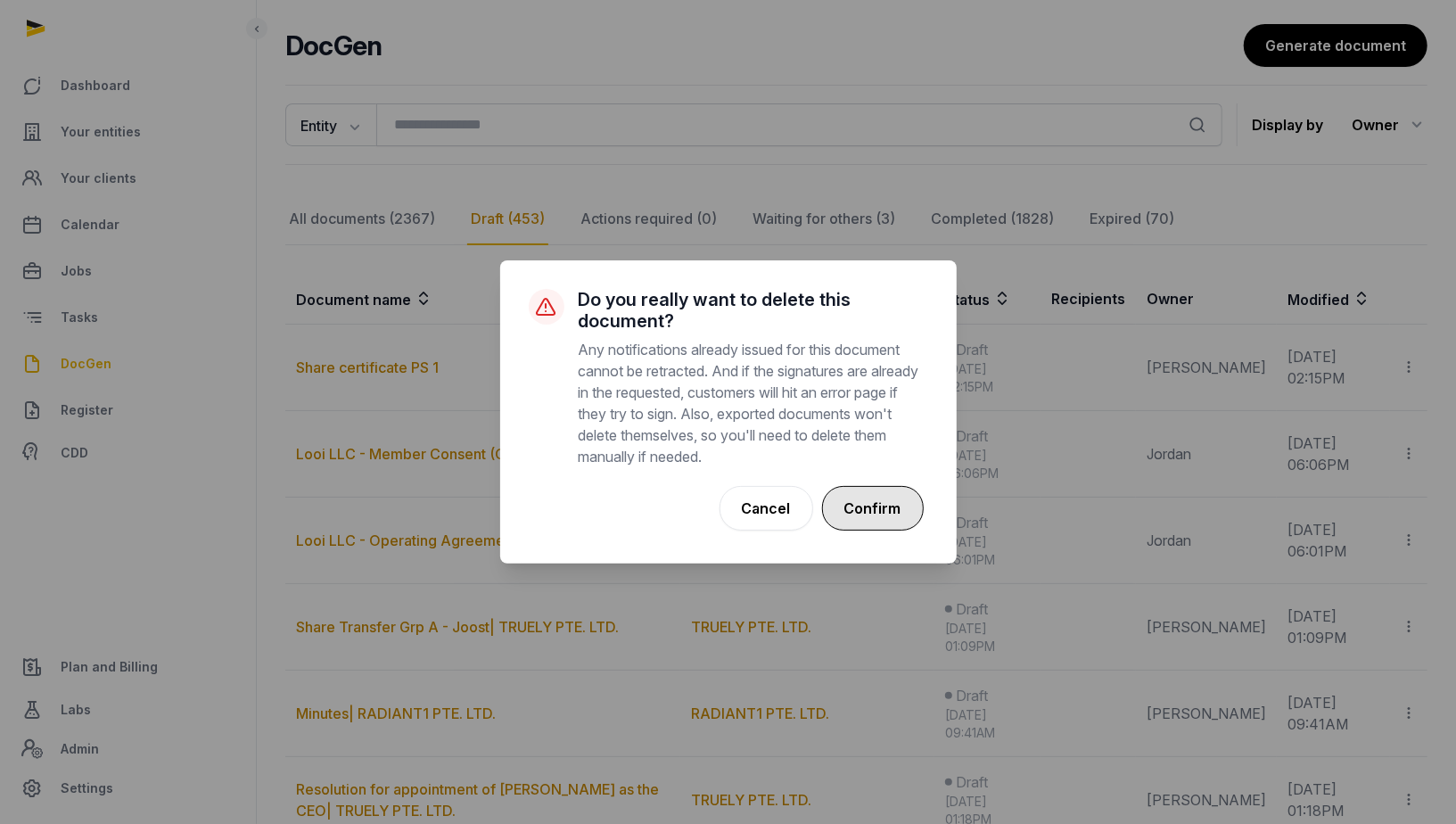
click at [853, 516] on button "Confirm" at bounding box center [873, 507] width 102 height 45
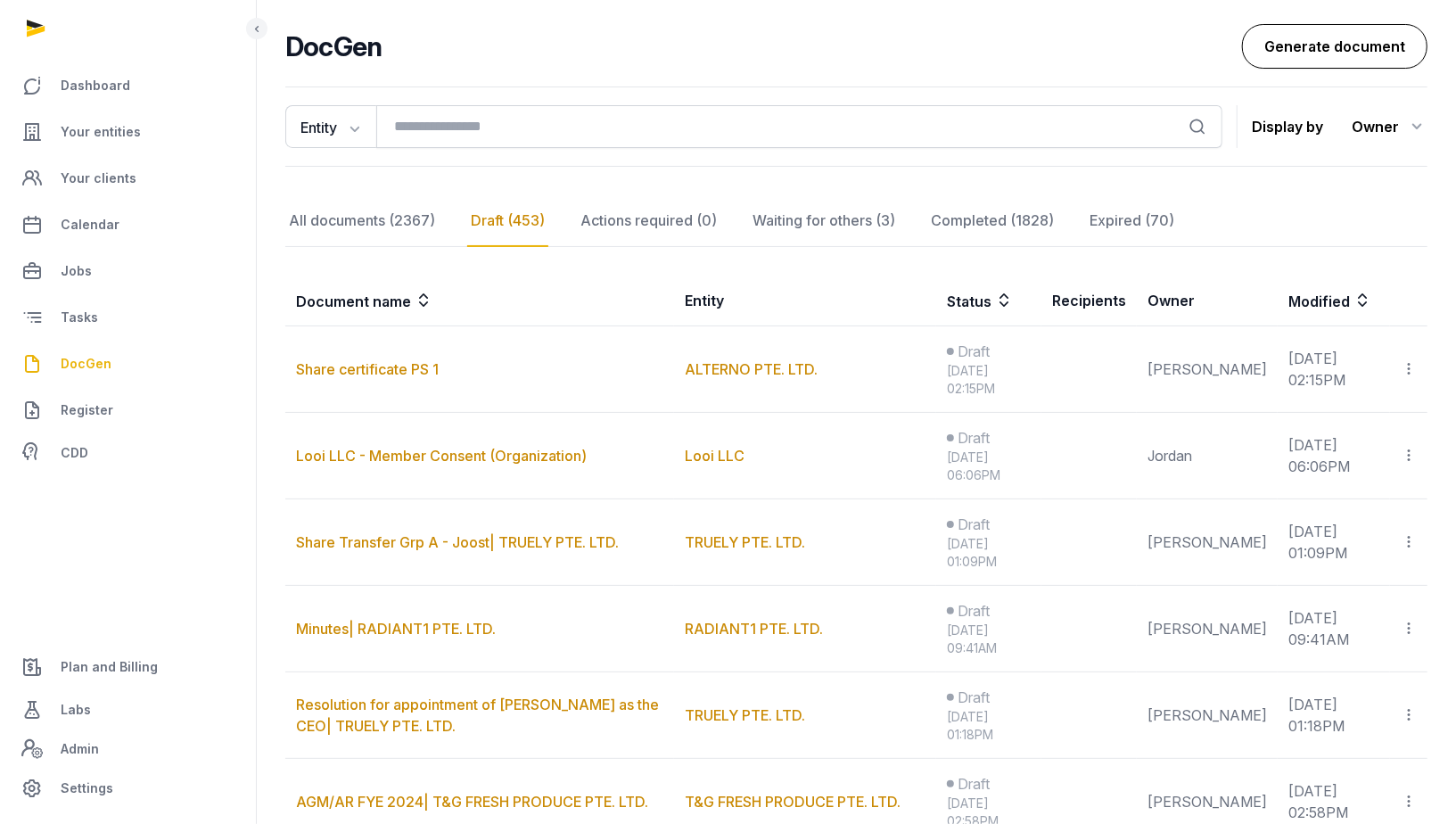
click at [1391, 62] on link "Generate document" at bounding box center [1335, 46] width 185 height 45
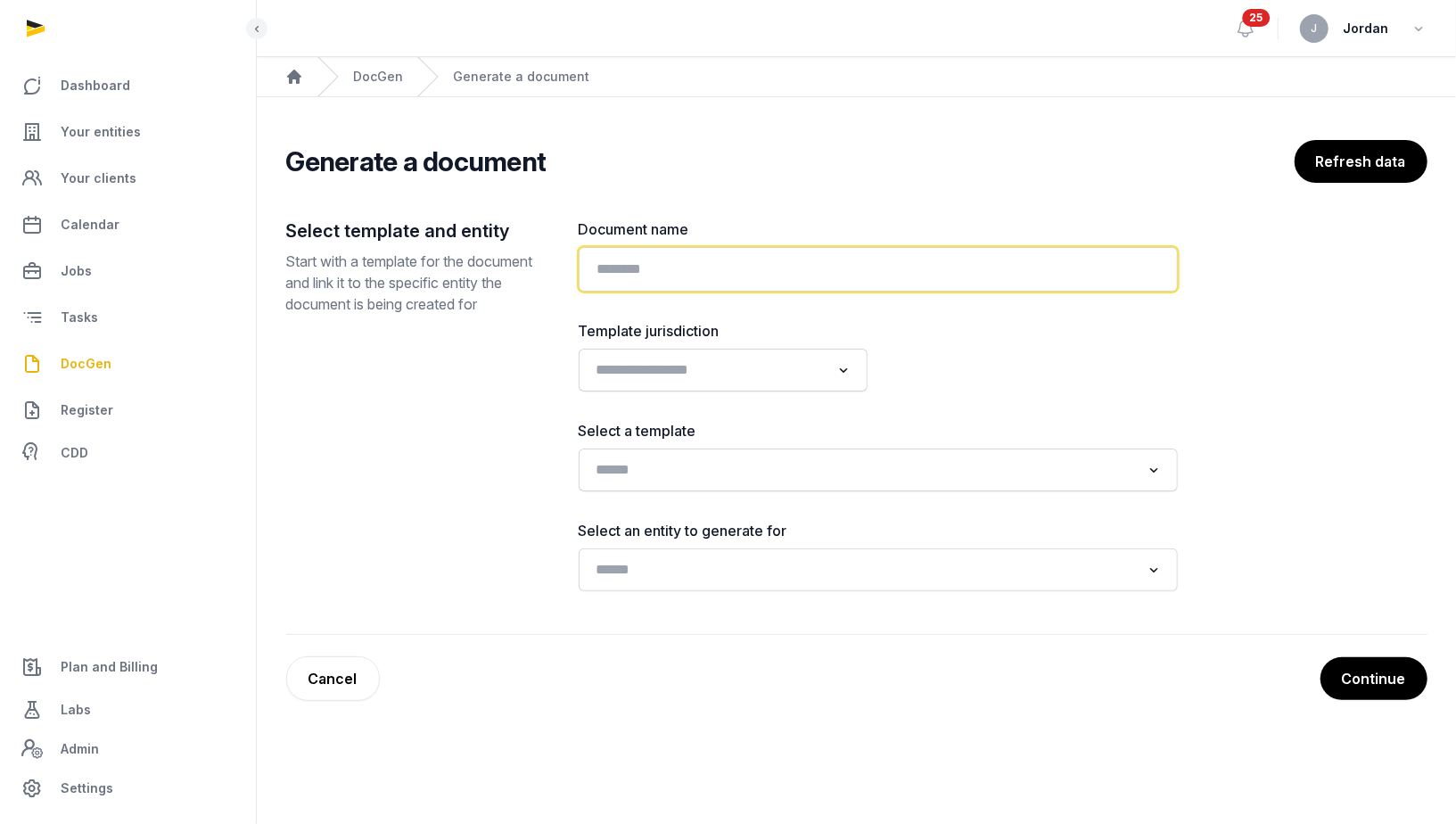
click at [928, 278] on input "text" at bounding box center [879, 269] width 599 height 45
paste input "**********"
type input "**********"
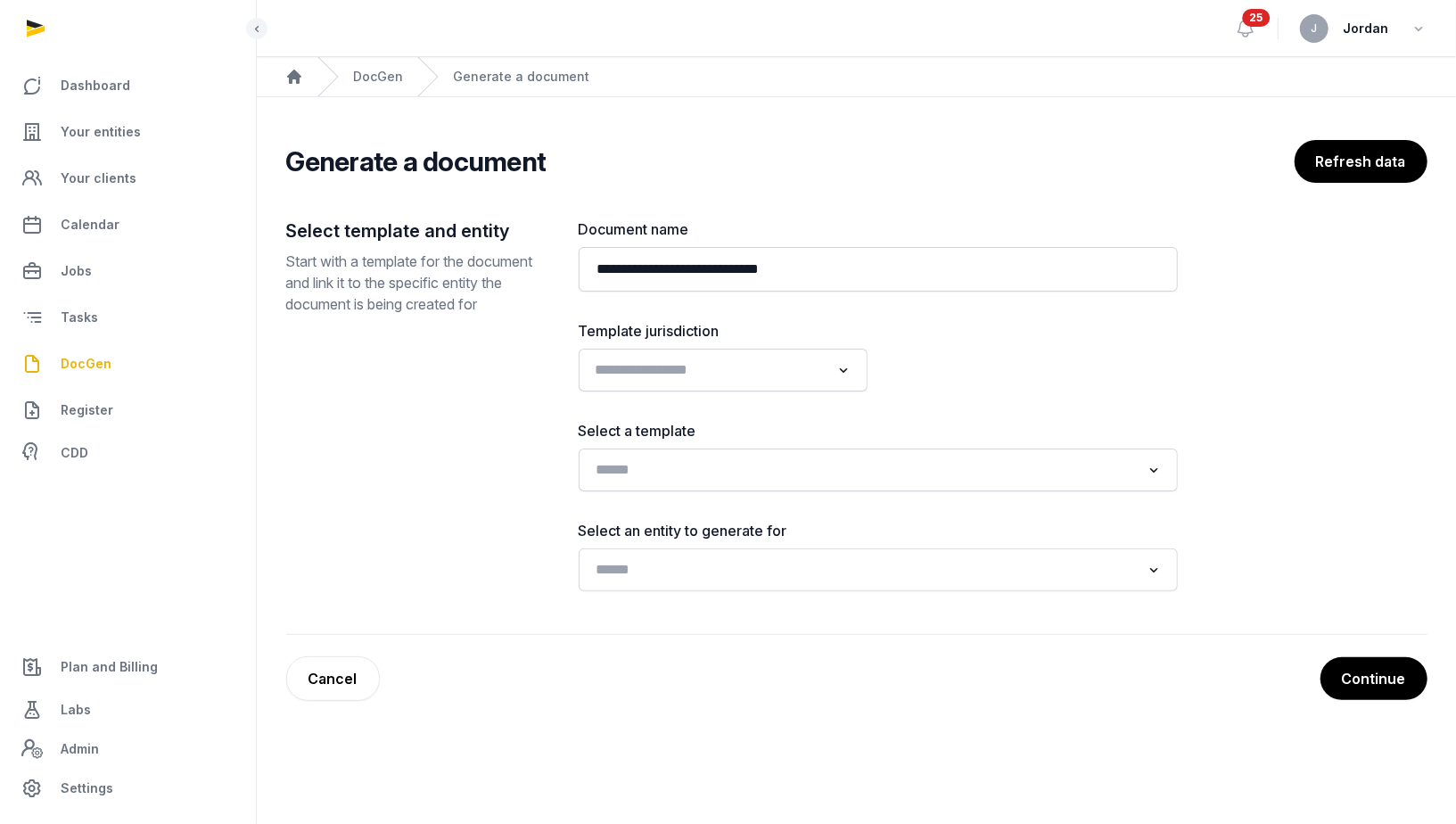
click at [813, 358] on input "Search for option" at bounding box center [710, 370] width 241 height 25
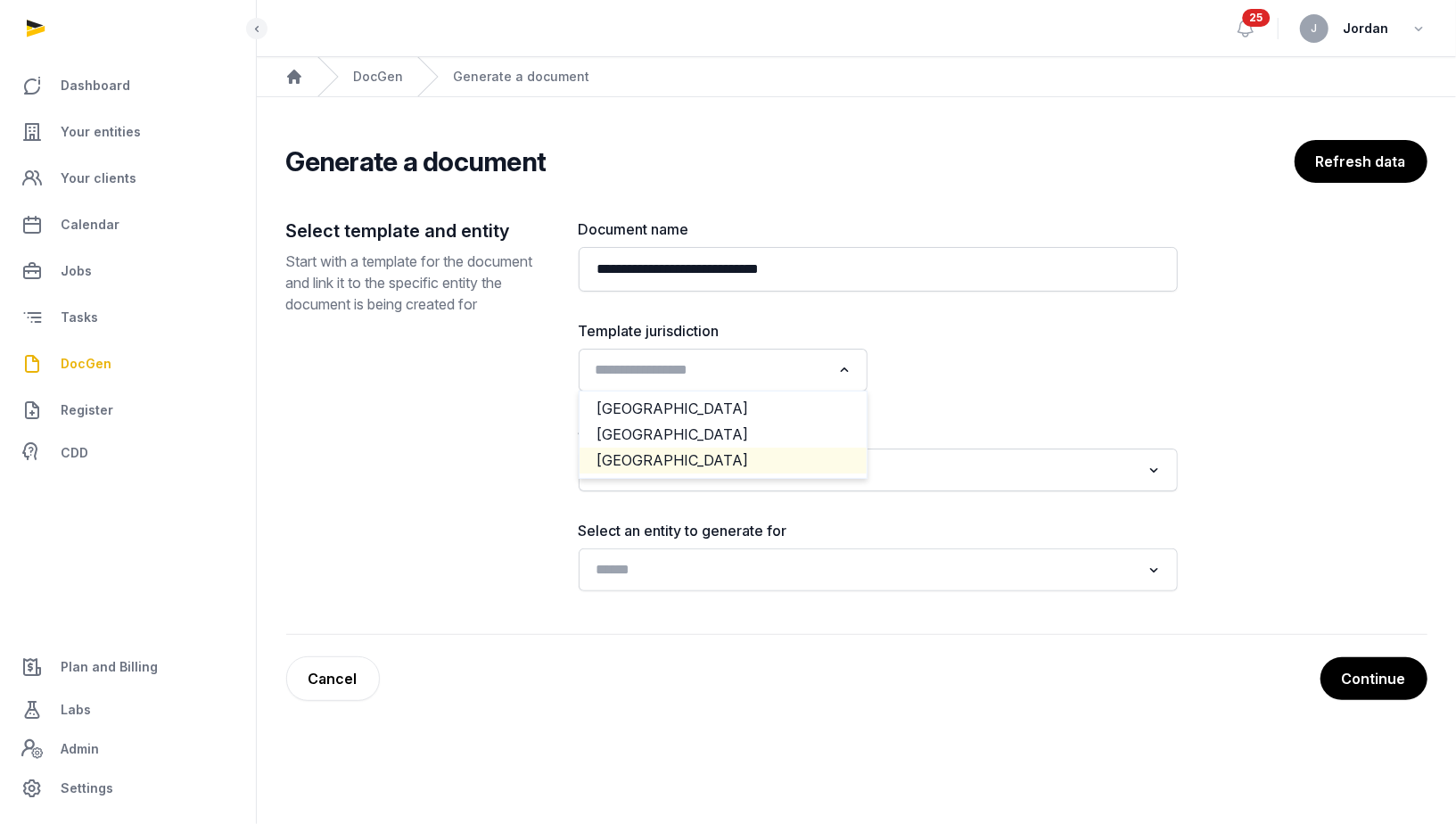
click at [748, 448] on li "USA" at bounding box center [723, 460] width 287 height 26
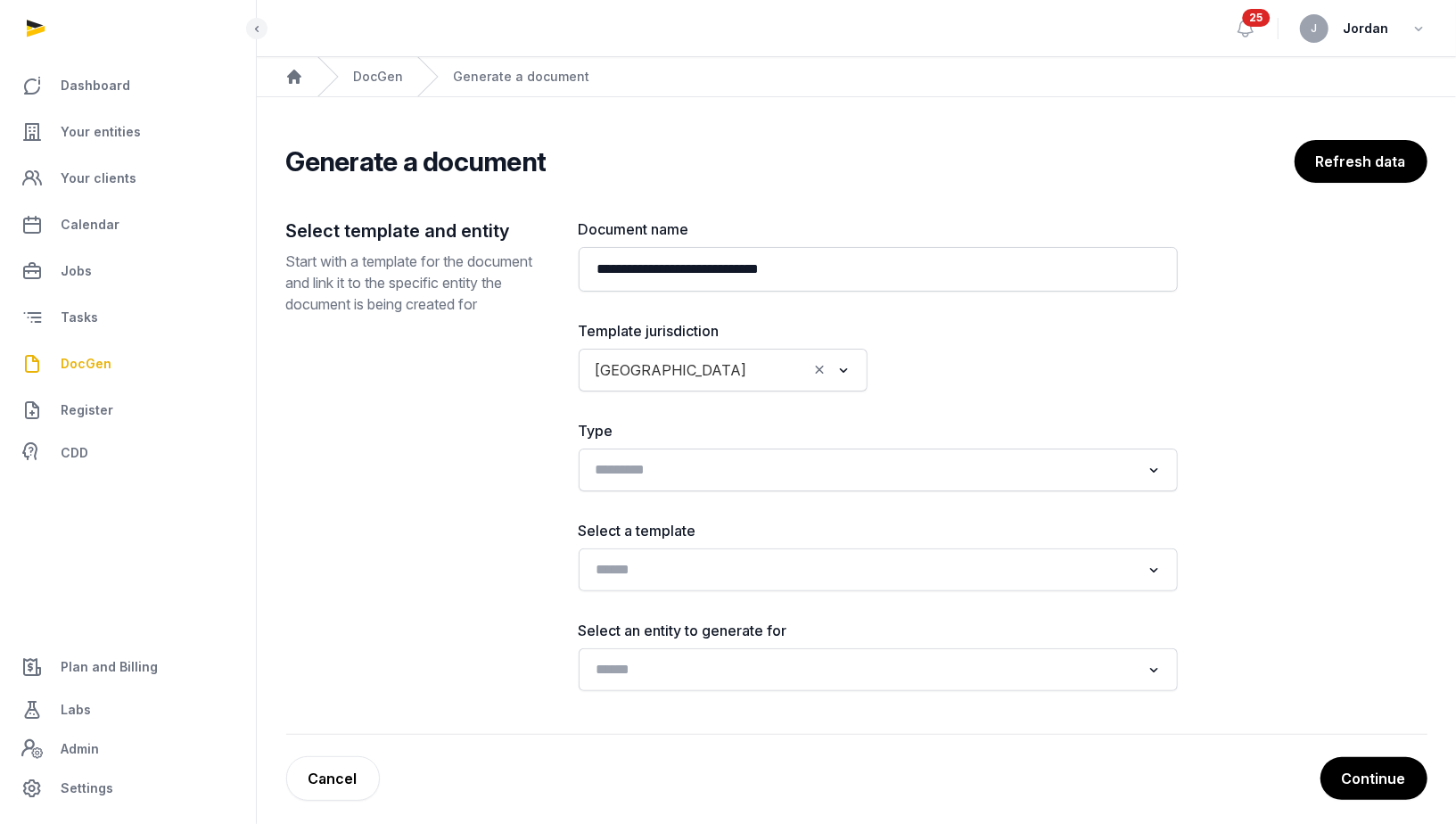
click at [797, 461] on input "Search for option" at bounding box center [865, 469] width 552 height 25
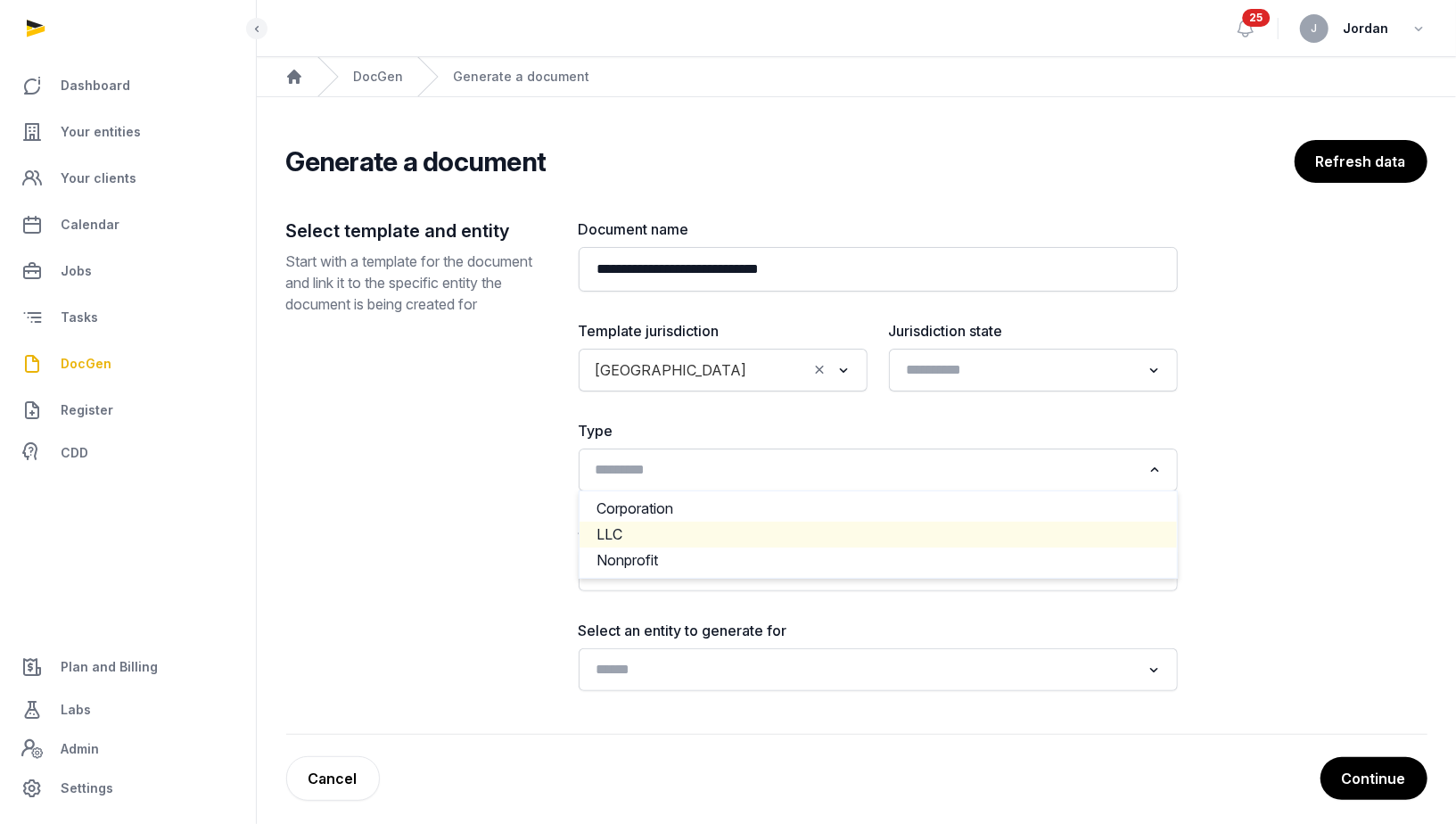
click at [761, 525] on li "LLC" at bounding box center [879, 534] width 597 height 26
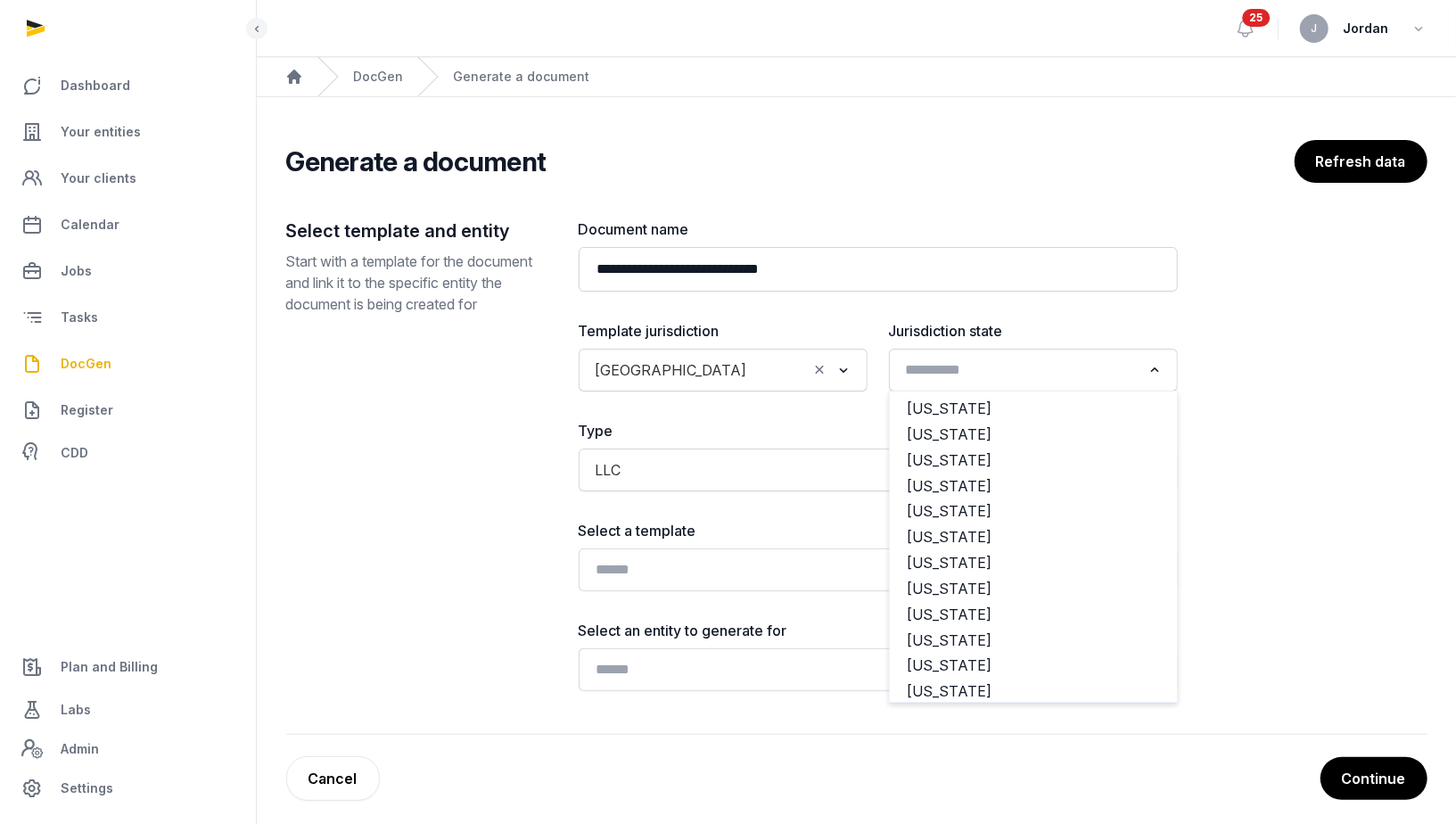
click at [1087, 376] on input "Search for option" at bounding box center [1020, 370] width 241 height 25
click at [994, 434] on li "Delaware" at bounding box center [1033, 434] width 287 height 26
type input "*"
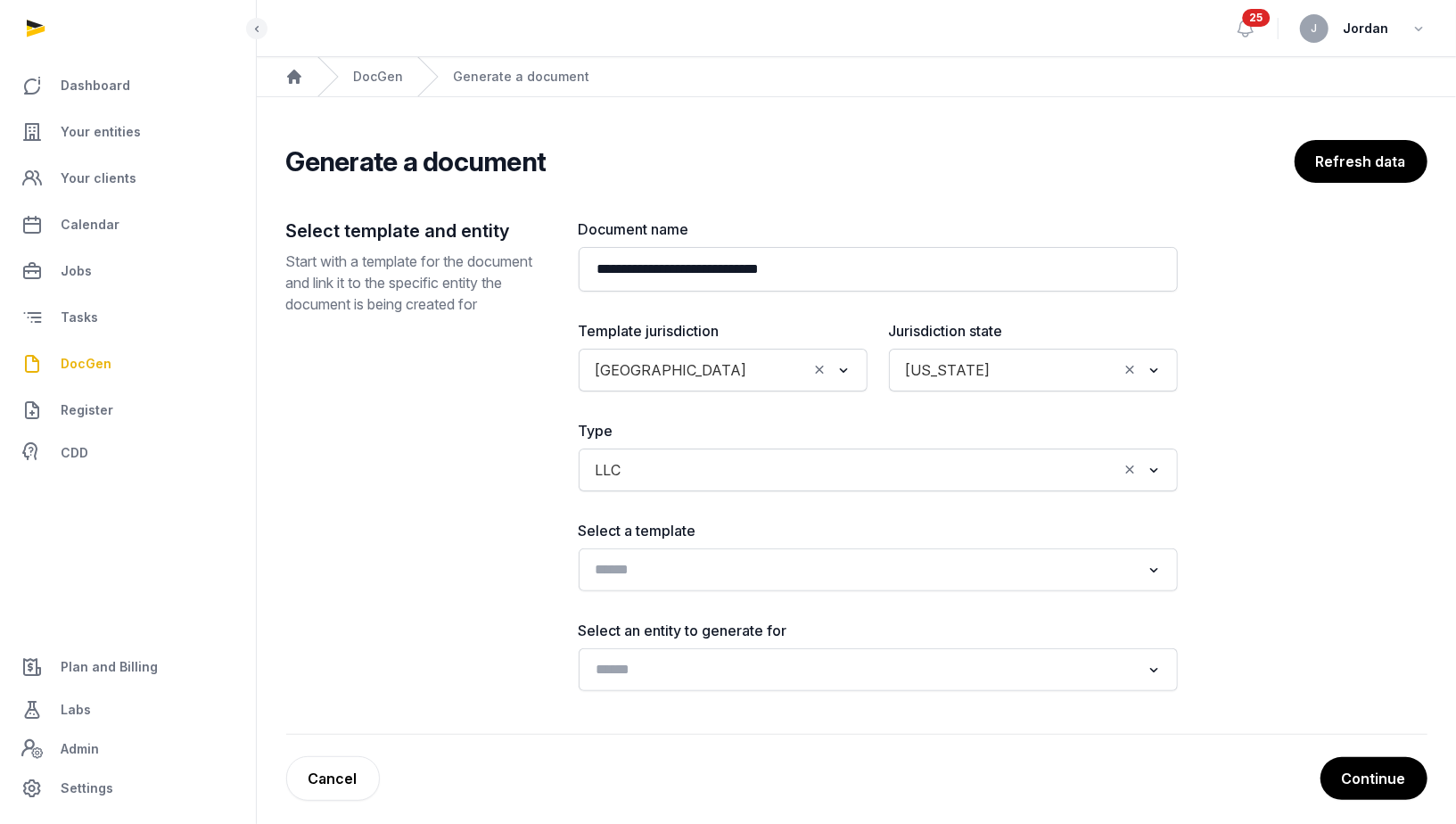
click at [751, 569] on input "Search for option" at bounding box center [865, 569] width 552 height 25
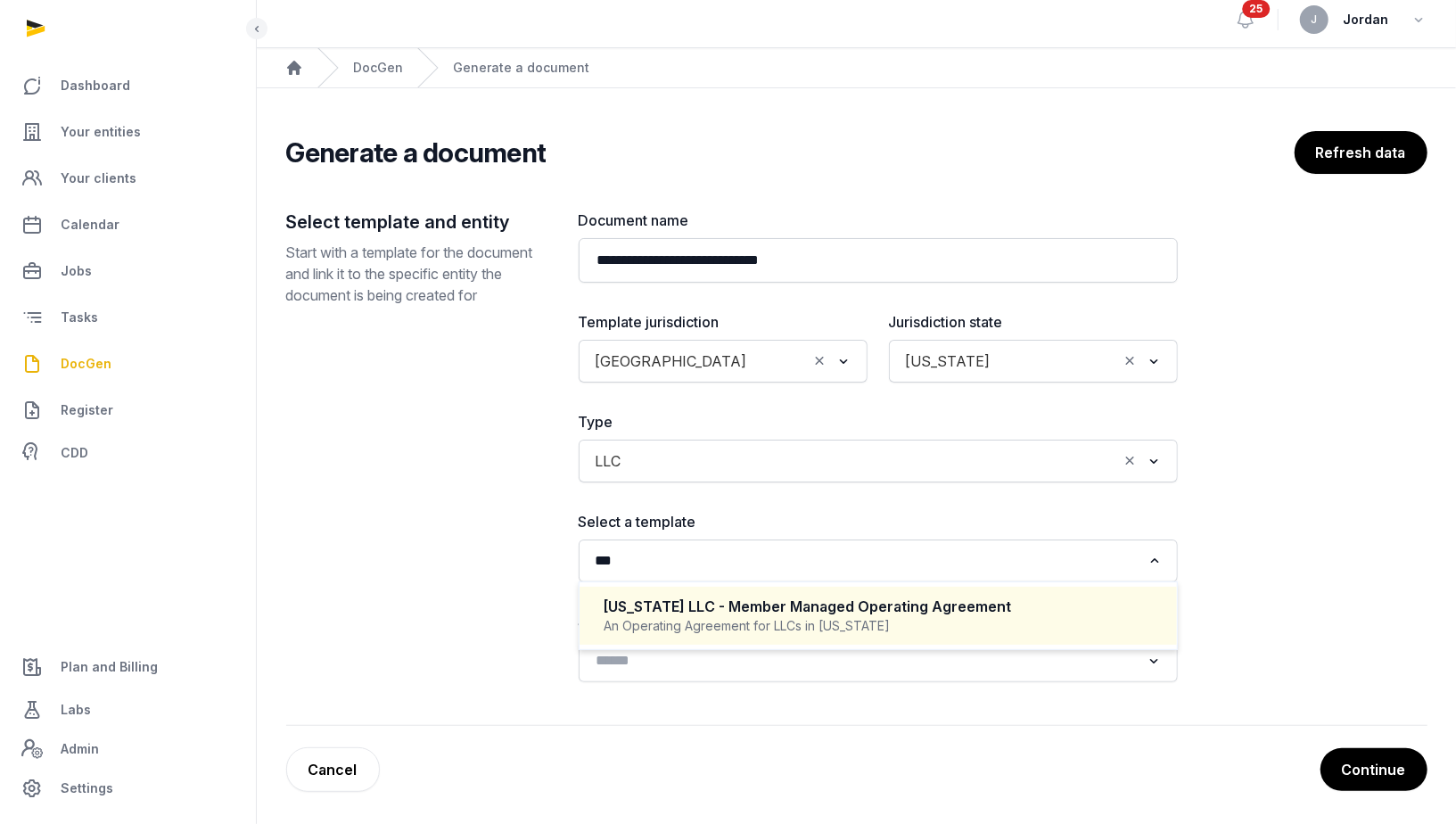
click at [793, 627] on div "An Operating Agreement for LLCs in Delaware" at bounding box center [879, 626] width 548 height 18
type input "***"
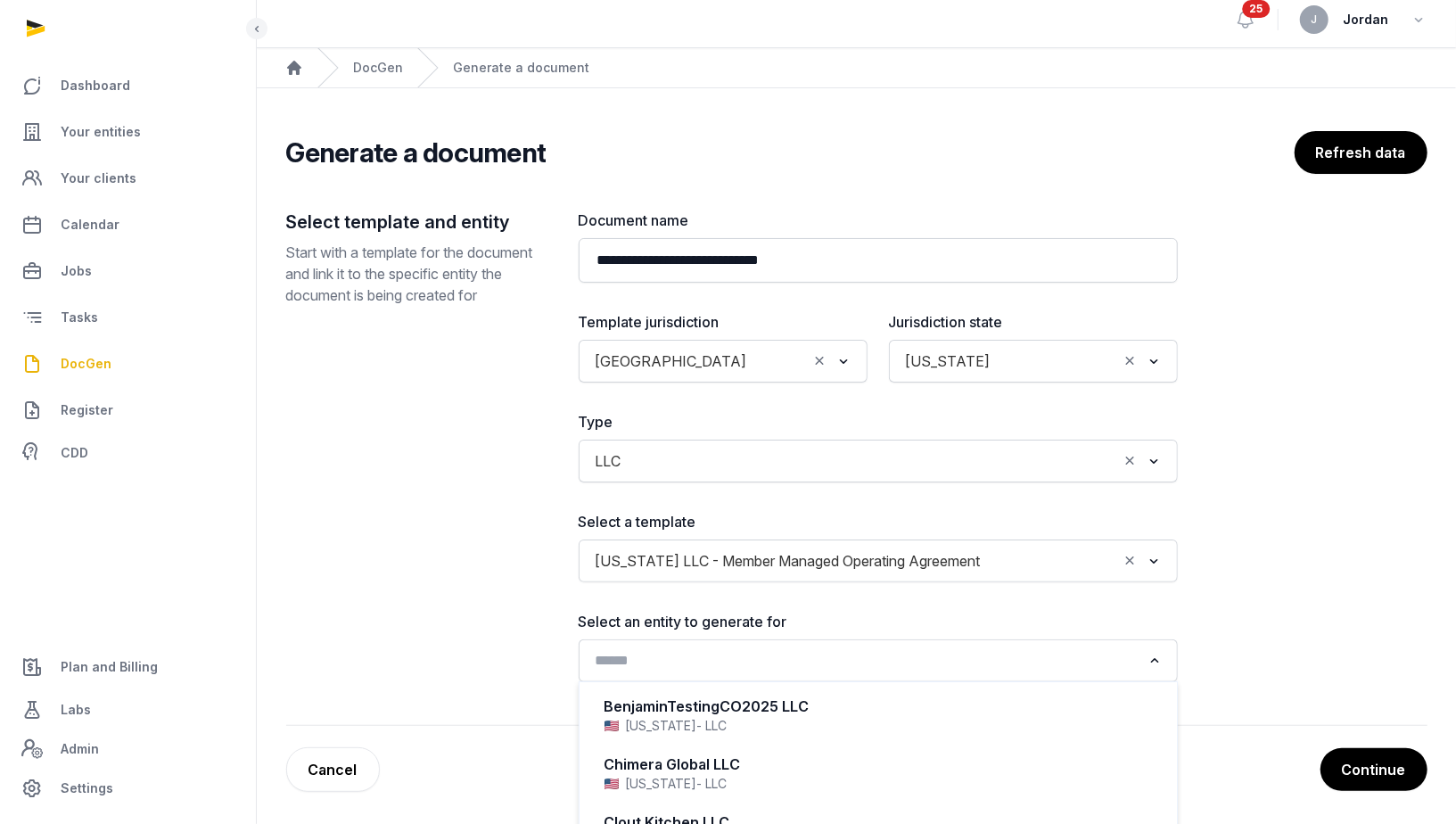
click at [783, 656] on input "Search for option" at bounding box center [865, 661] width 552 height 25
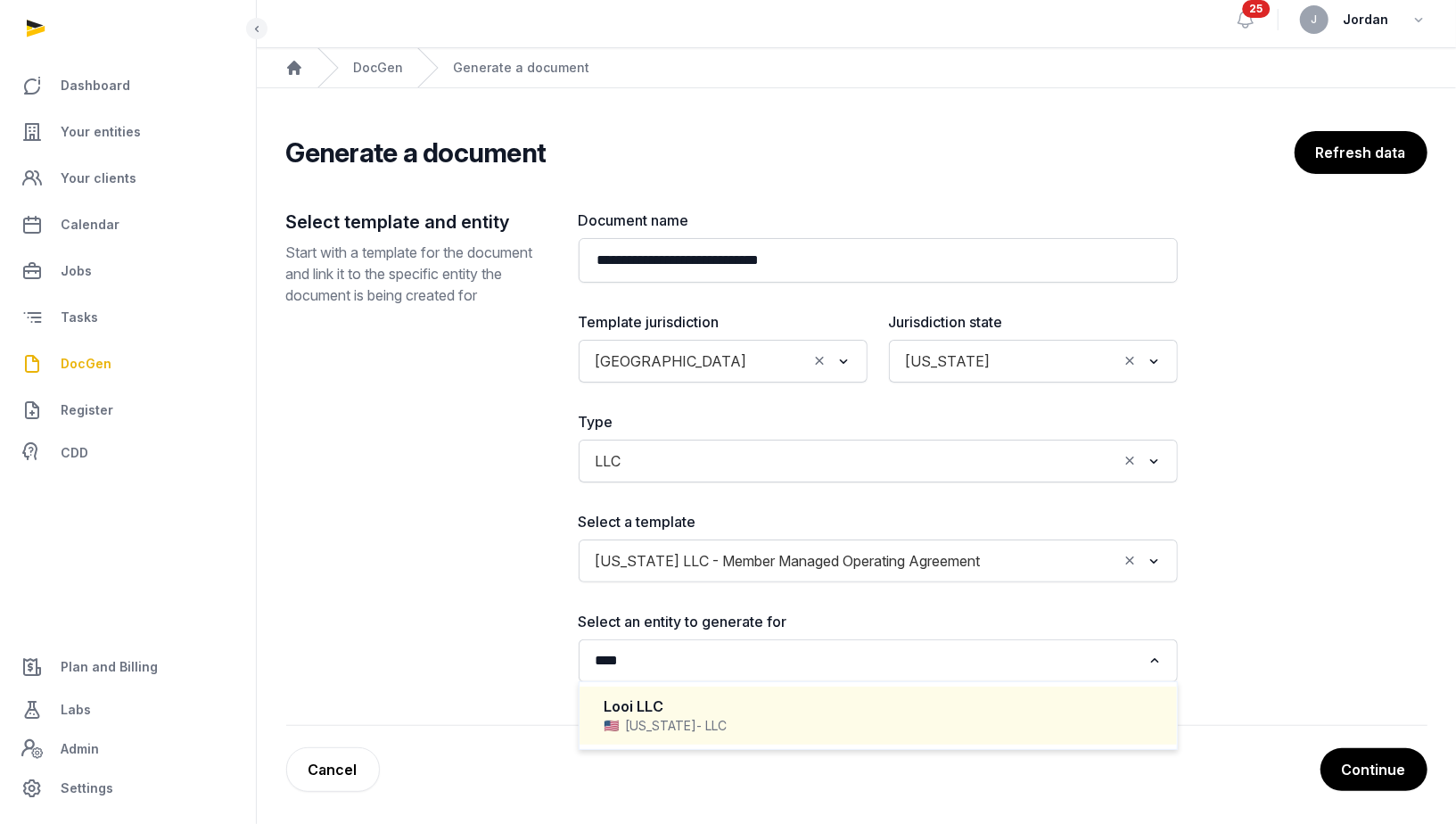
click at [740, 716] on div "Delaware - LLC" at bounding box center [879, 725] width 548 height 18
type input "****"
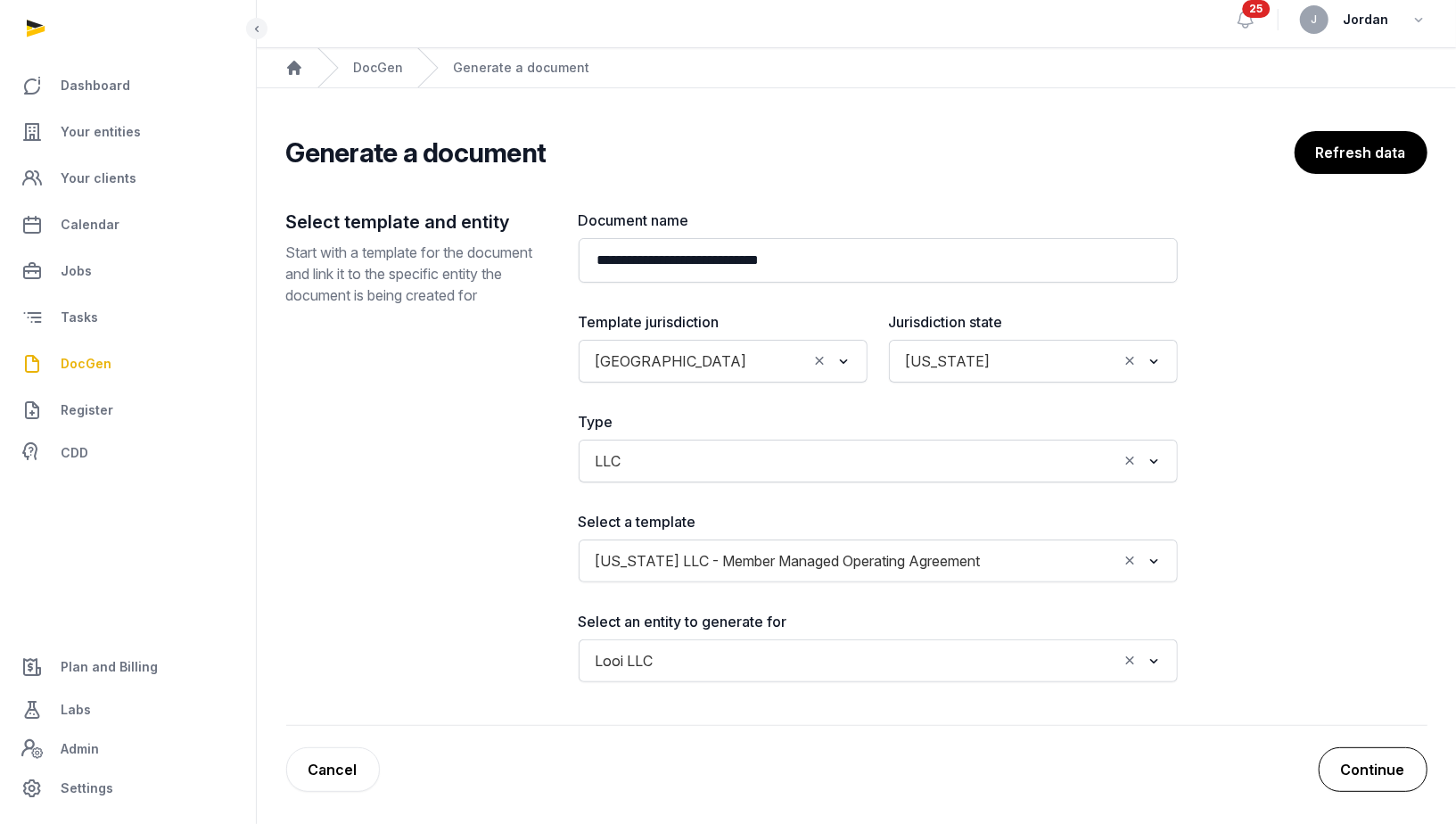
click at [1377, 757] on button "Continue" at bounding box center [1373, 769] width 109 height 45
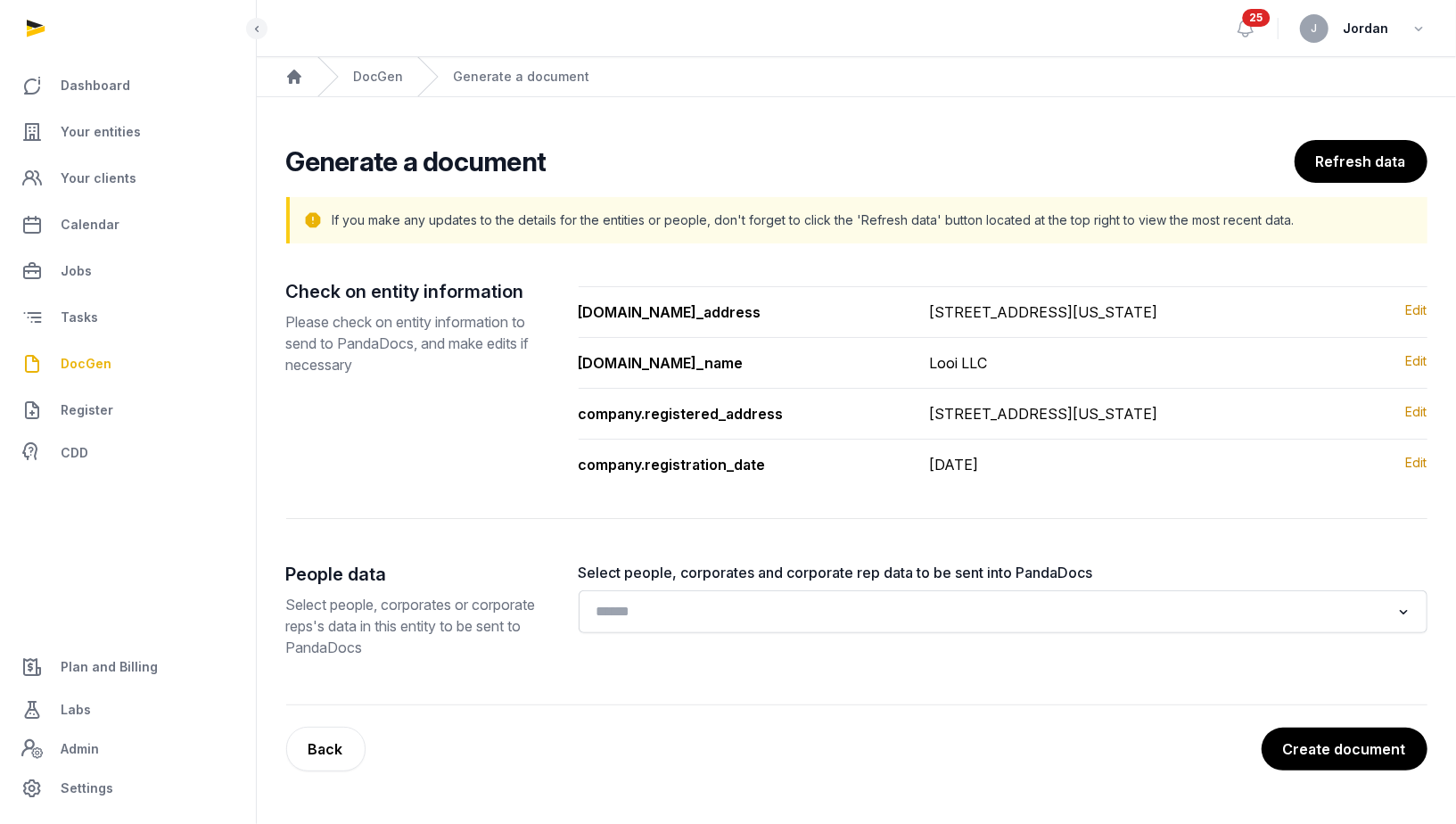
scroll to position [16, 0]
click at [857, 613] on div "Select people, corporates and corporate rep data to be sent into PandaDocs Load…" at bounding box center [1004, 597] width 849 height 72
click at [857, 624] on input "Search for option" at bounding box center [990, 611] width 801 height 25
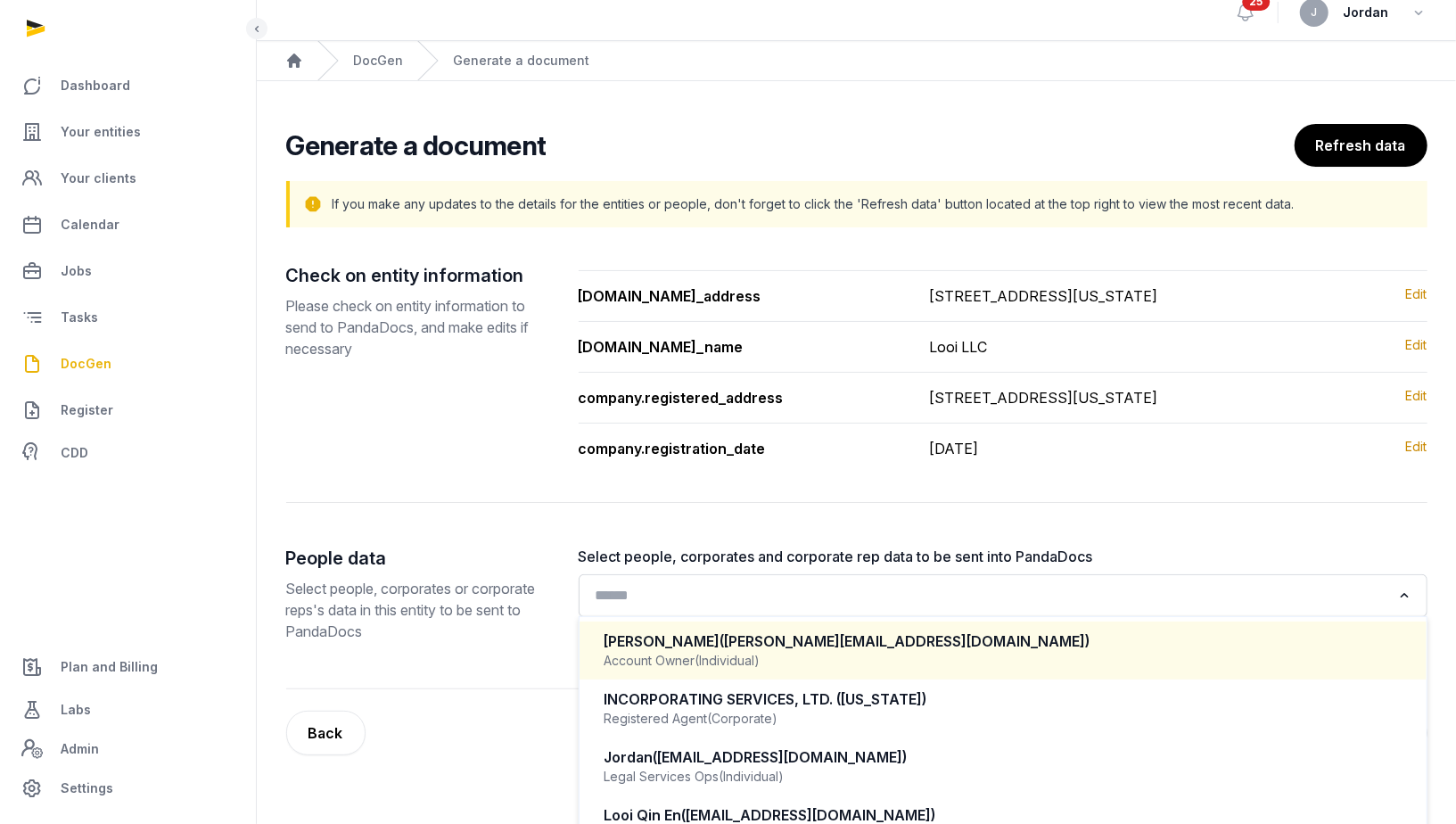
scroll to position [89, 0]
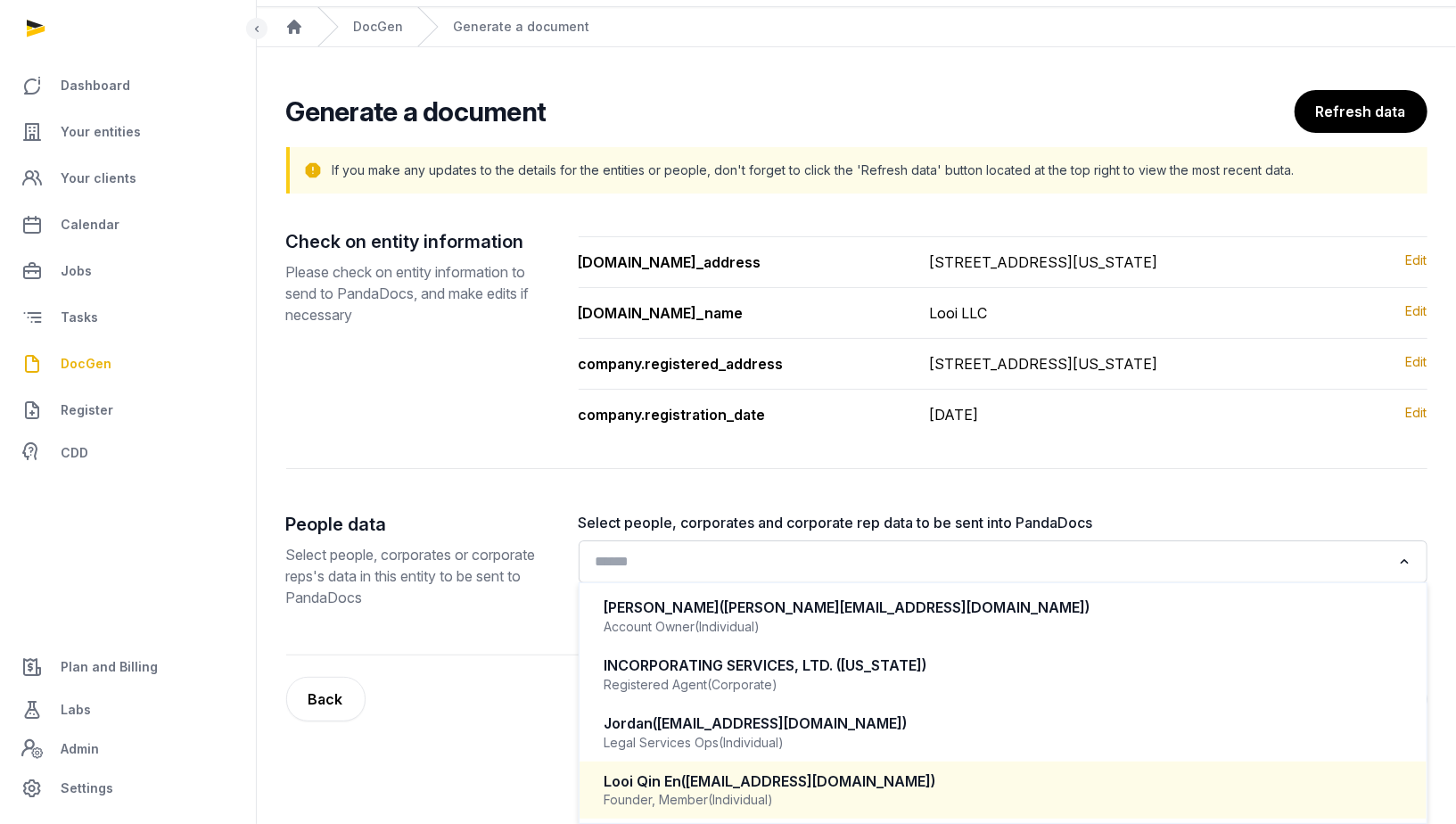
click at [786, 785] on span "(looiqinen@gmail.com)" at bounding box center [809, 780] width 254 height 18
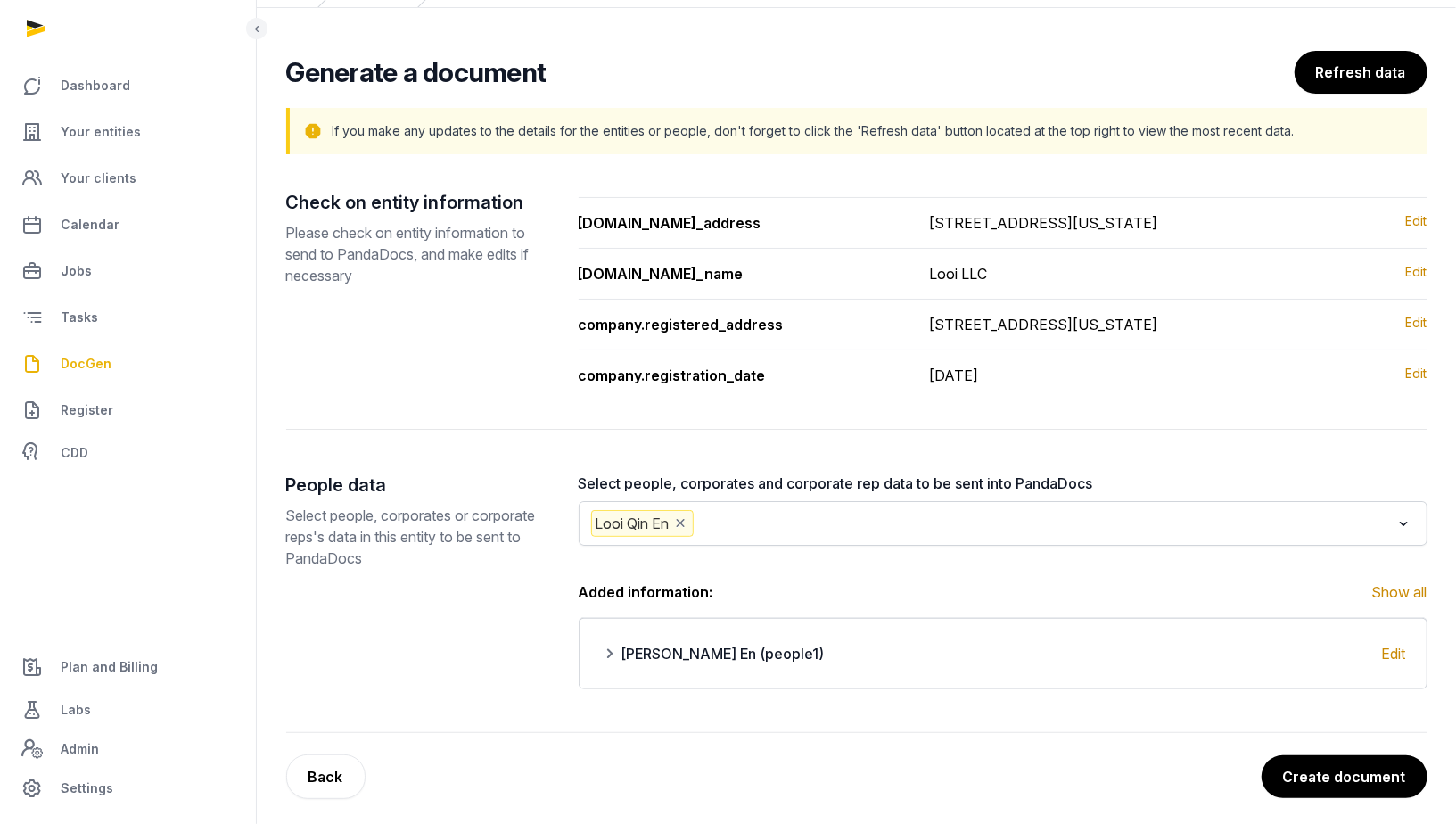
scroll to position [136, 0]
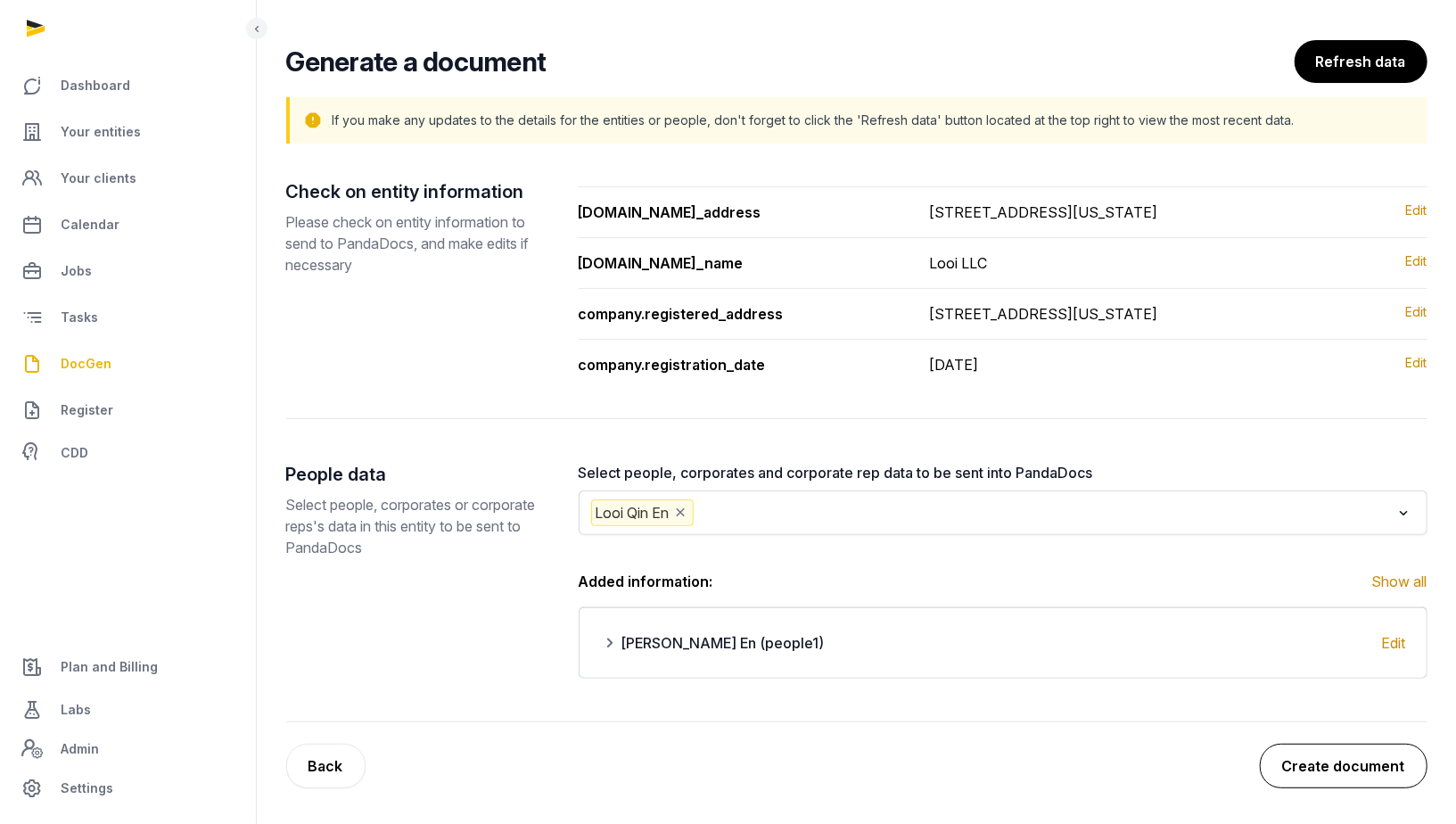
click at [1319, 758] on button "Create document" at bounding box center [1344, 766] width 168 height 45
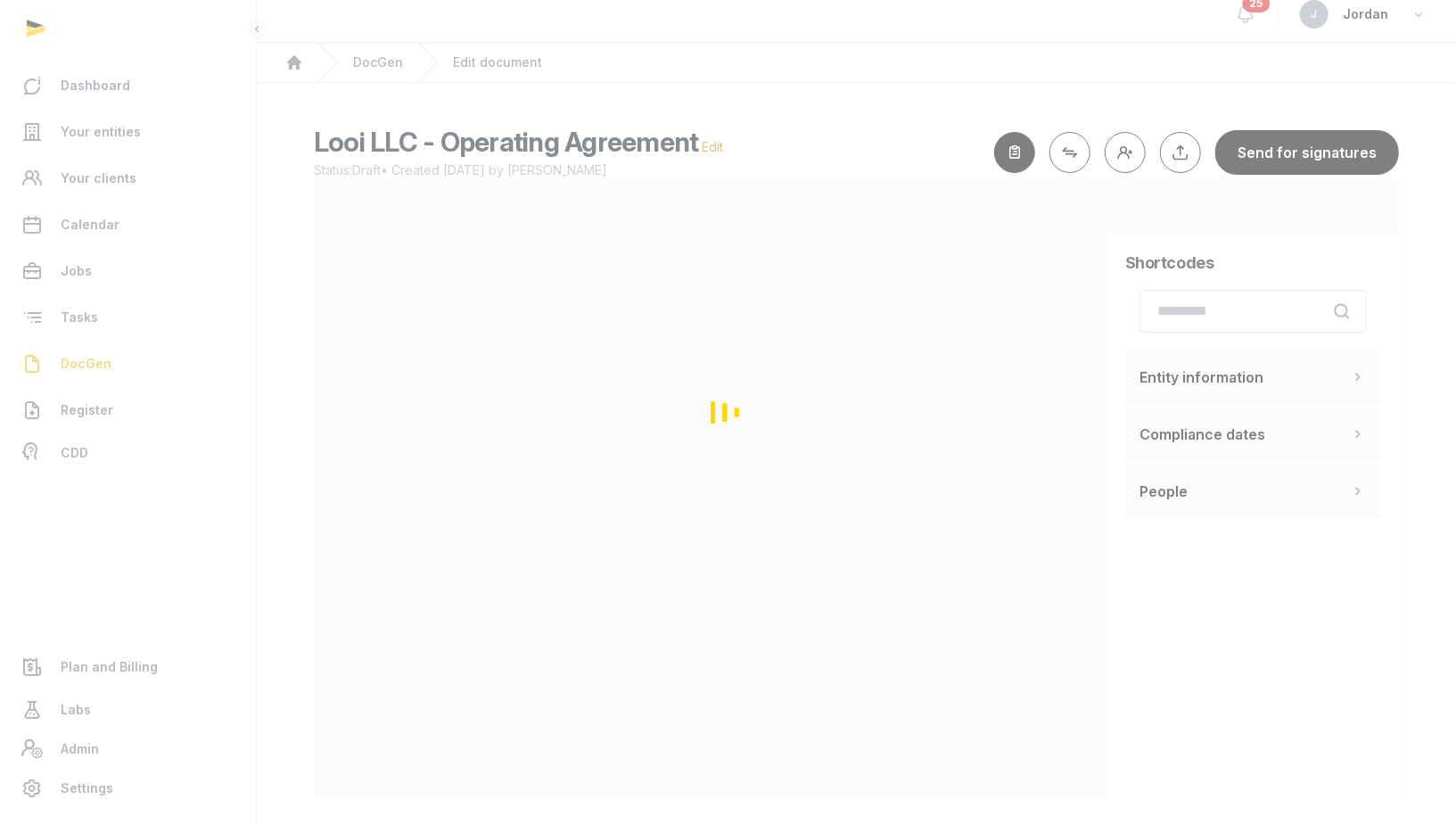
scroll to position [22, 0]
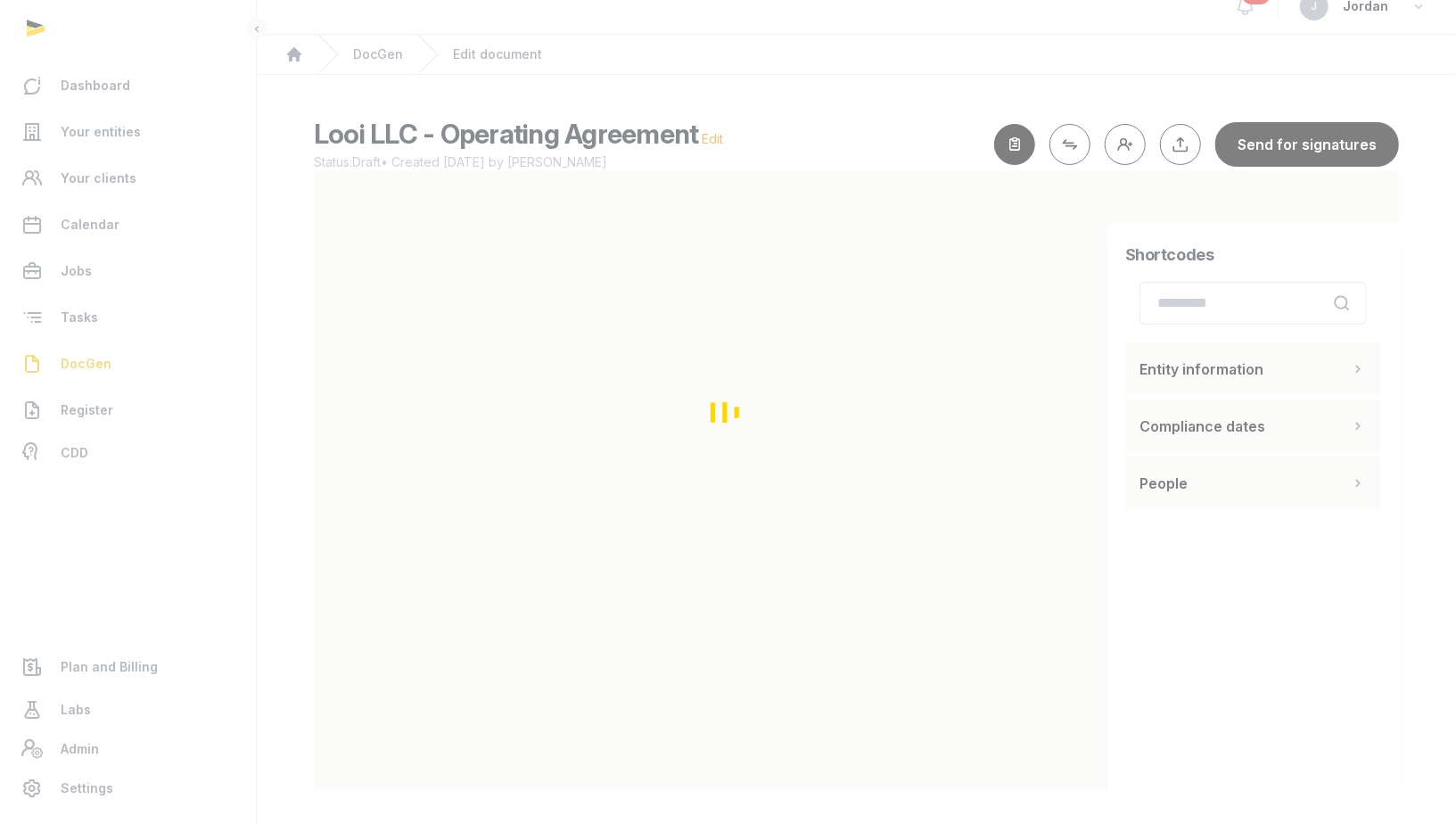
click at [799, 419] on div "Loading" at bounding box center [728, 412] width 1456 height 824
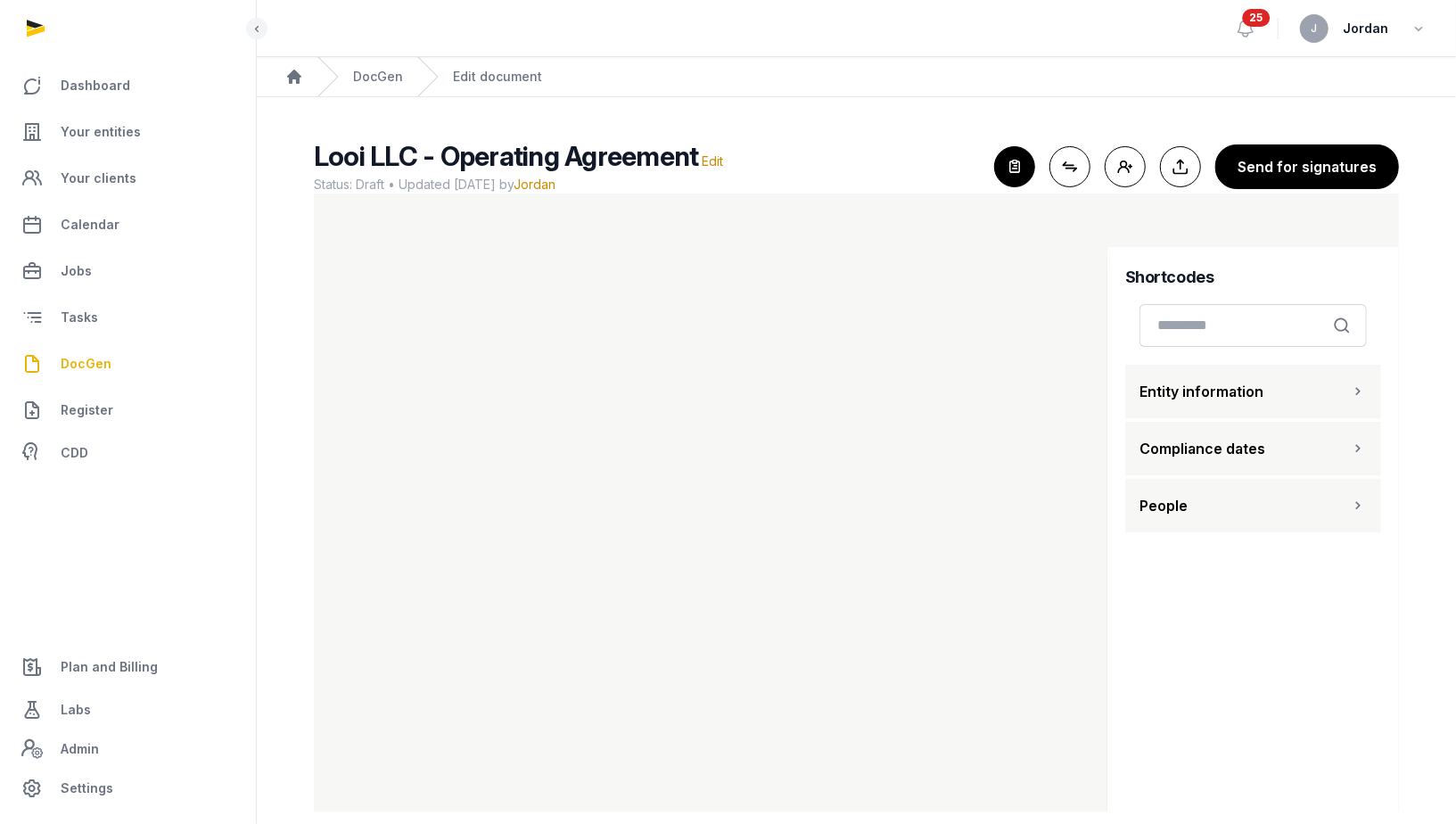
click at [600, 161] on span "Looi LLC - Operating Agreement" at bounding box center [507, 156] width 385 height 32
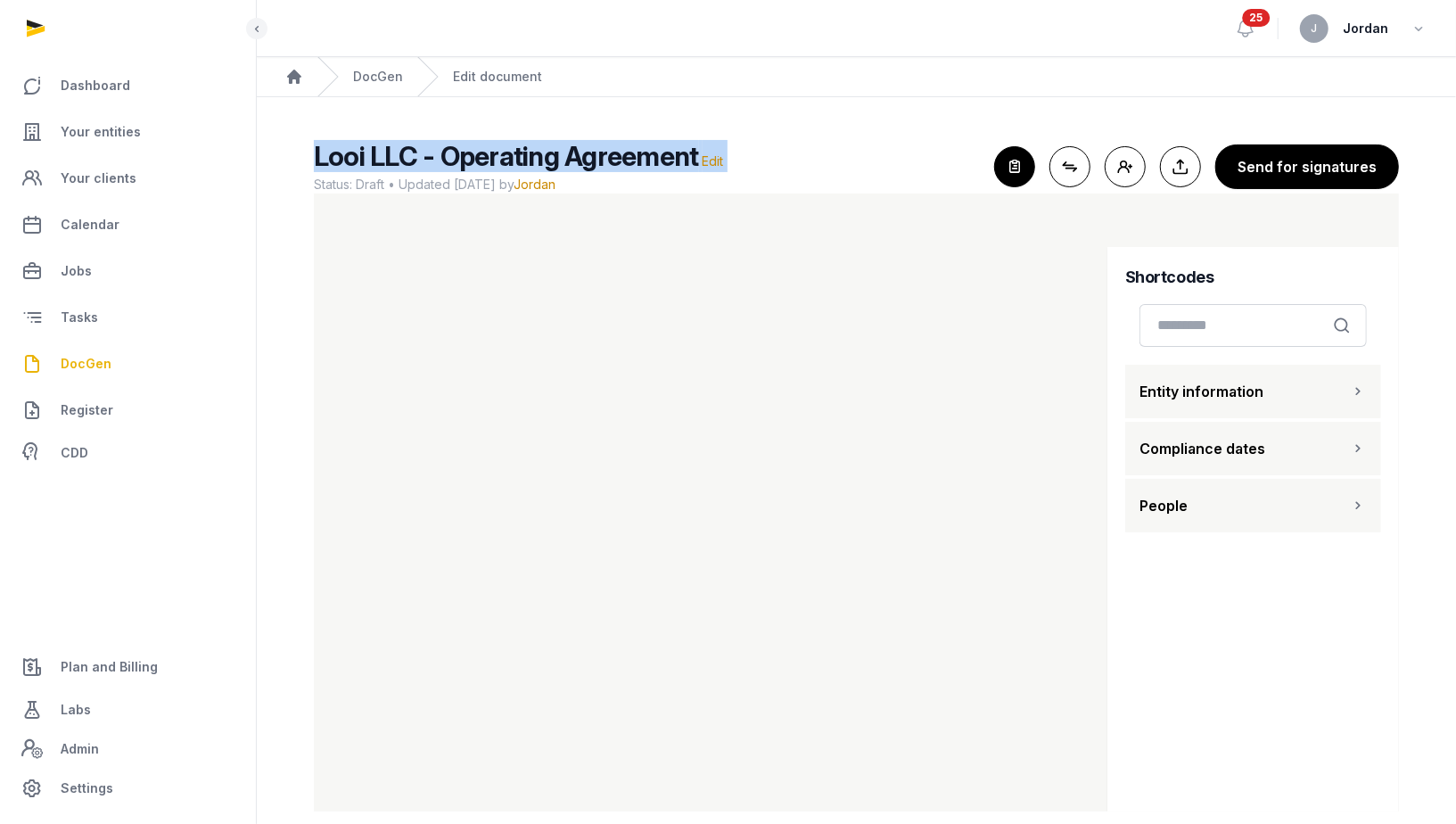
click at [600, 161] on span "Looi LLC - Operating Agreement" at bounding box center [507, 156] width 385 height 32
copy h2 "Looi LLC - Operating Agreement Edit"
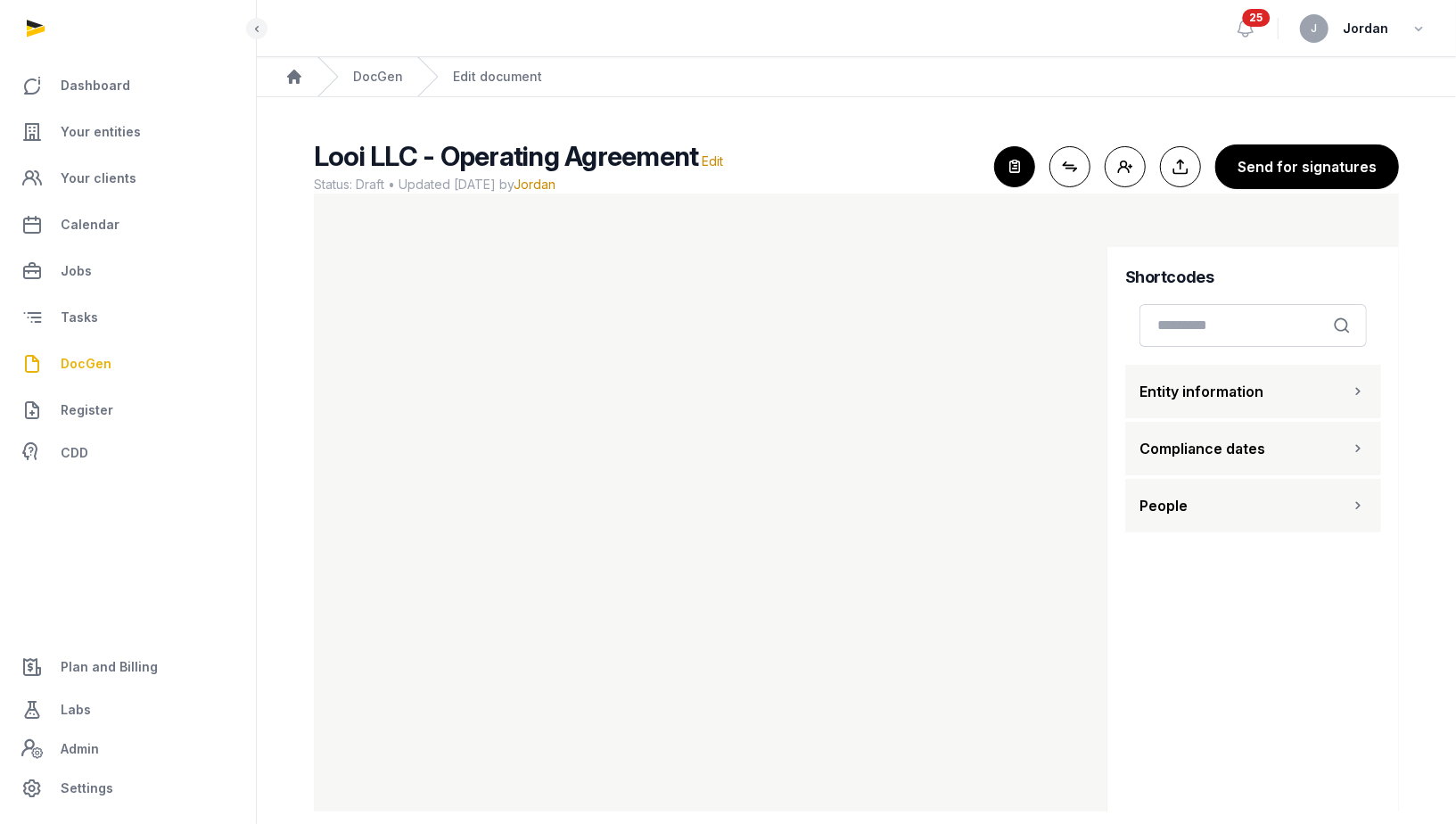
click at [1217, 728] on div "Shortcodes Search Entity information Compliance dates People" at bounding box center [1254, 537] width 292 height 580
click at [1159, 646] on div "Shortcodes Search Entity information Compliance dates People" at bounding box center [1254, 537] width 292 height 580
click at [1203, 633] on div "Shortcodes Search Entity information Compliance dates People" at bounding box center [1254, 537] width 292 height 580
click at [1139, 635] on div "Shortcodes Search Entity information Compliance dates People" at bounding box center [1254, 537] width 292 height 580
click at [1169, 605] on div "Shortcodes Search Entity information Compliance dates People" at bounding box center [1254, 537] width 292 height 580
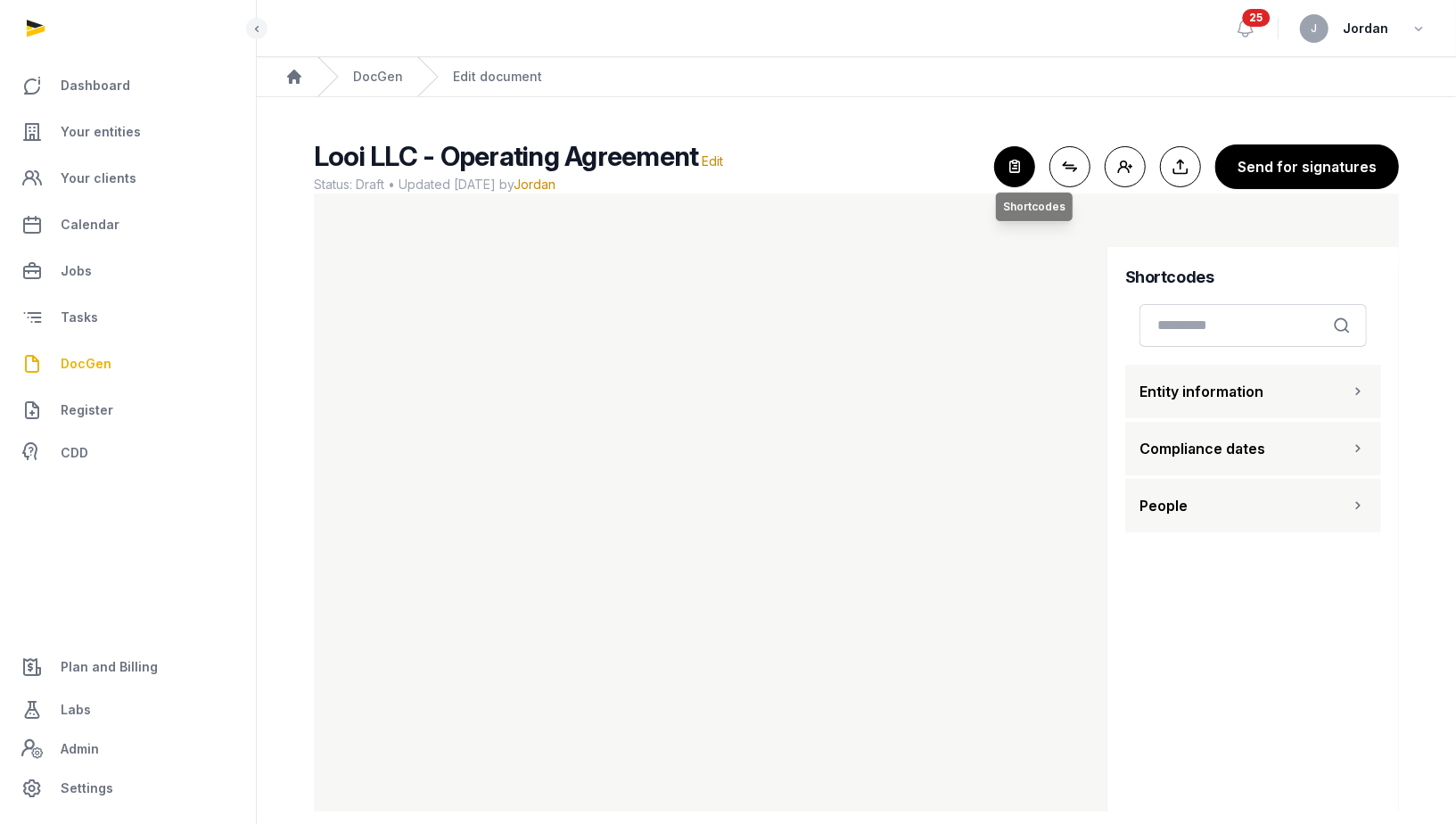
click at [1031, 163] on icon "button" at bounding box center [1014, 166] width 39 height 39
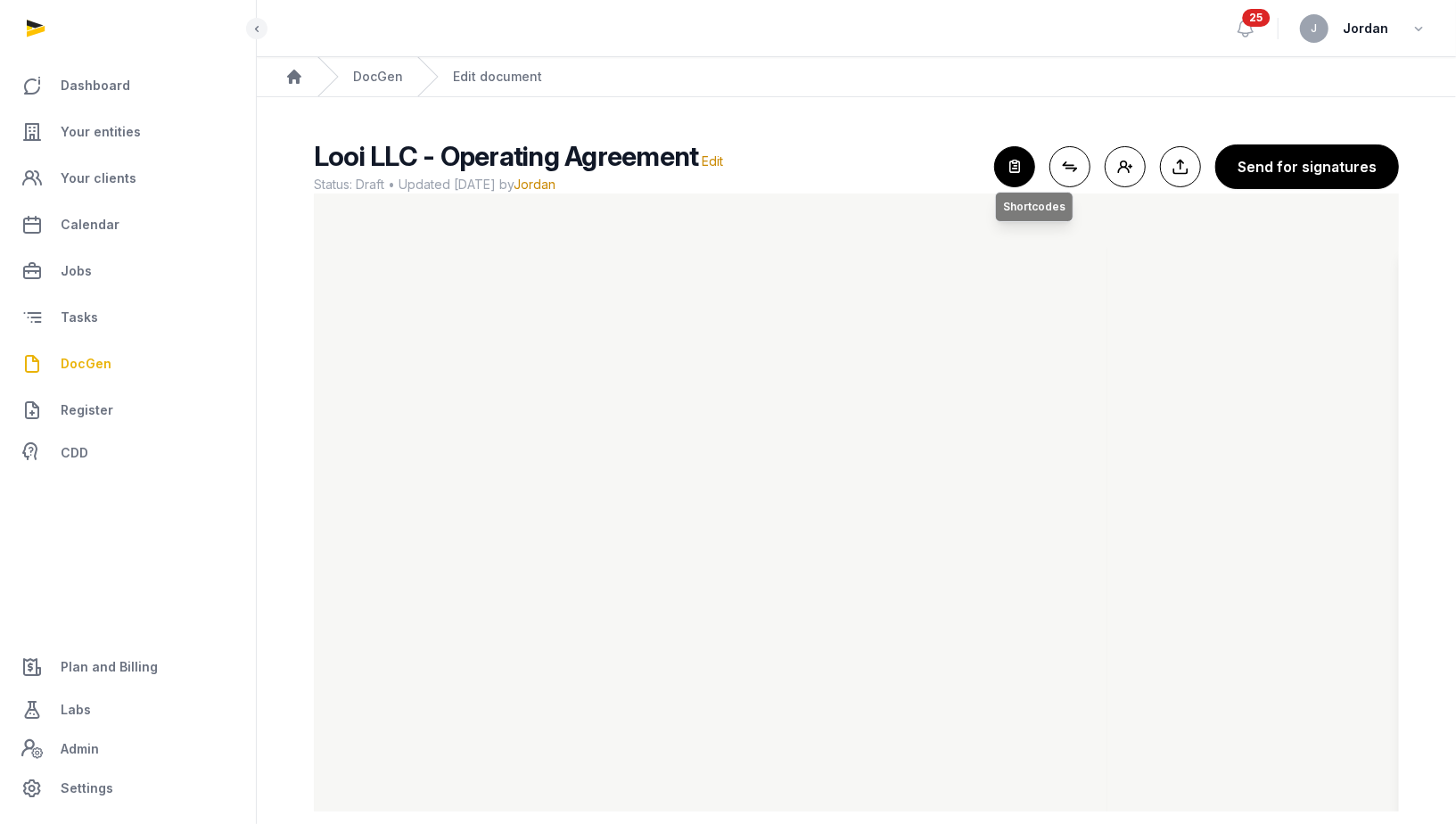
click at [1031, 163] on icon "button" at bounding box center [1014, 166] width 39 height 39
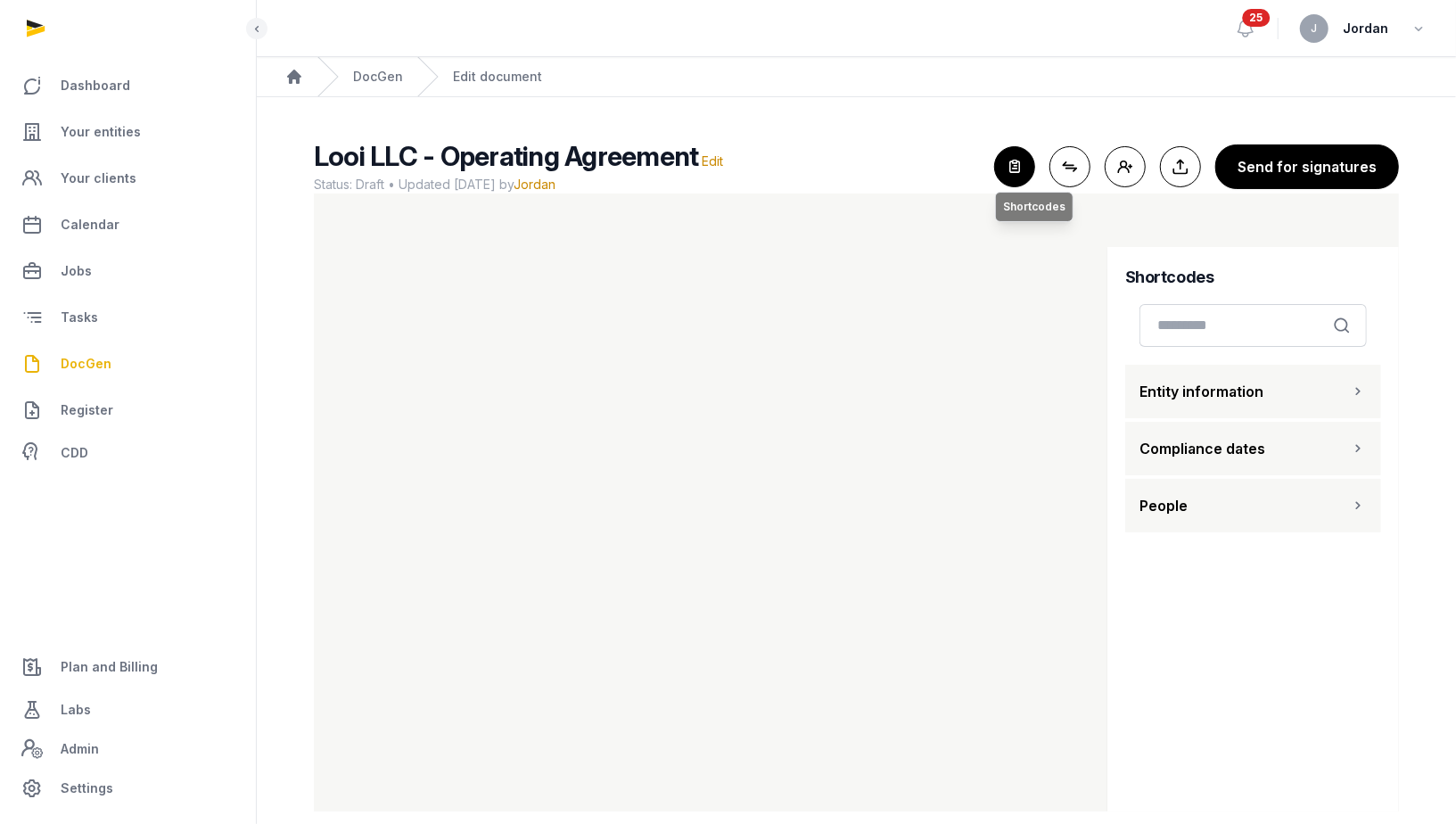
click at [1031, 163] on icon "button" at bounding box center [1014, 166] width 39 height 39
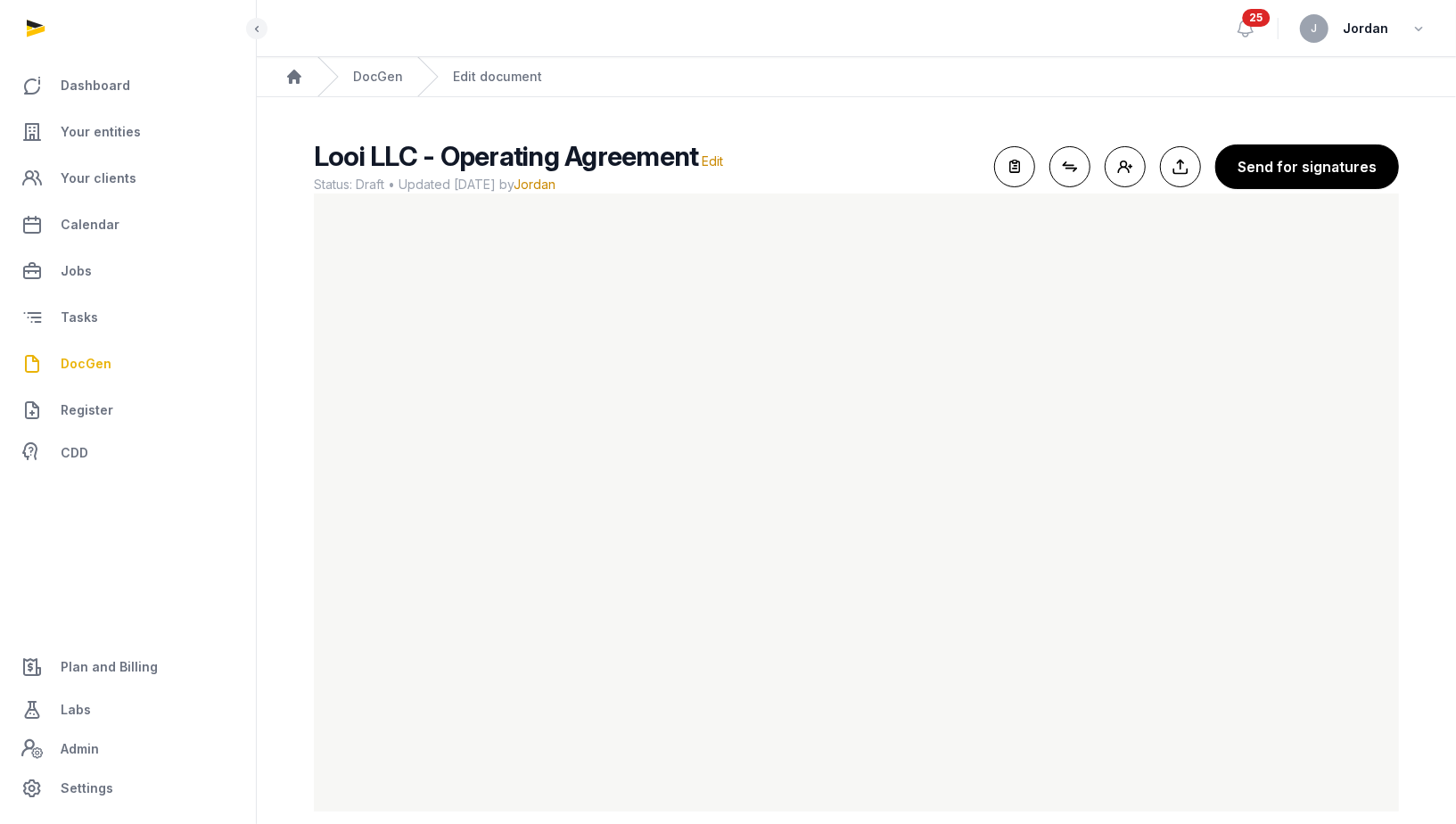
click at [860, 130] on main "Looi LLC - Operating Agreement Edit Status: Draft • Updated [DATE] by Jordan Fo…" at bounding box center [856, 472] width 1199 height 750
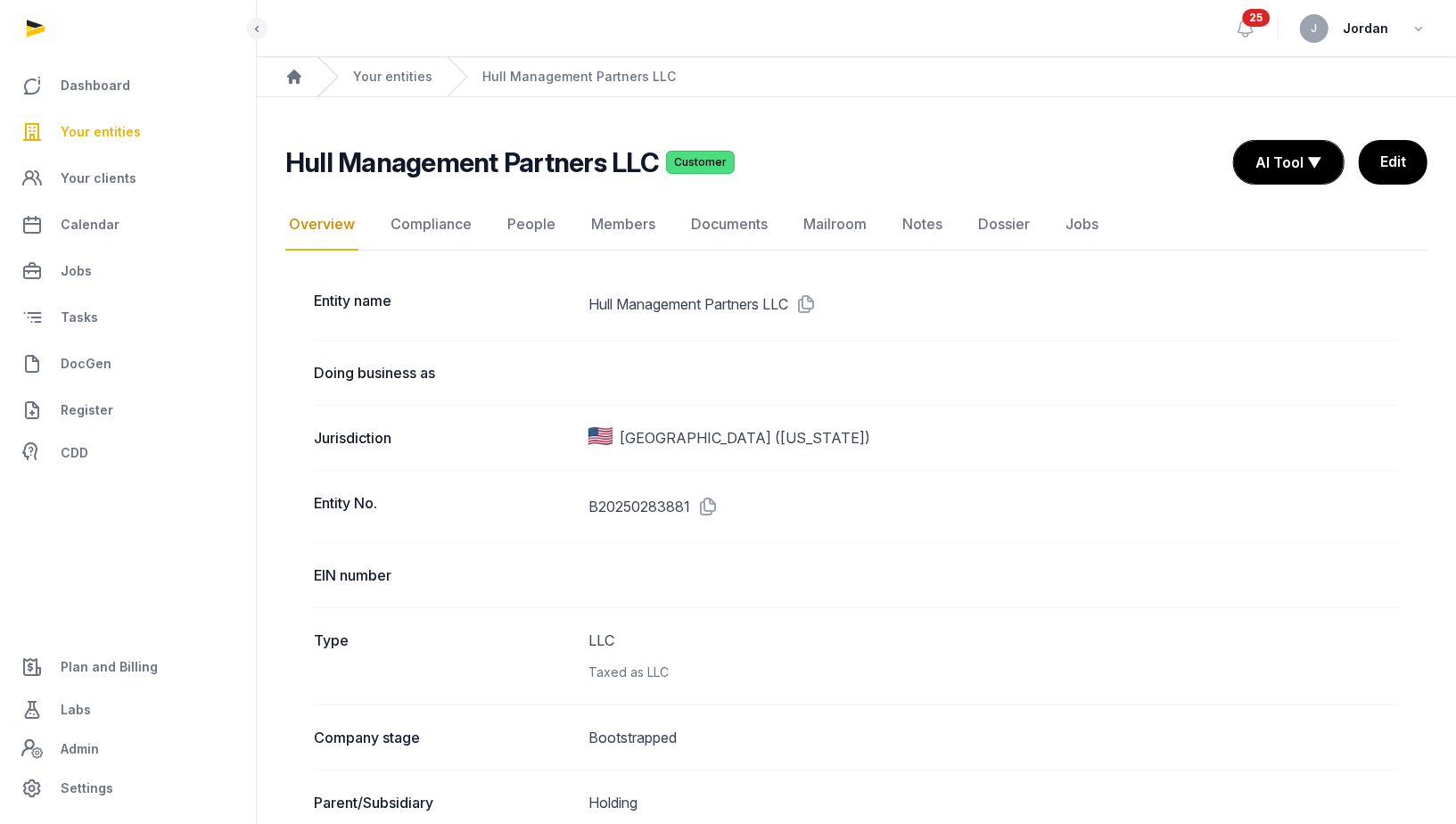
click at [389, 87] on div "Your entities" at bounding box center [375, 76] width 115 height 39
click at [127, 166] on link "Your clients" at bounding box center [128, 178] width 227 height 43
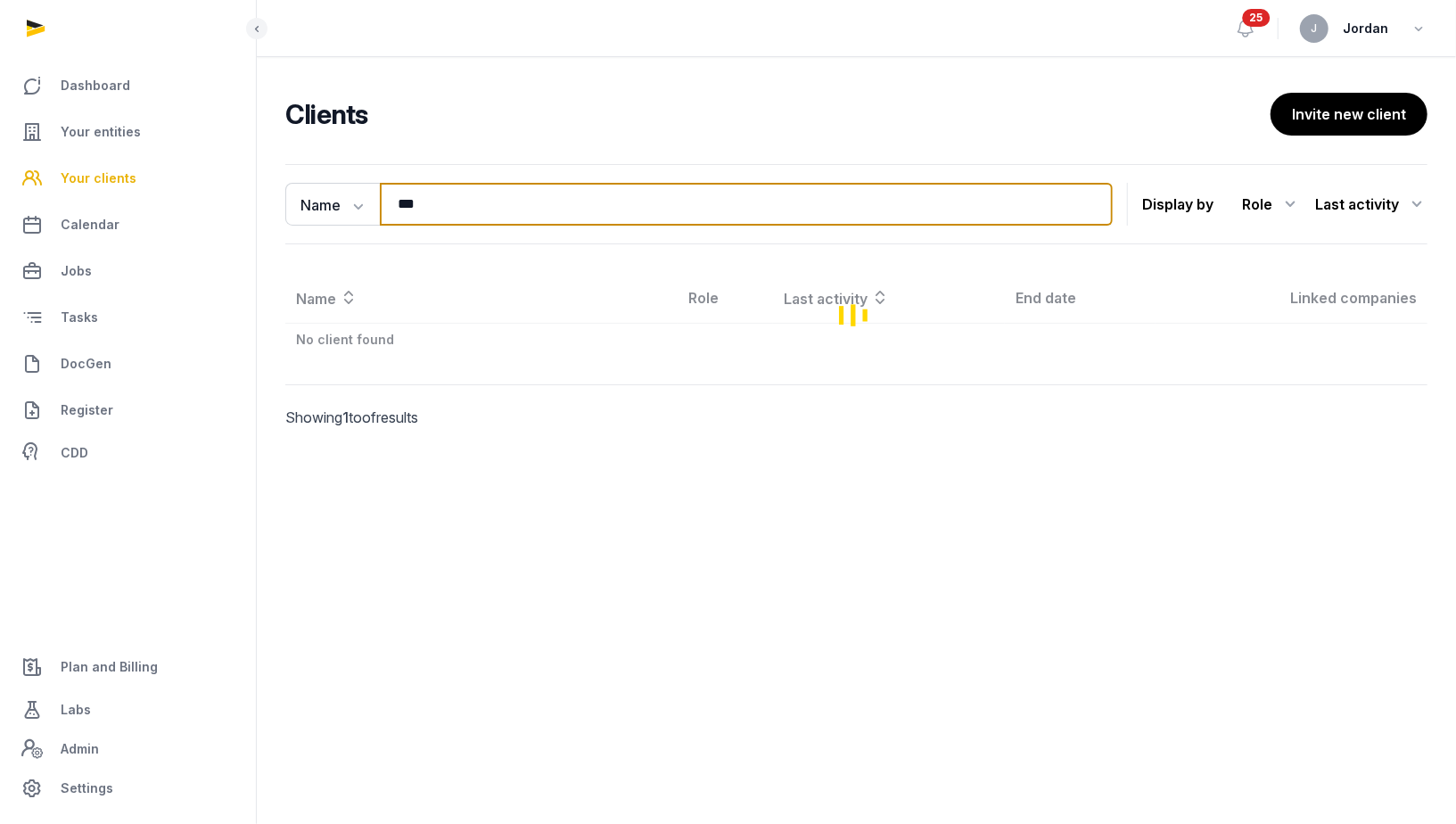
click at [454, 204] on input "***" at bounding box center [746, 204] width 733 height 43
type input "**********"
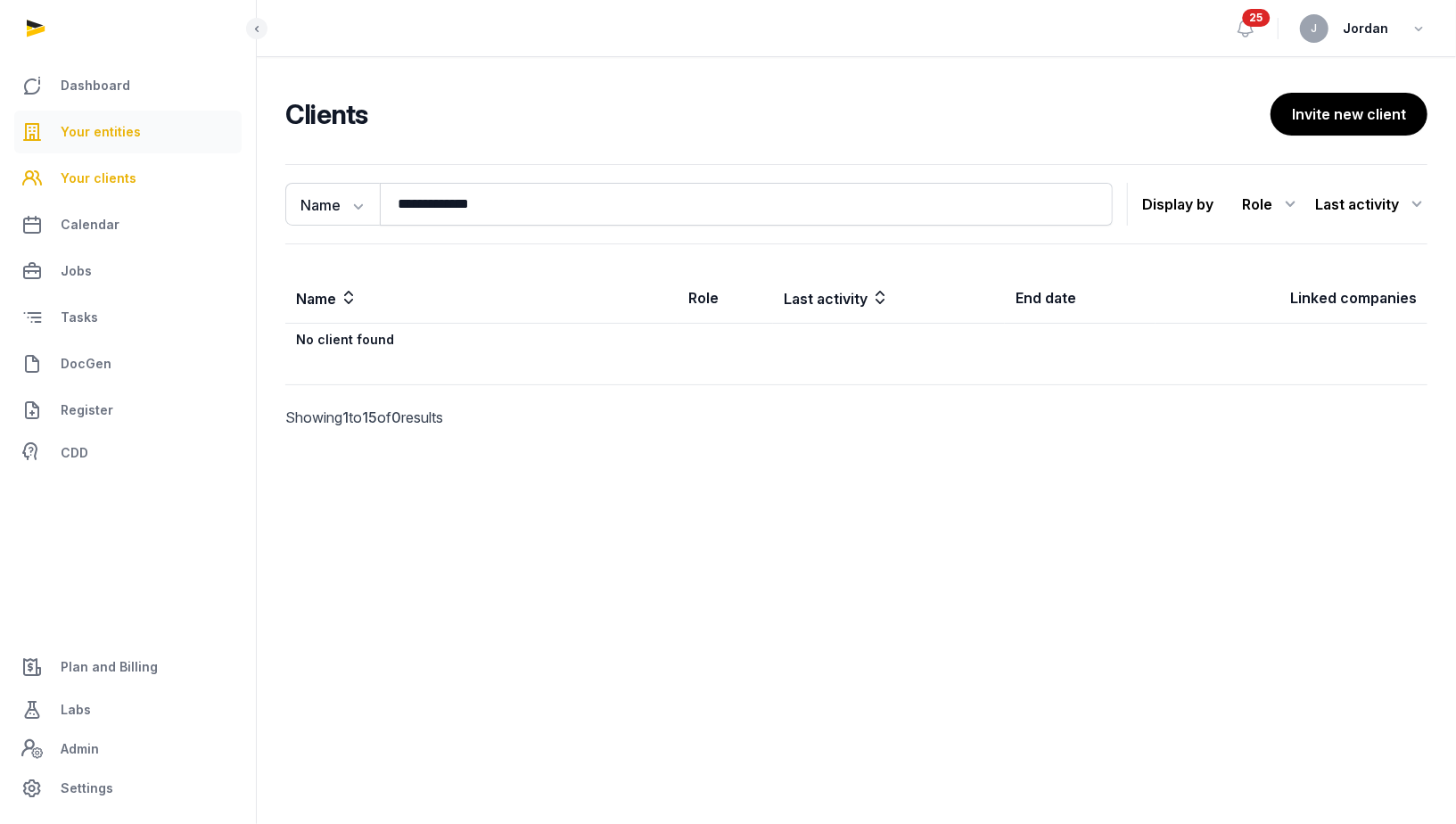
click at [121, 139] on span "Your entities" at bounding box center [101, 132] width 80 height 21
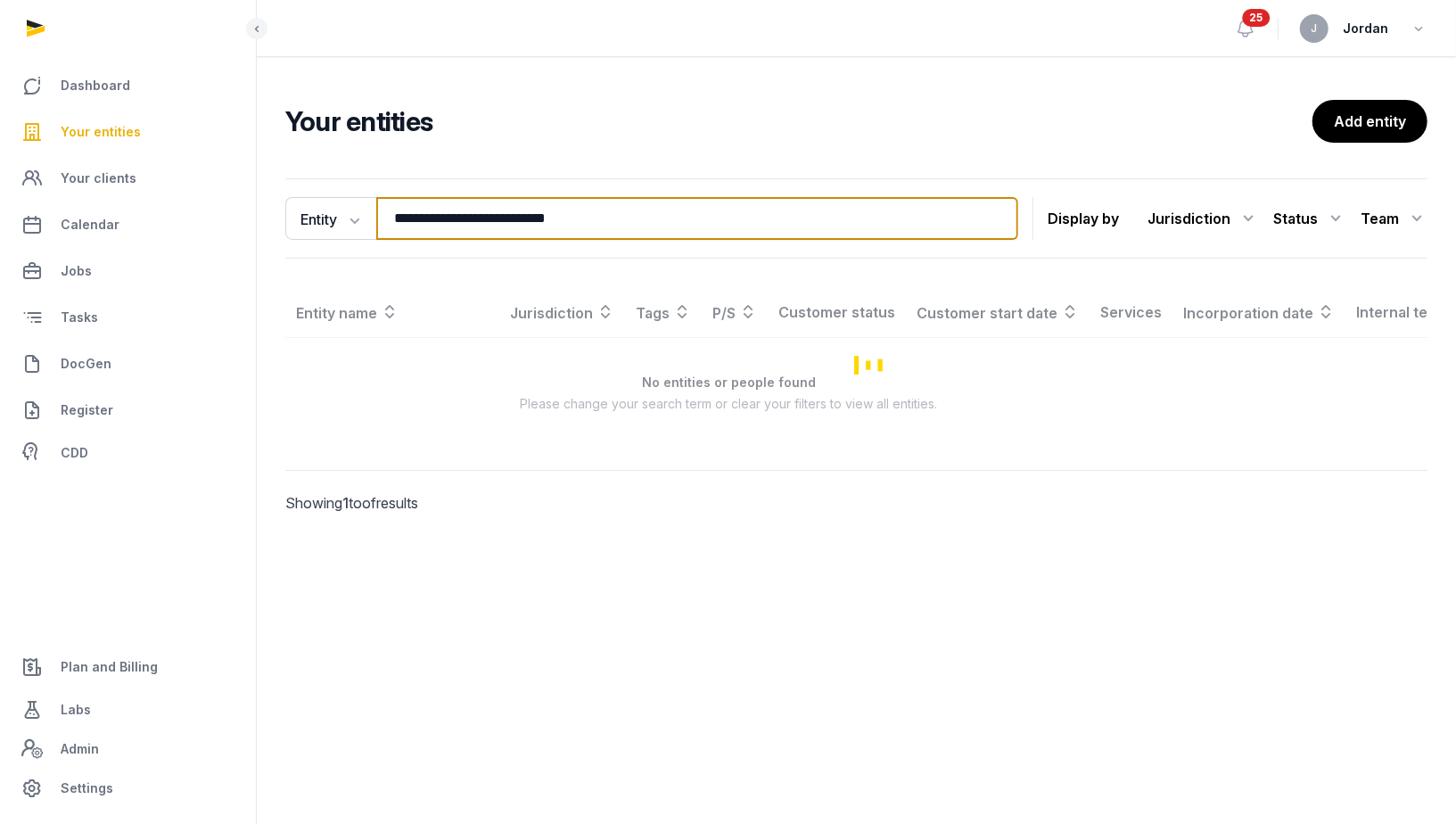
click at [423, 222] on input "**********" at bounding box center [697, 218] width 642 height 43
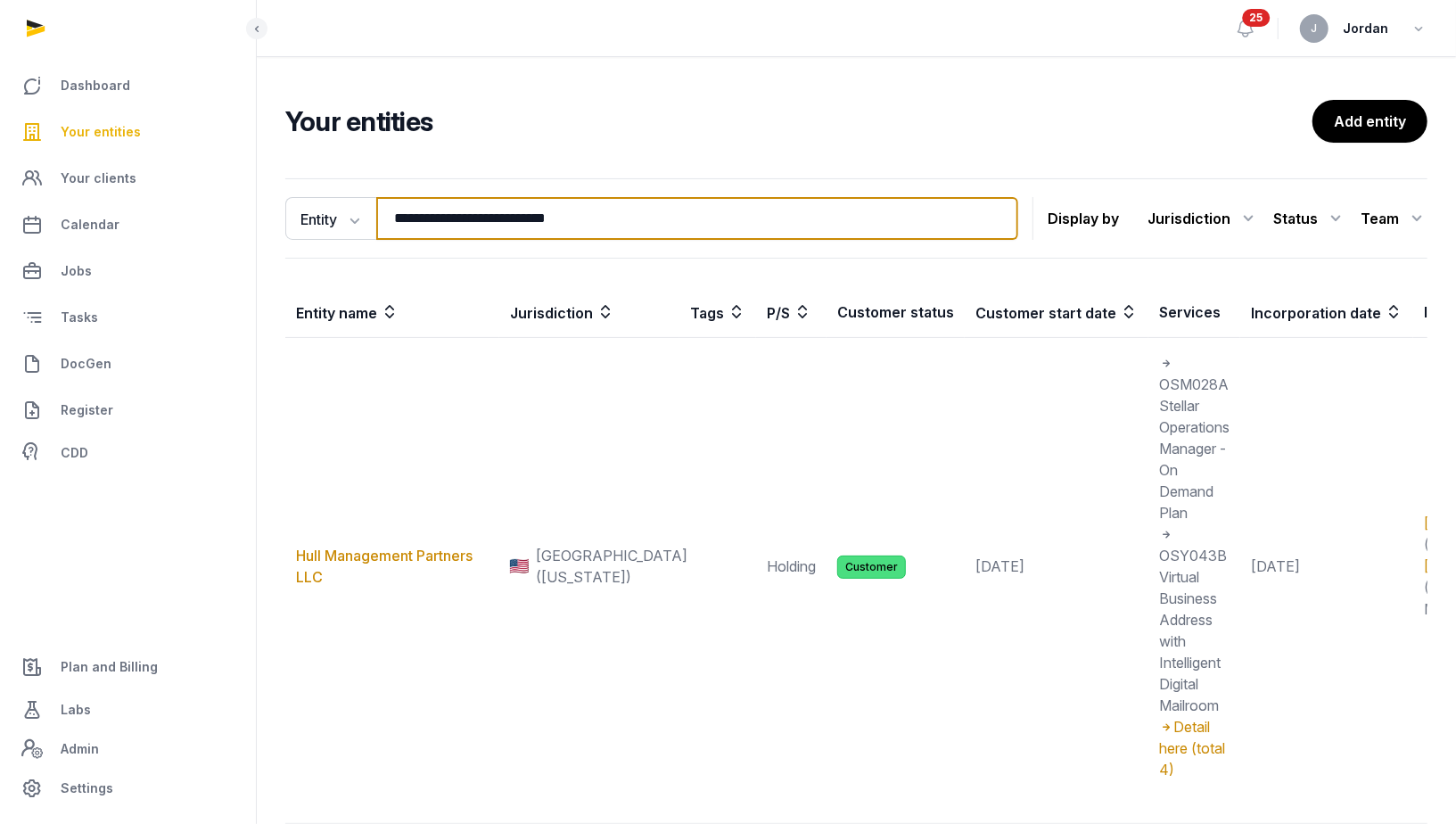
click at [423, 222] on input "**********" at bounding box center [697, 218] width 642 height 43
type input "*"
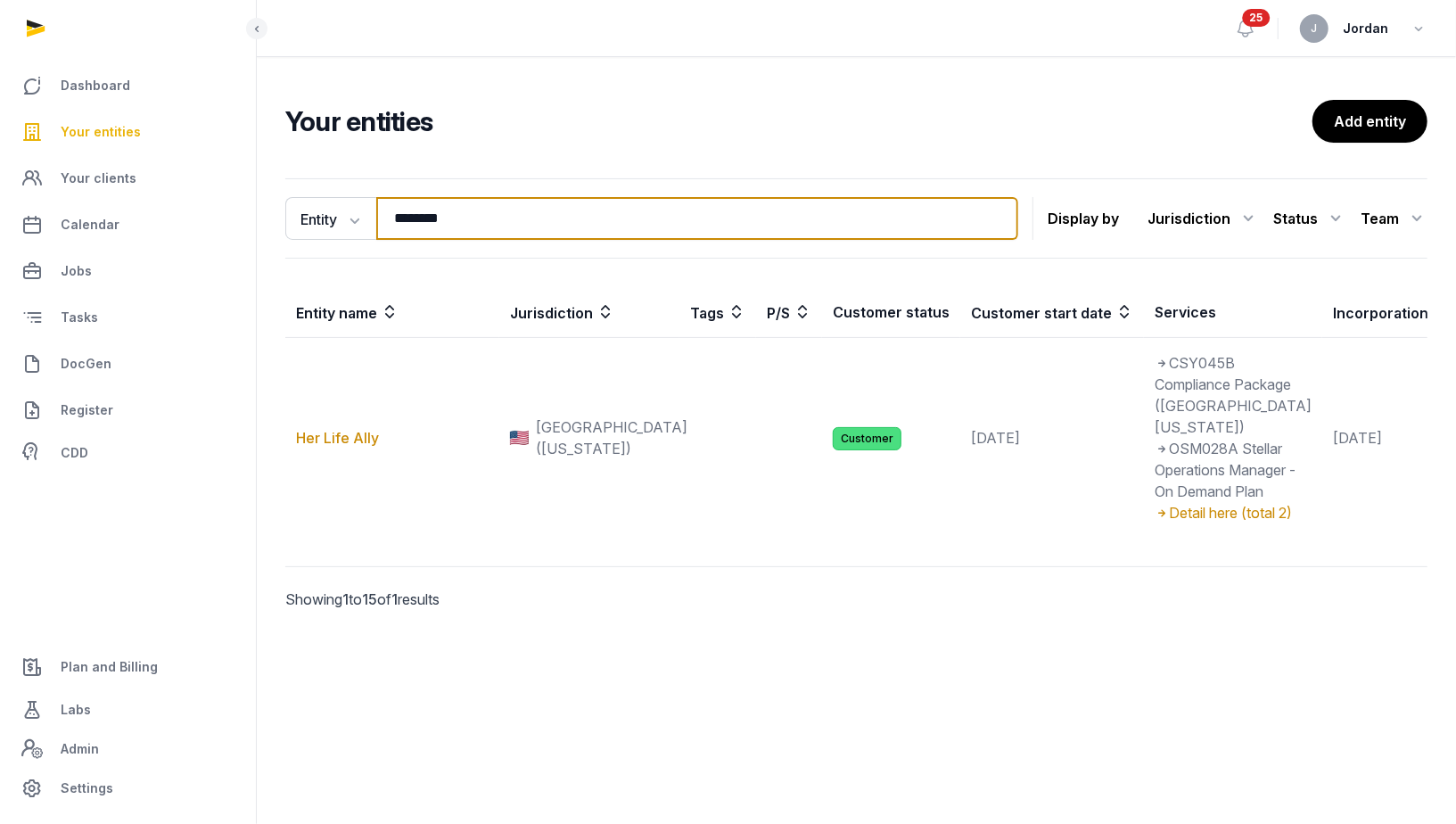
type input "********"
